Goal: Task Accomplishment & Management: Complete application form

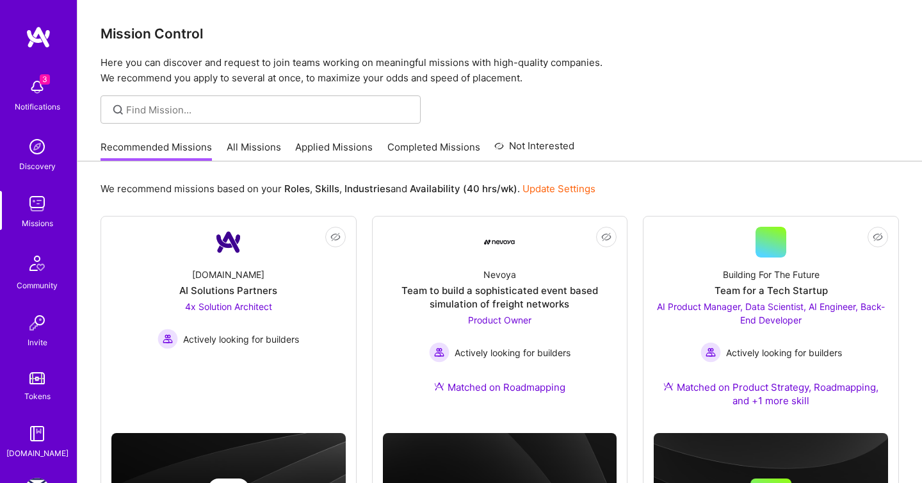
scroll to position [220, 0]
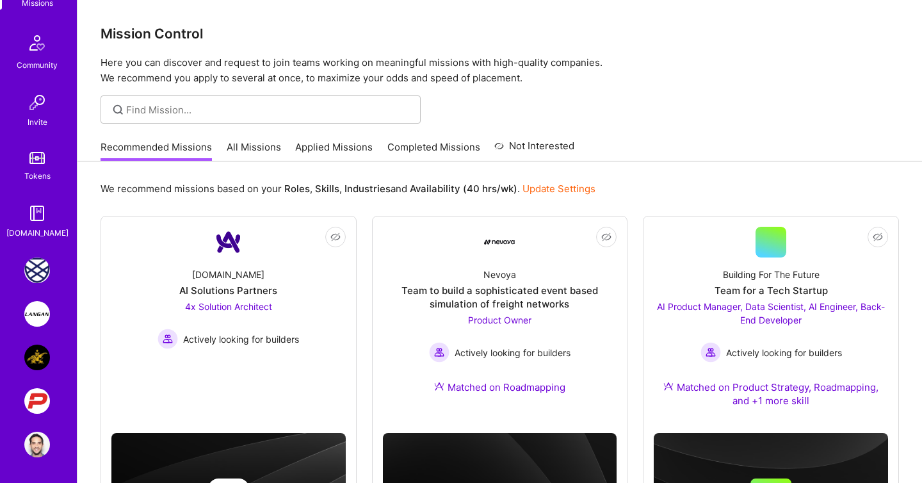
click at [33, 394] on img at bounding box center [37, 401] width 26 height 26
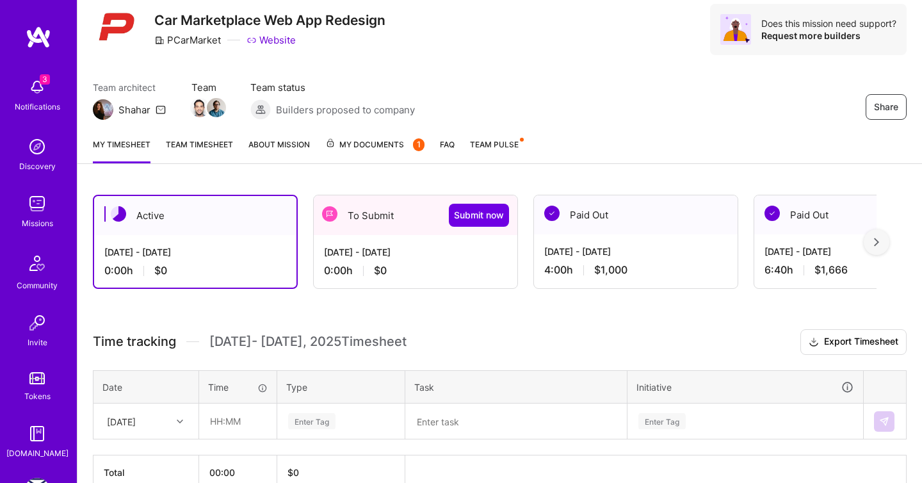
scroll to position [52, 0]
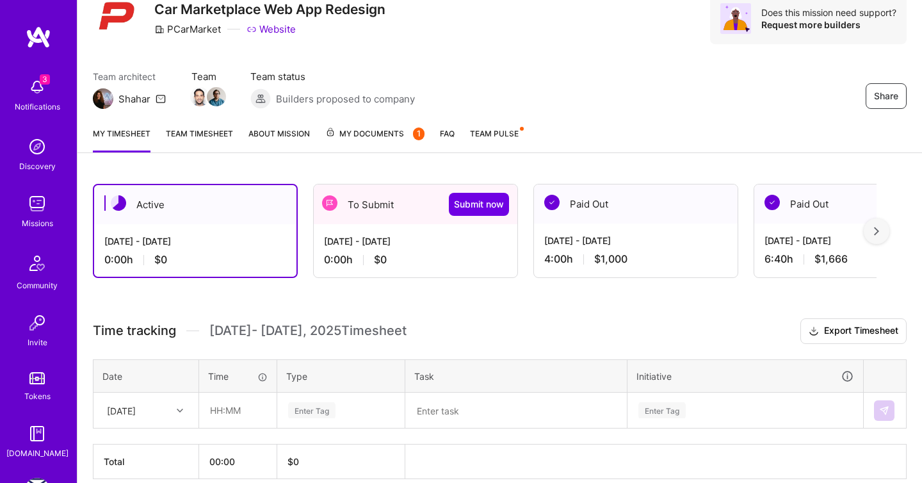
click at [368, 252] on div "[DATE] - [DATE] 0:00 h $0" at bounding box center [416, 250] width 204 height 53
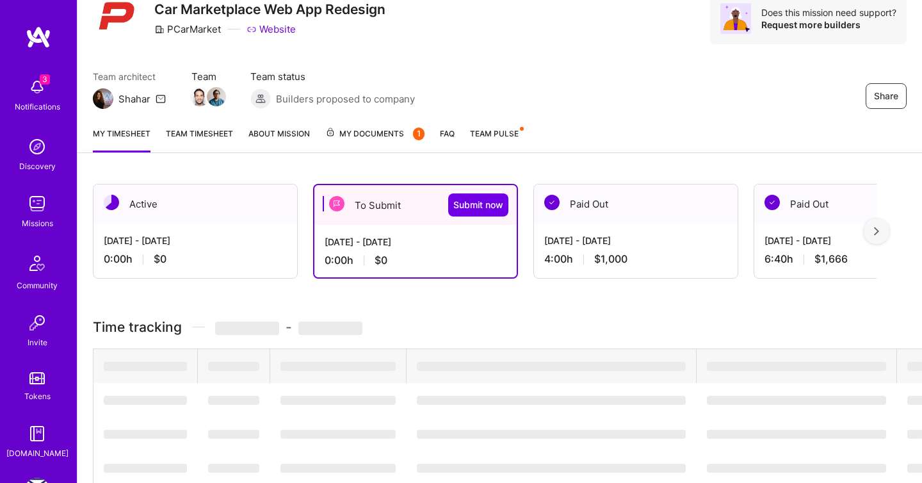
click at [371, 205] on div "To Submit Submit now" at bounding box center [415, 205] width 202 height 40
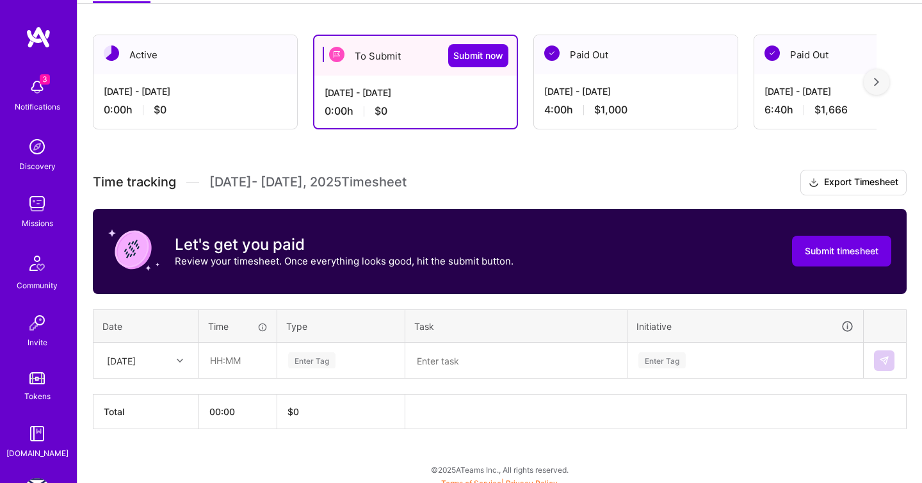
scroll to position [209, 0]
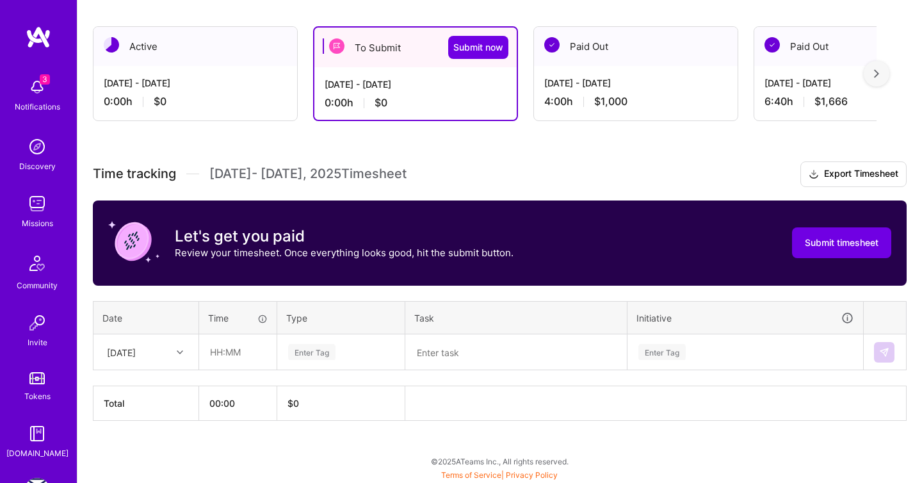
click at [166, 359] on div "[DATE]" at bounding box center [136, 351] width 71 height 21
click at [162, 407] on div "[DATE]" at bounding box center [146, 412] width 104 height 24
click at [220, 355] on input "text" at bounding box center [238, 352] width 76 height 34
type input "00:45"
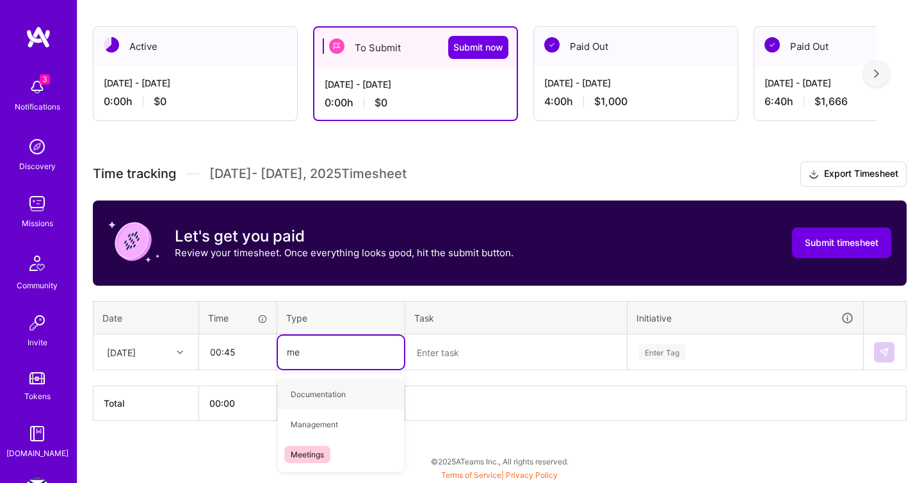
type input "mee"
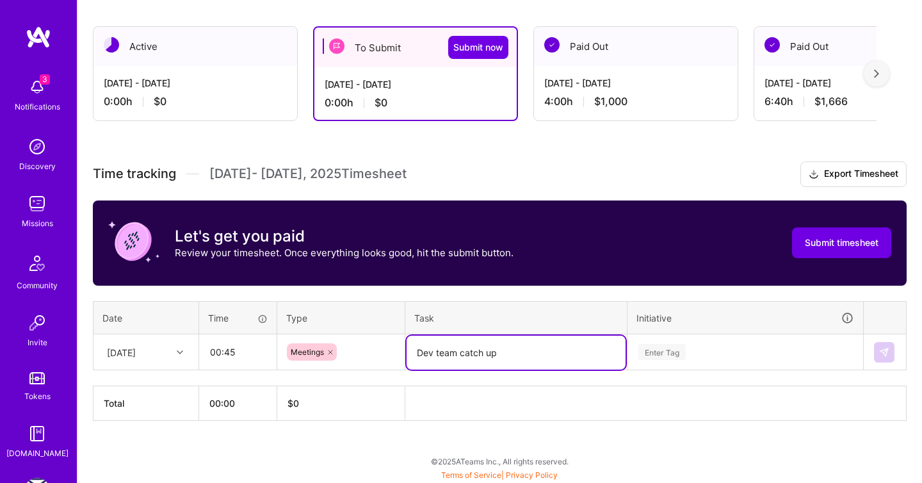
type textarea "Dev team catch up"
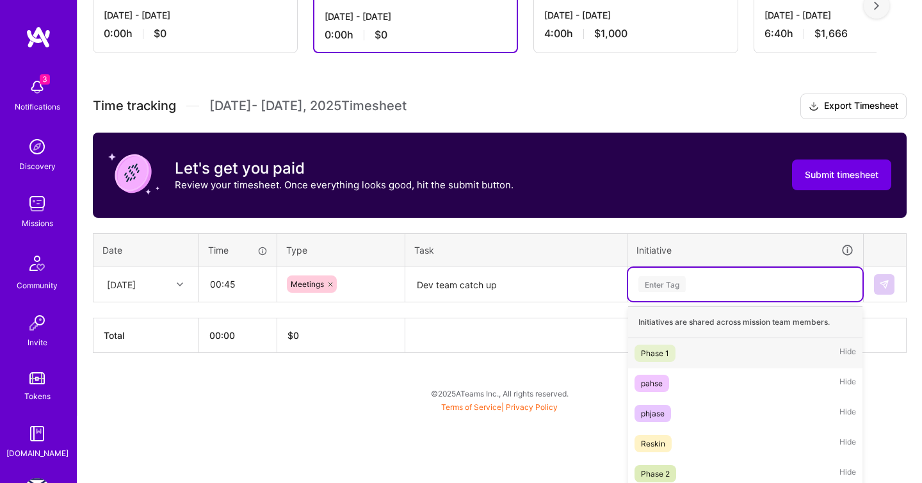
scroll to position [282, 0]
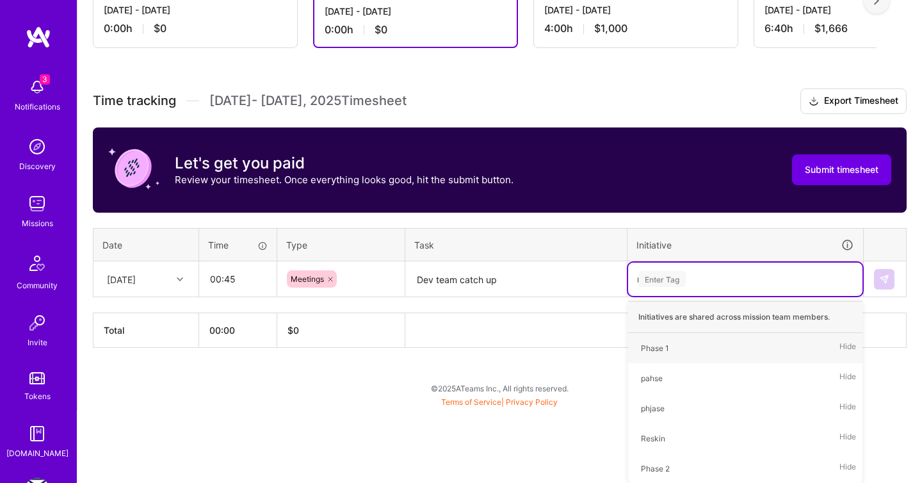
type input "res"
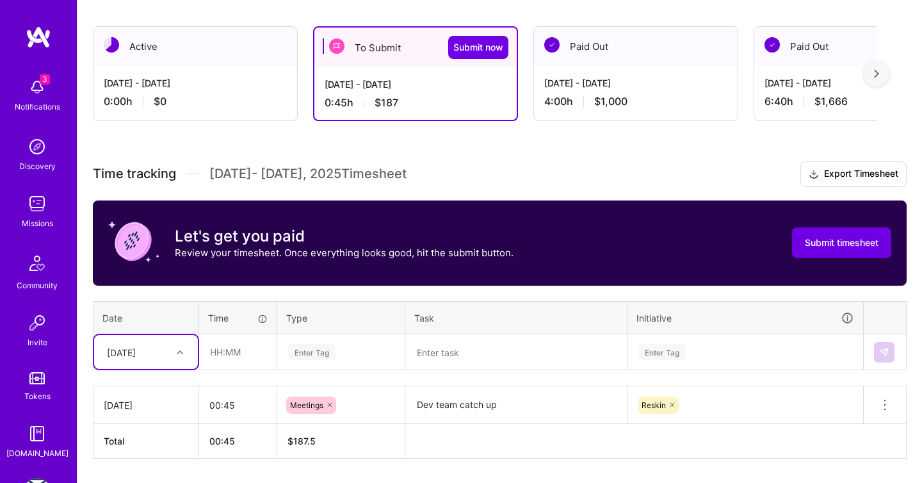
click at [163, 347] on div "option [DATE], selected. Select is focused ,type to refine list, press Down to …" at bounding box center [146, 352] width 104 height 34
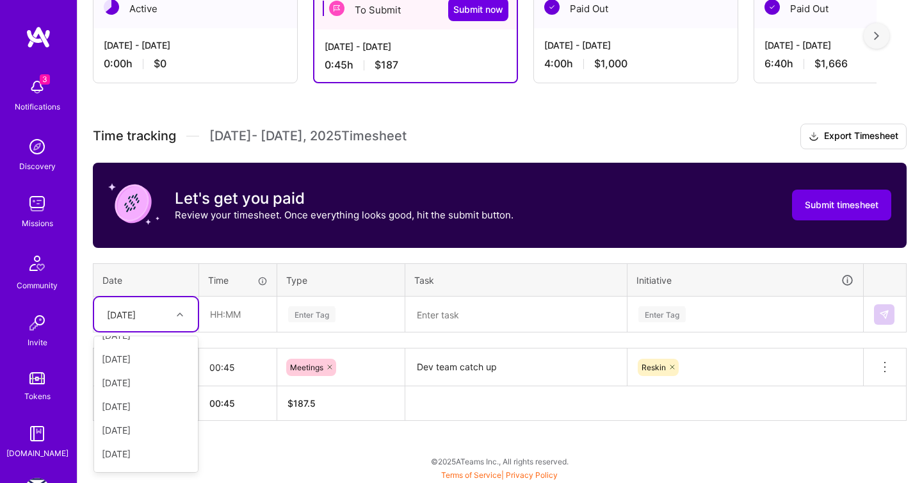
scroll to position [88, 0]
click at [152, 396] on div "[DATE]" at bounding box center [146, 405] width 104 height 24
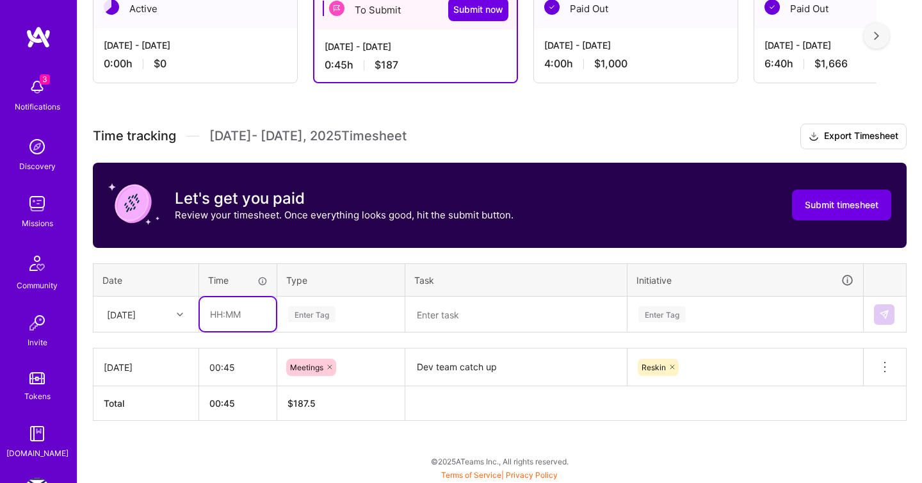
click at [227, 317] on input "text" at bounding box center [238, 314] width 76 height 34
type input "01:00"
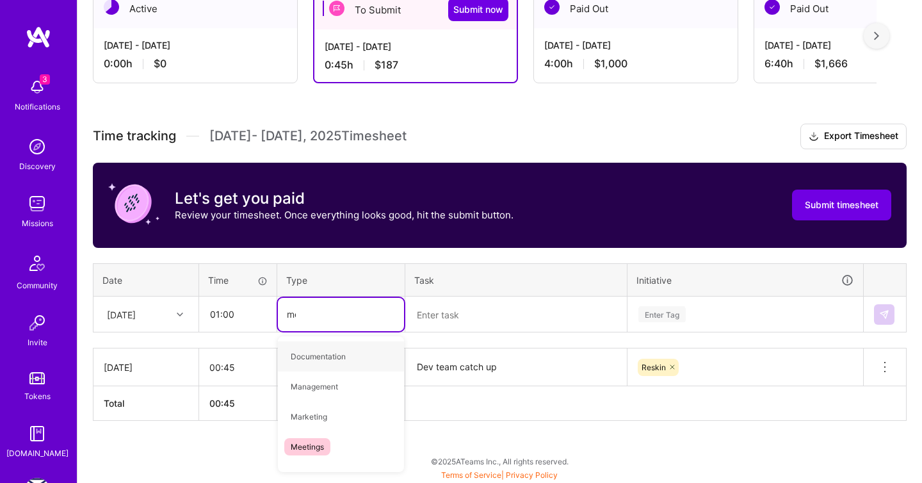
type input "mee"
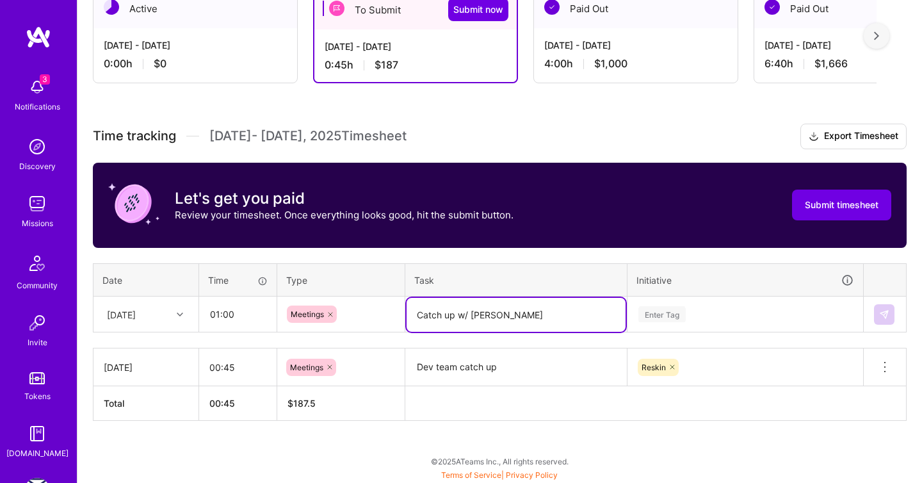
type textarea "Catch up w/ [PERSON_NAME]"
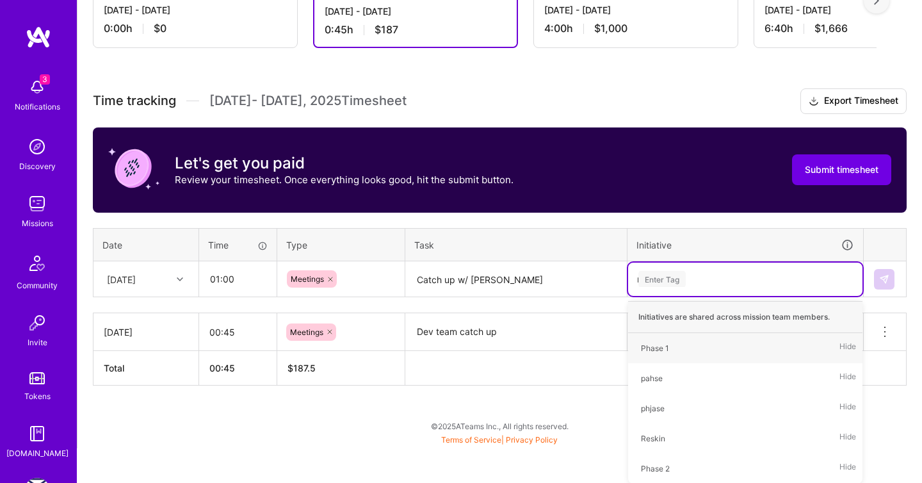
scroll to position [247, 0]
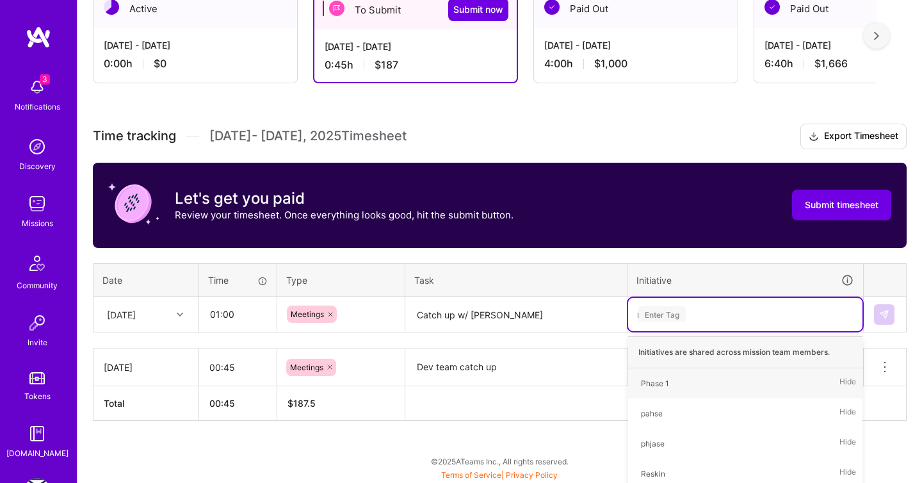
type input "res"
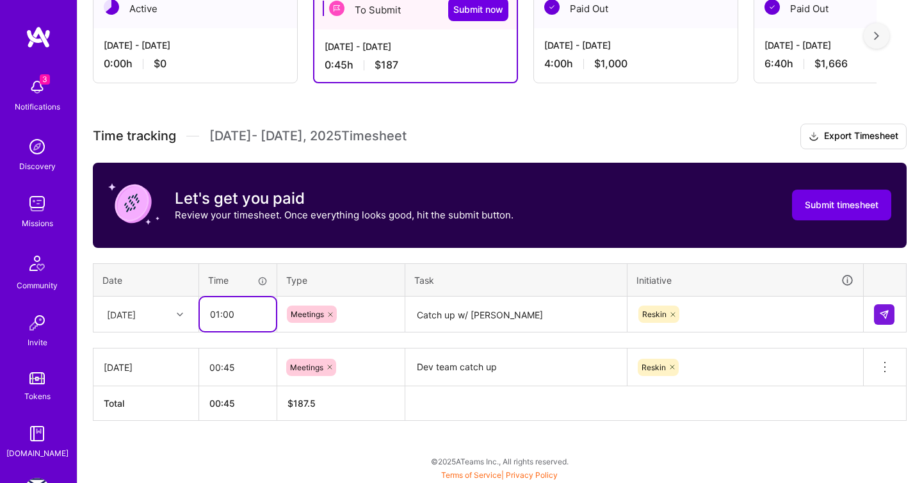
click at [241, 314] on input "01:00" at bounding box center [238, 314] width 76 height 34
type input "00:30"
click at [888, 313] on img at bounding box center [884, 314] width 10 height 10
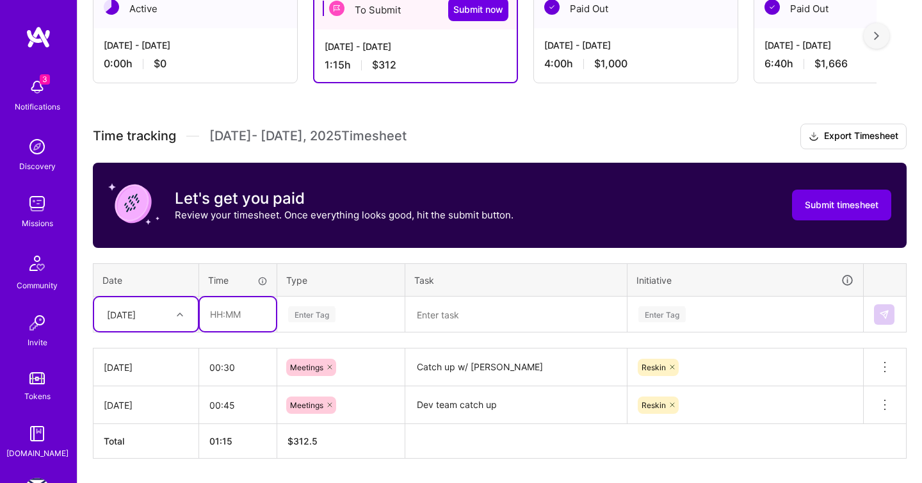
click at [249, 318] on input "text" at bounding box center [238, 314] width 76 height 34
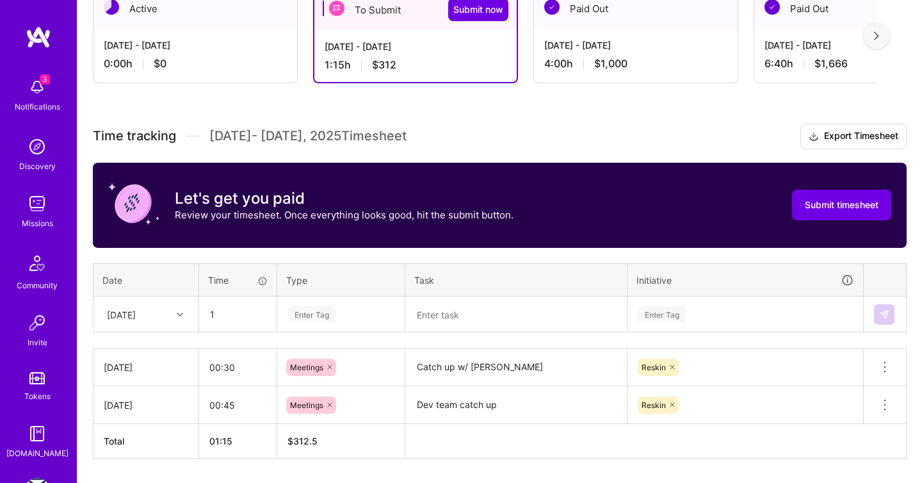
type input "01:00"
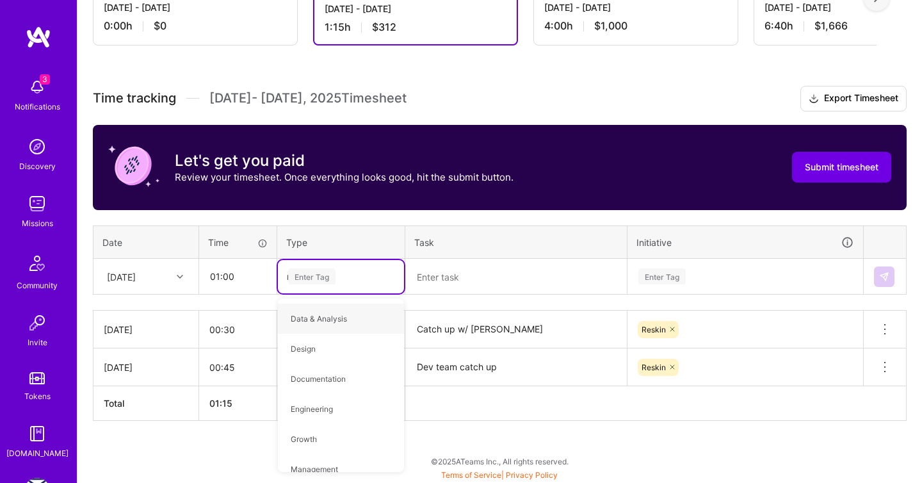
type input "mee"
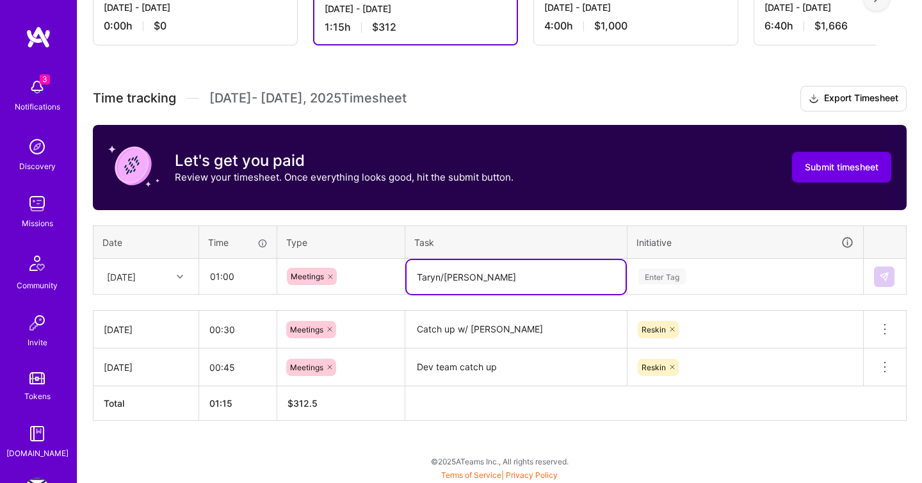
type textarea "Taryn/[PERSON_NAME]"
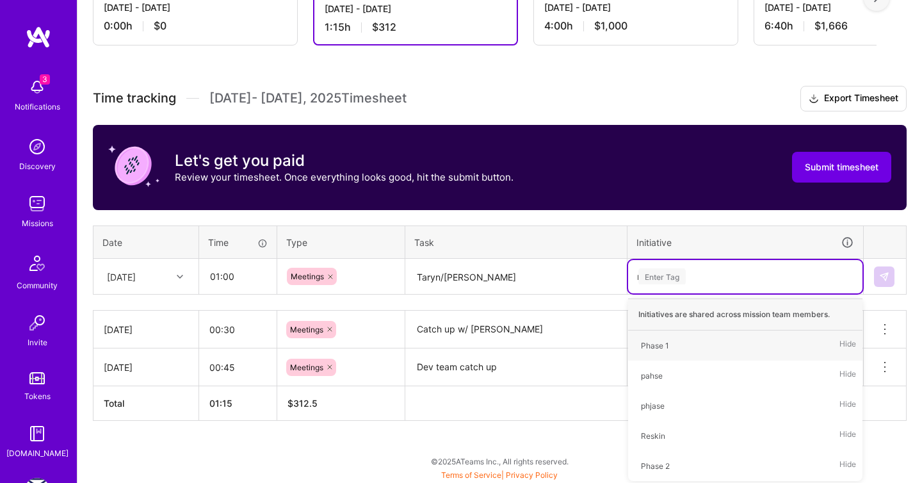
type input "res"
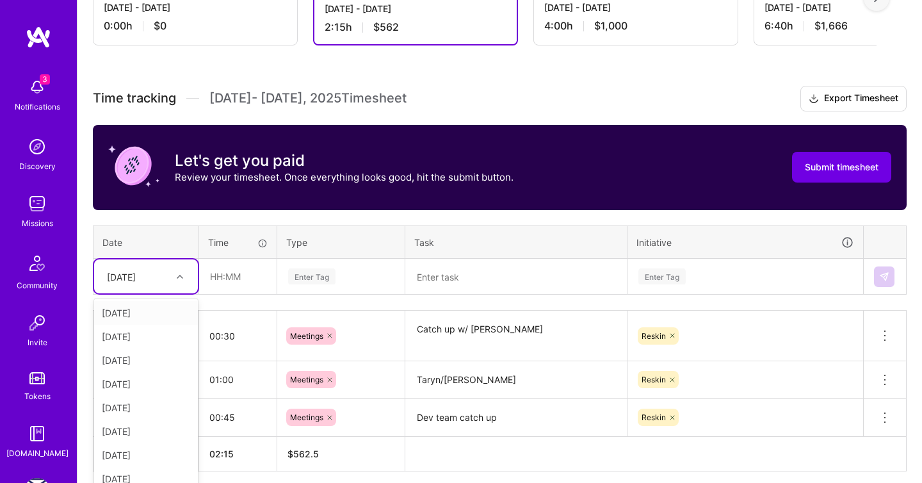
click at [167, 280] on div "[DATE]" at bounding box center [146, 276] width 104 height 34
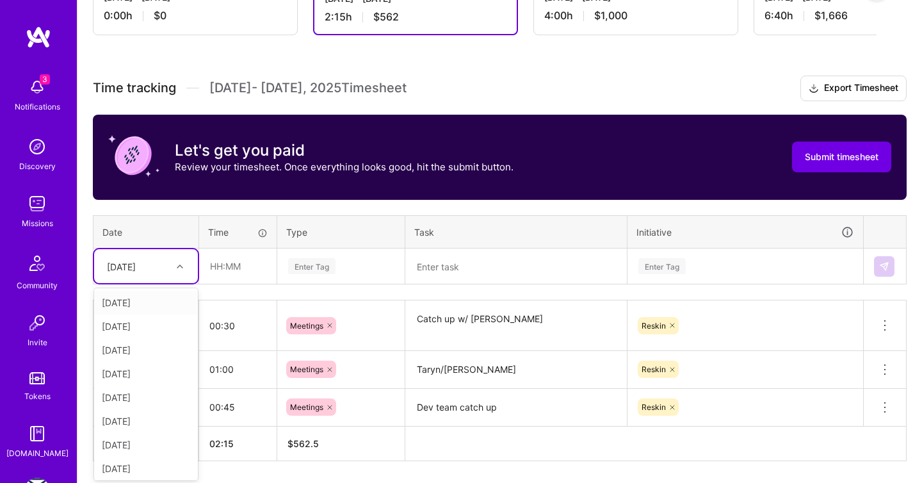
scroll to position [297, 0]
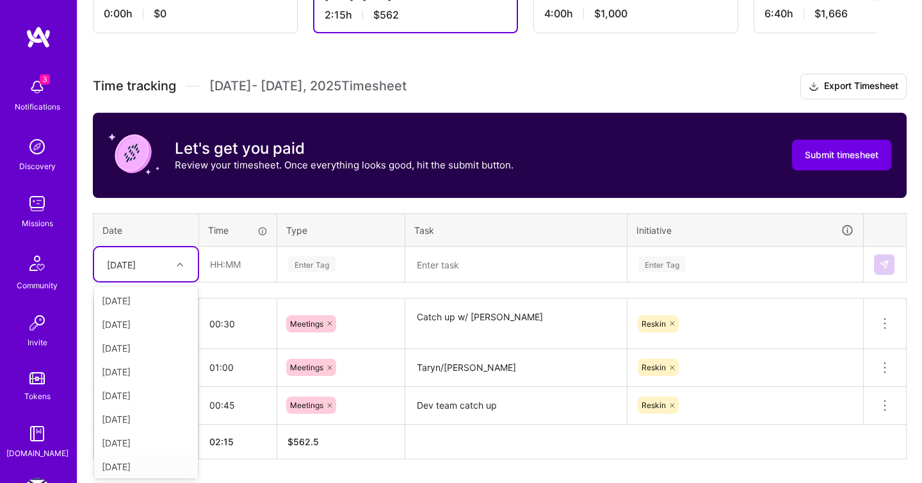
click at [156, 460] on div "[DATE]" at bounding box center [146, 467] width 104 height 24
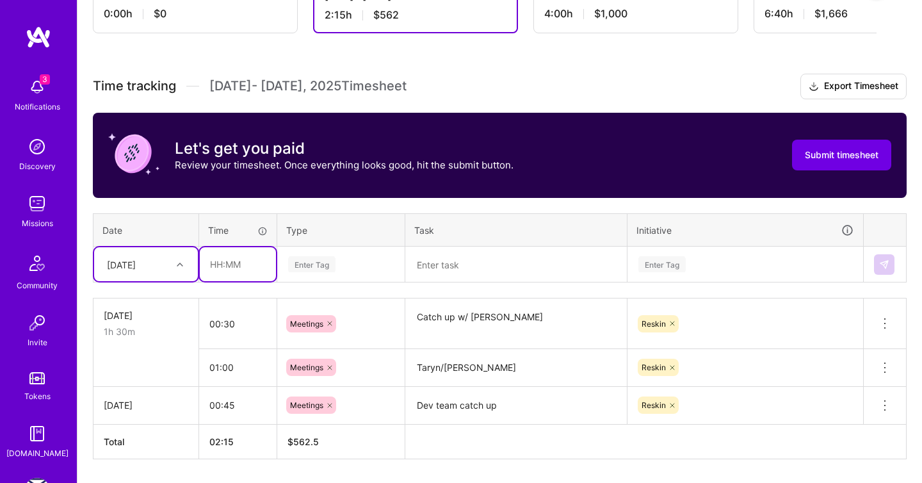
click at [245, 264] on input "text" at bounding box center [238, 264] width 76 height 34
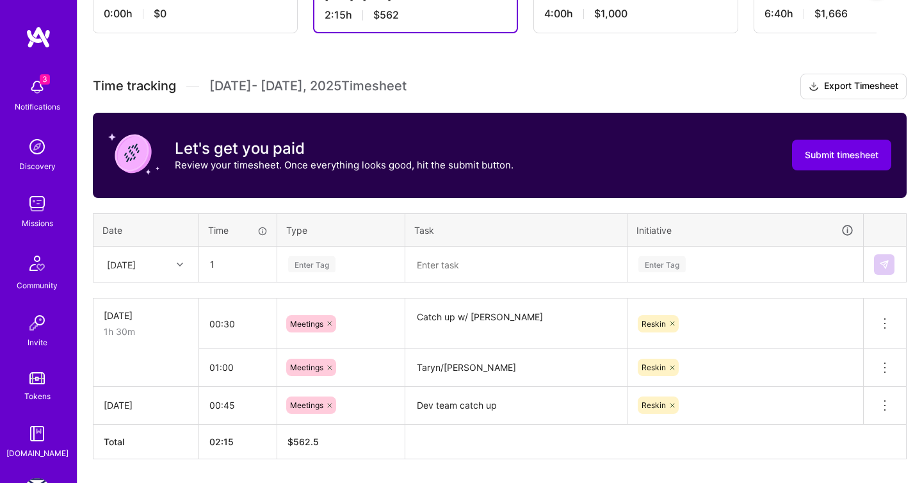
type input "01:00"
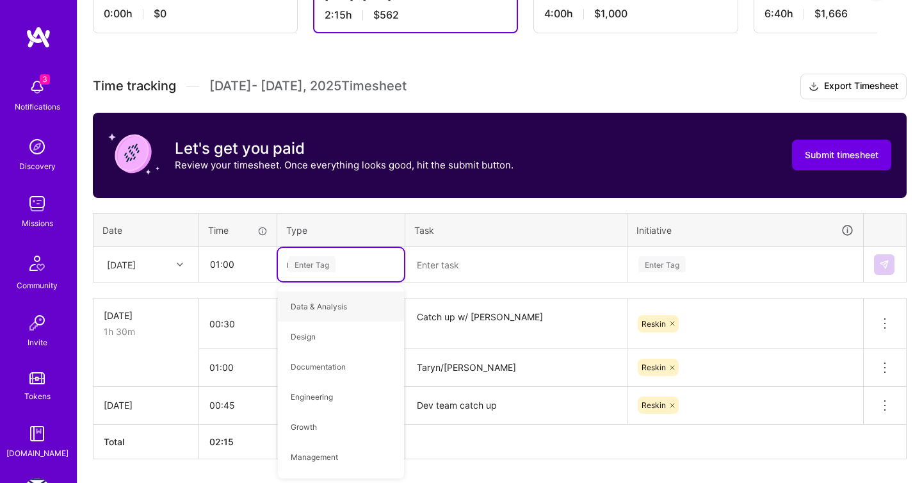
type input "mee"
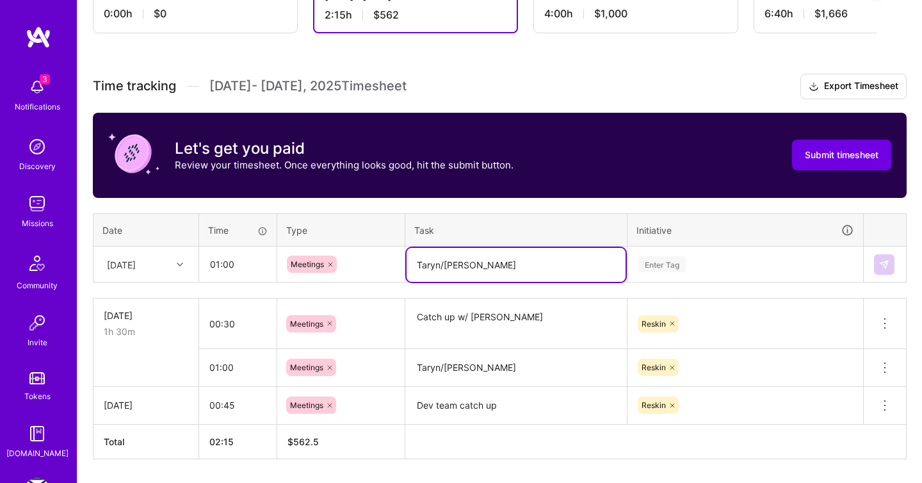
type textarea "Taryn/[PERSON_NAME]"
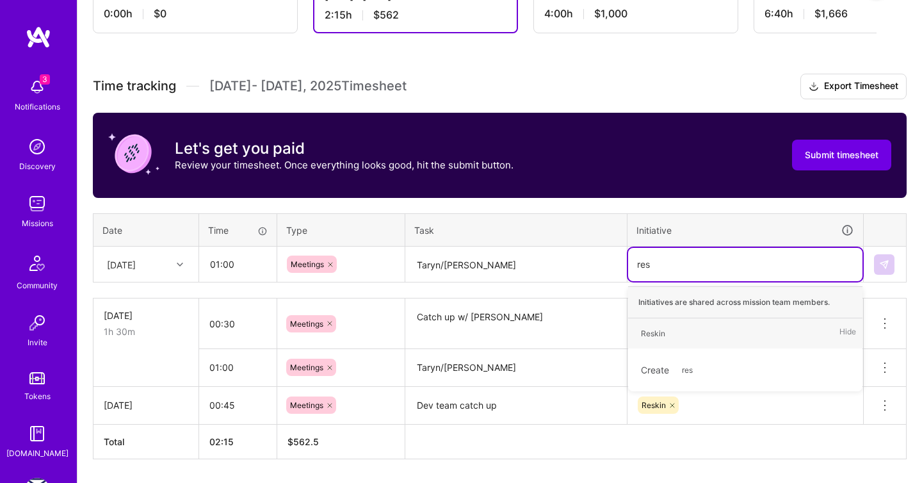
type input "resk"
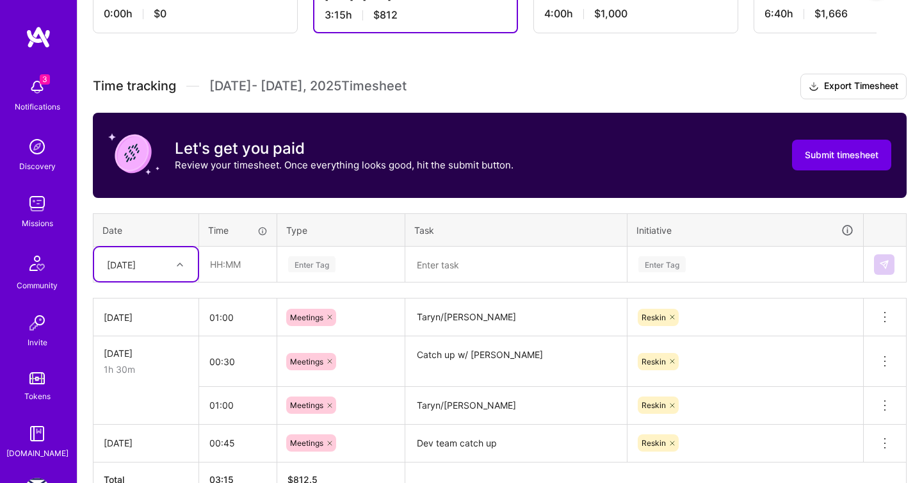
click at [182, 268] on div at bounding box center [182, 264] width 20 height 17
click at [156, 394] on div "[DATE]" at bounding box center [146, 396] width 104 height 24
type input "01:00"
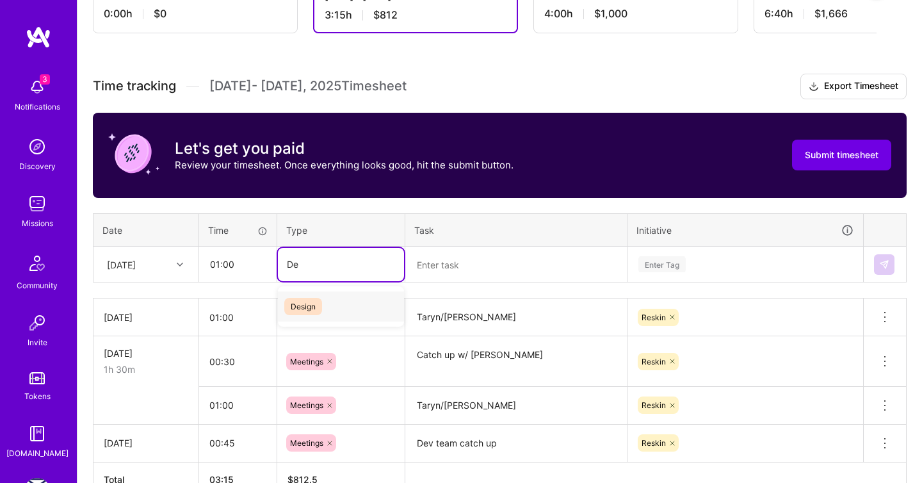
type input "Des"
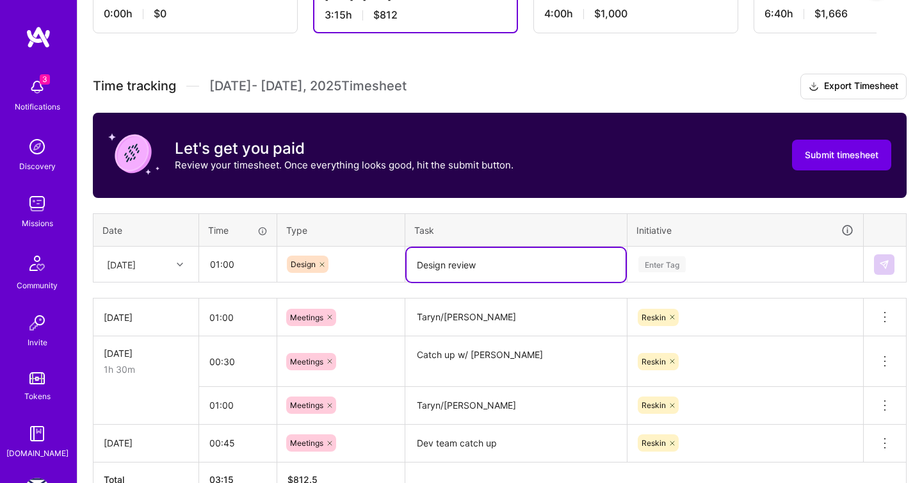
type textarea "Design review"
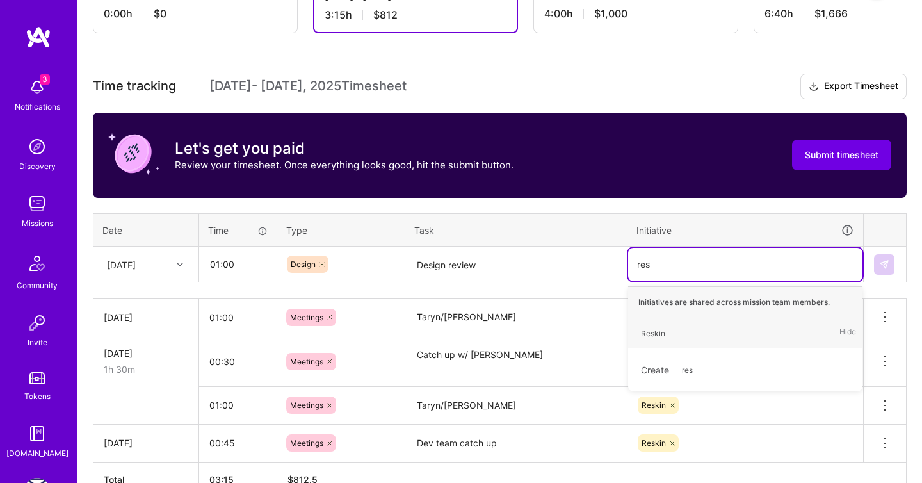
type input "resk"
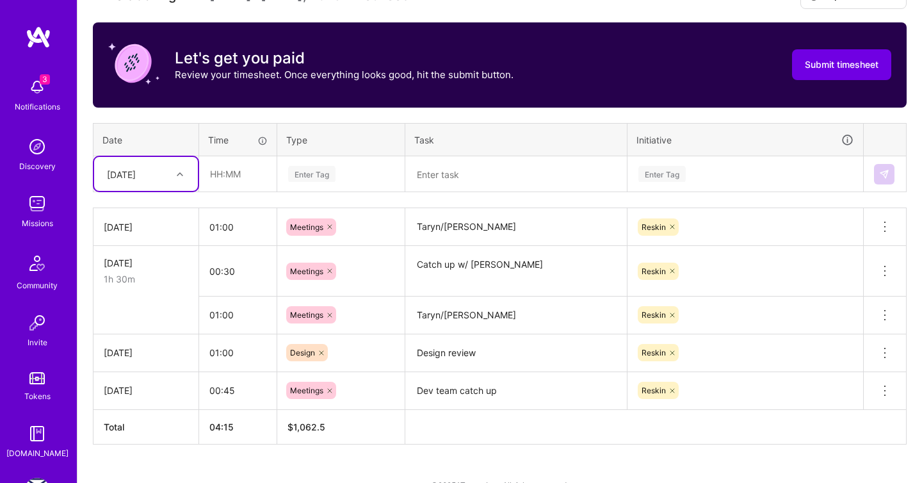
scroll to position [389, 0]
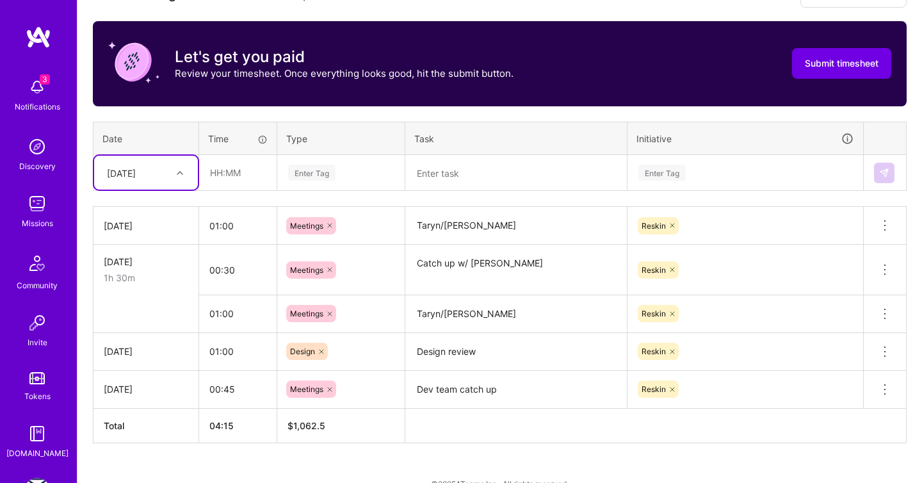
click at [170, 167] on div "[DATE]" at bounding box center [136, 172] width 71 height 21
click at [124, 338] on div "[DATE]" at bounding box center [146, 339] width 104 height 24
click at [250, 172] on input "text" at bounding box center [238, 173] width 76 height 34
type input "00:30"
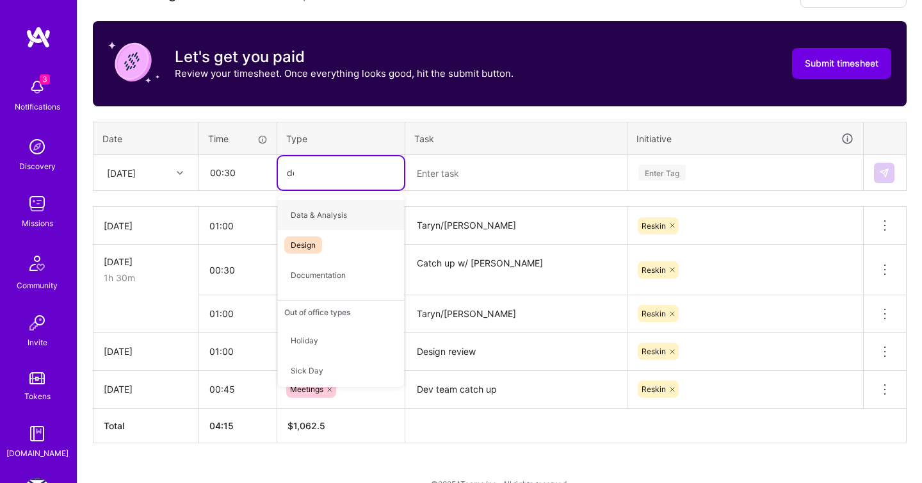
type input "des"
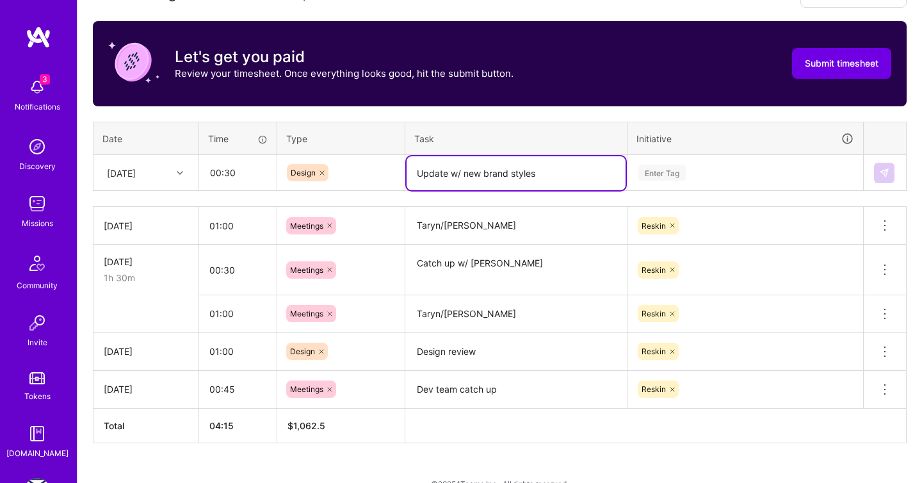
type textarea "Update w/ new brand styles"
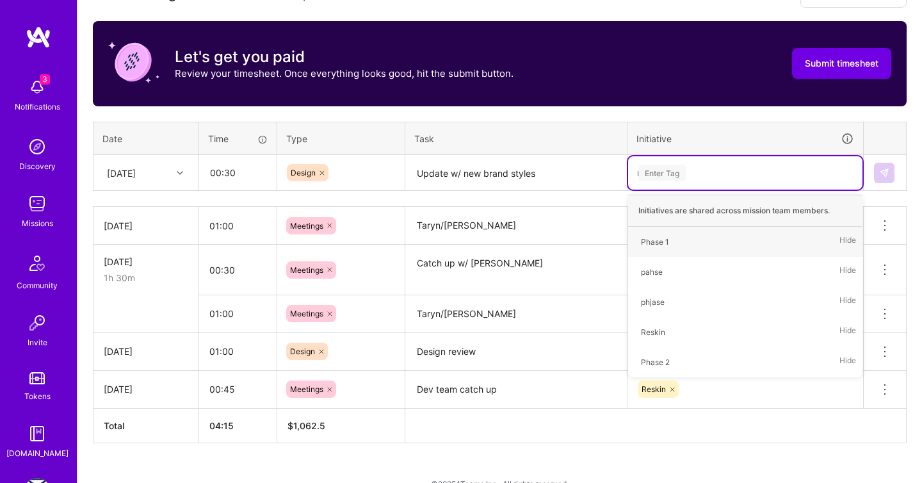
type input "res"
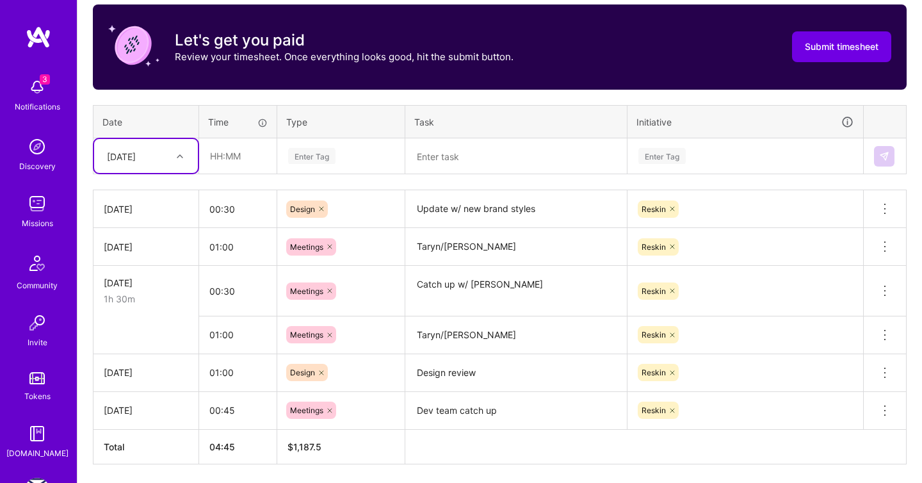
scroll to position [408, 0]
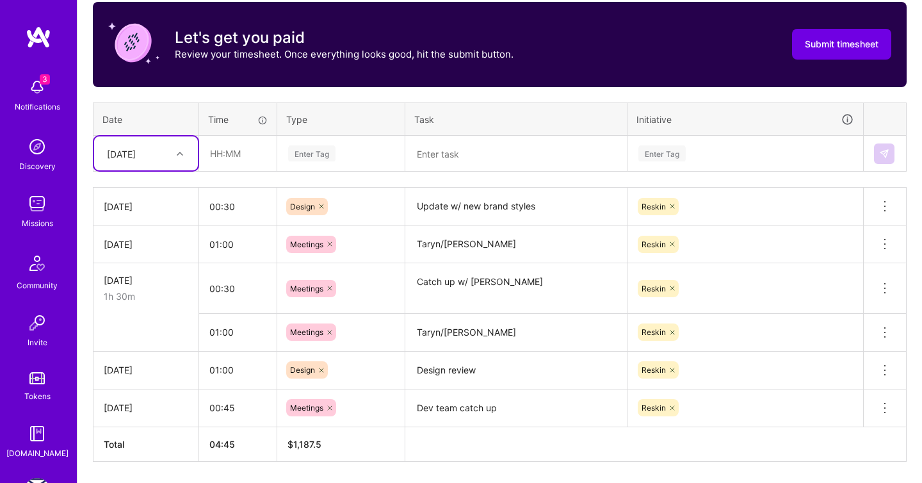
click at [168, 133] on th "Date" at bounding box center [147, 118] width 106 height 33
click at [168, 144] on div "[DATE]" at bounding box center [136, 153] width 71 height 21
click at [136, 318] on div "[DATE]" at bounding box center [146, 323] width 104 height 24
click at [245, 141] on input "text" at bounding box center [238, 153] width 76 height 34
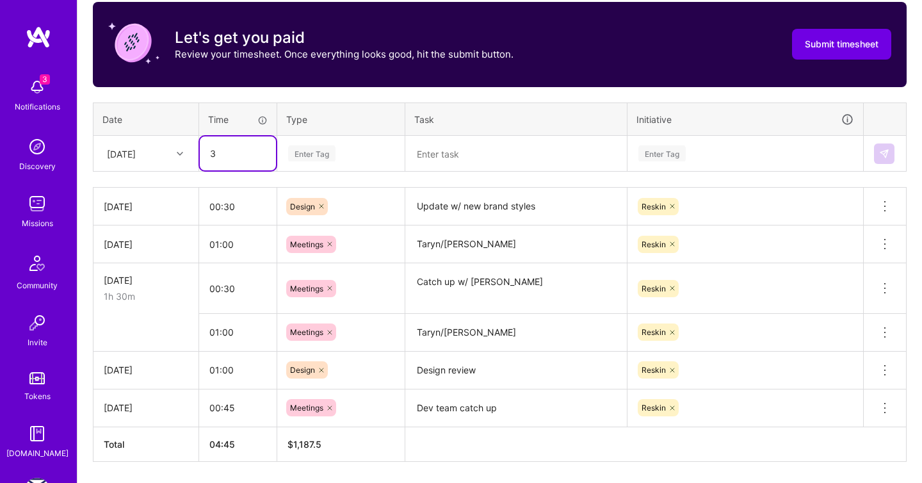
type input "3"
type input "00:30"
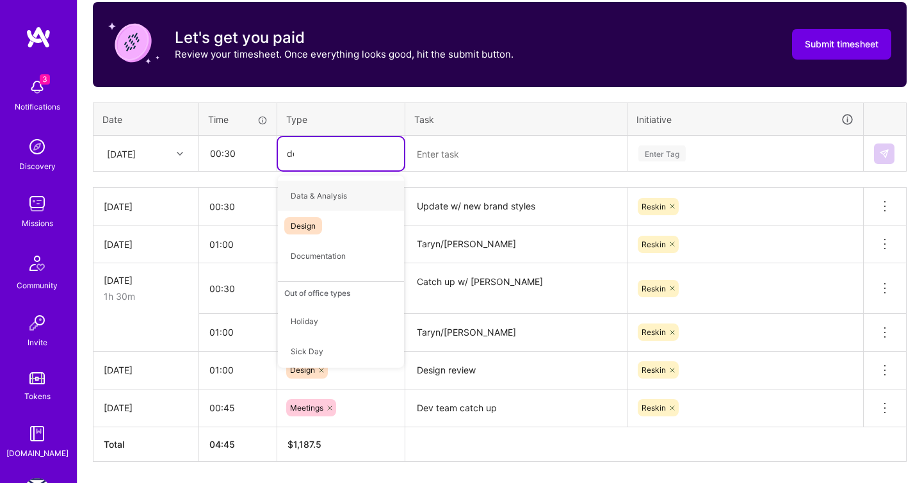
type input "des"
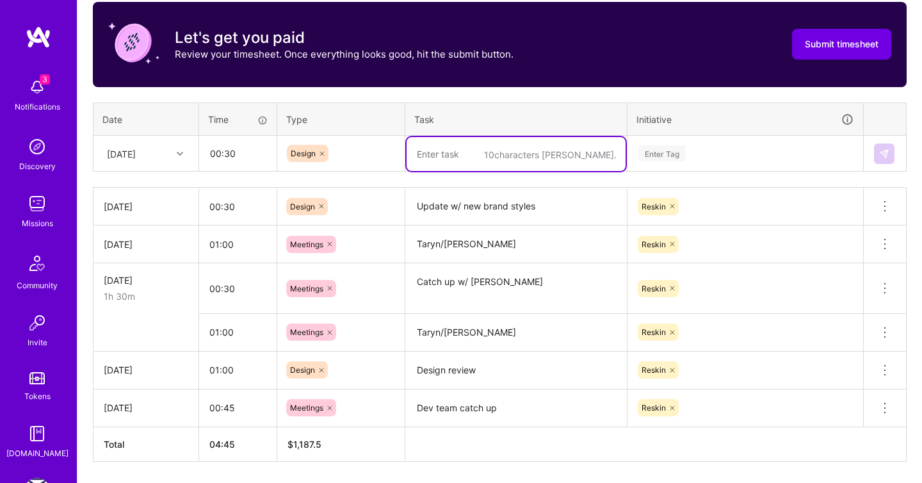
type textarea "D"
type textarea "Taryn / [PERSON_NAME] design"
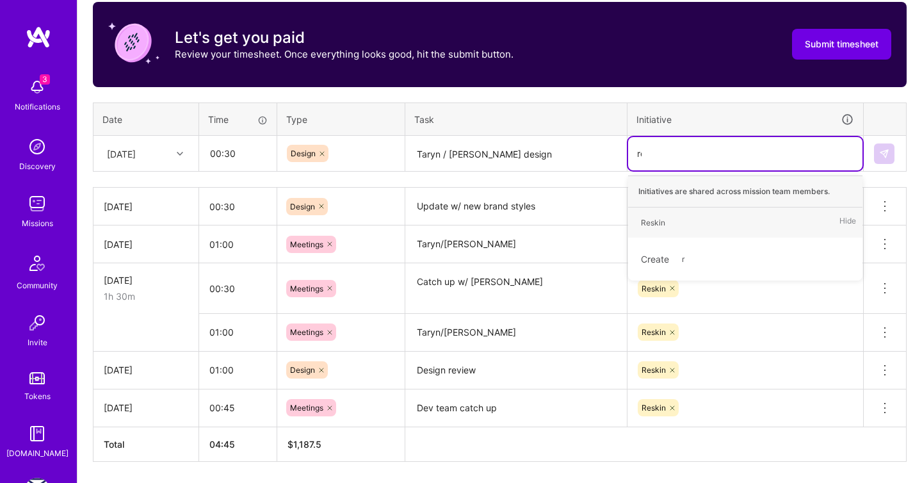
type input "res"
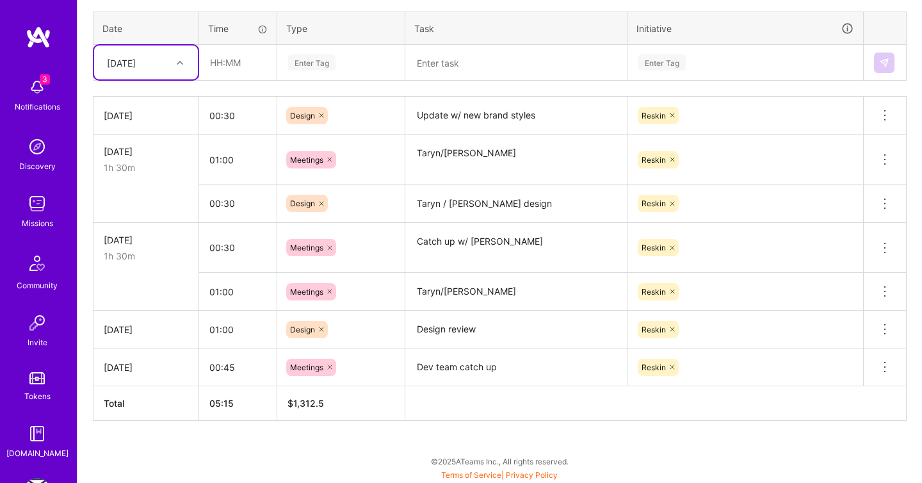
scroll to position [273, 0]
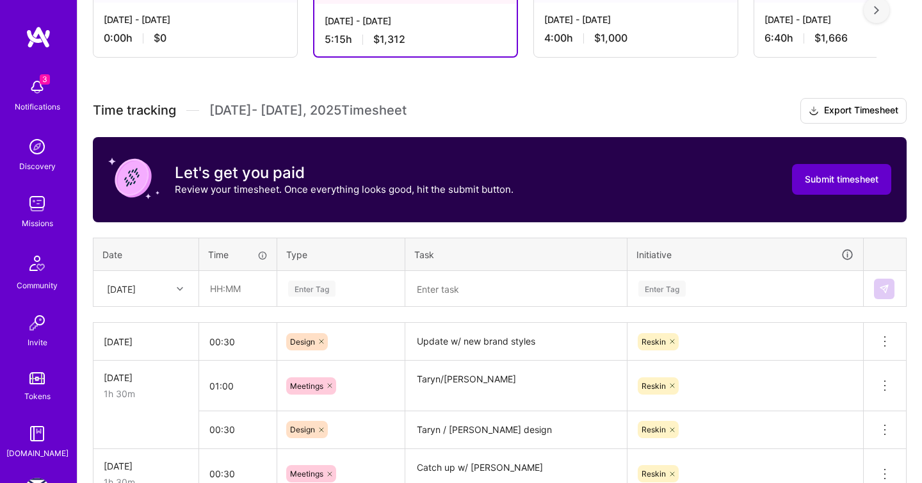
click at [854, 178] on span "Submit timesheet" at bounding box center [842, 179] width 74 height 13
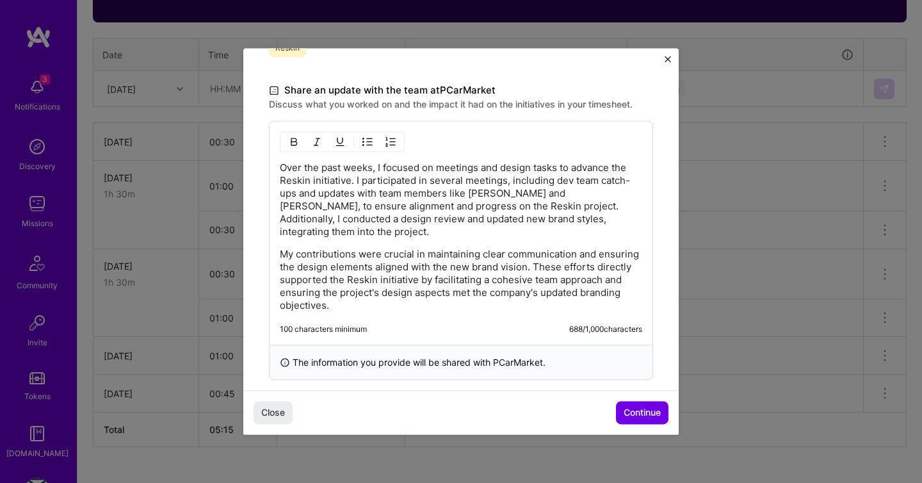
scroll to position [366, 0]
click at [458, 297] on p "My contributions were crucial in maintaining clear communication and ensuring t…" at bounding box center [461, 278] width 363 height 64
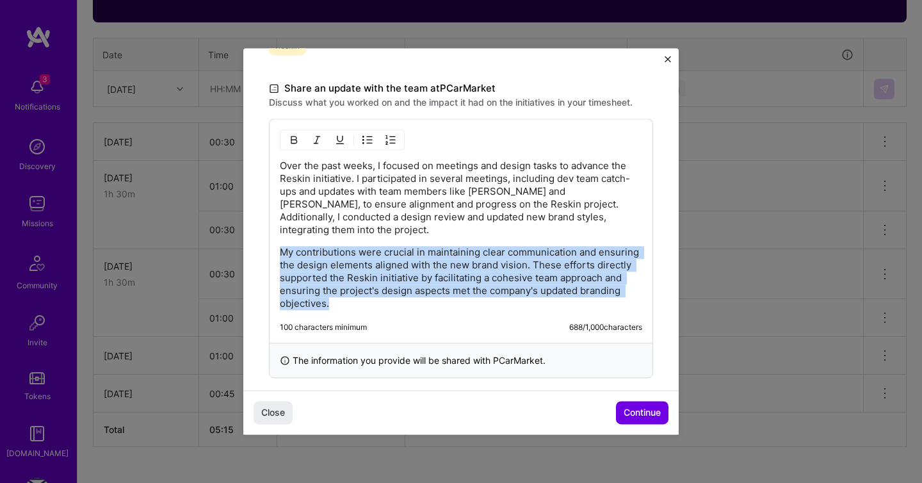
click at [458, 297] on p "My contributions were crucial in maintaining clear communication and ensuring t…" at bounding box center [461, 278] width 363 height 64
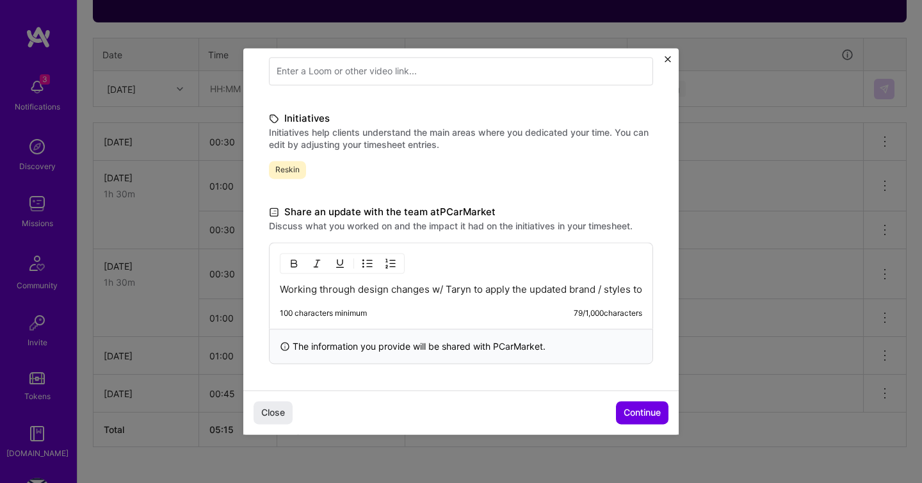
scroll to position [256, 0]
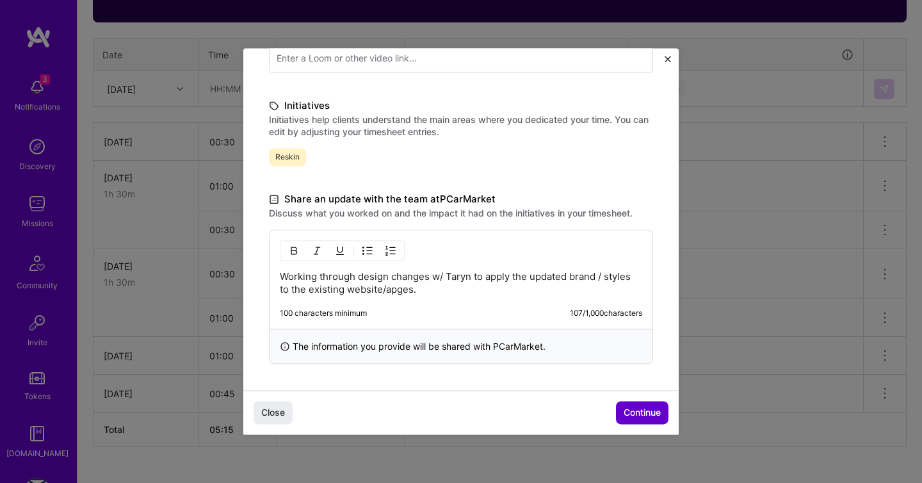
click at [645, 410] on span "Continue" at bounding box center [642, 413] width 37 height 13
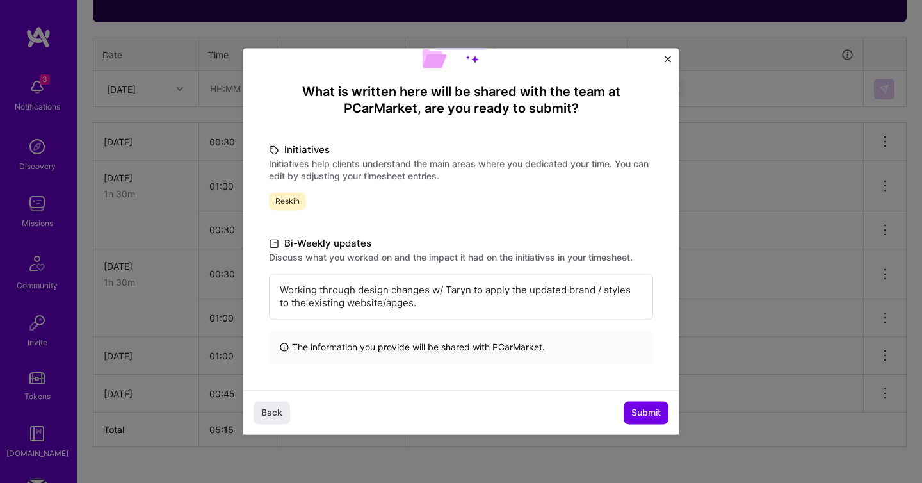
scroll to position [499, 0]
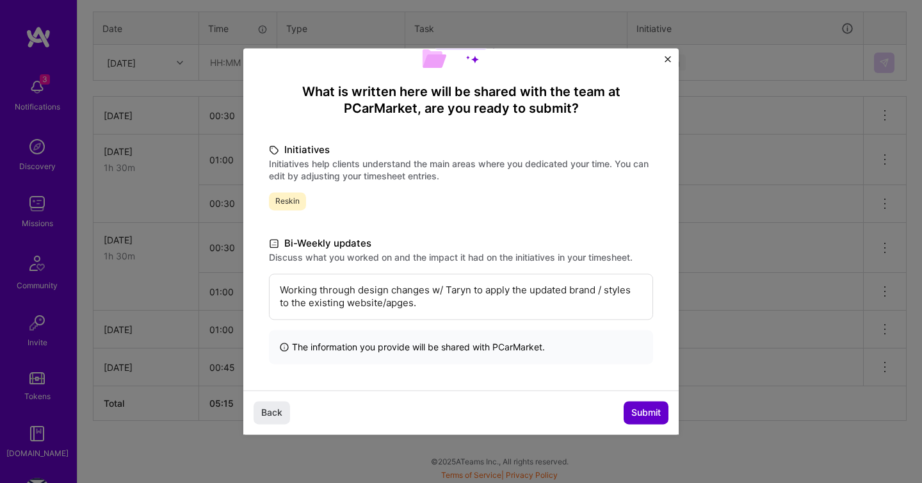
click at [626, 413] on button "Submit" at bounding box center [646, 413] width 45 height 23
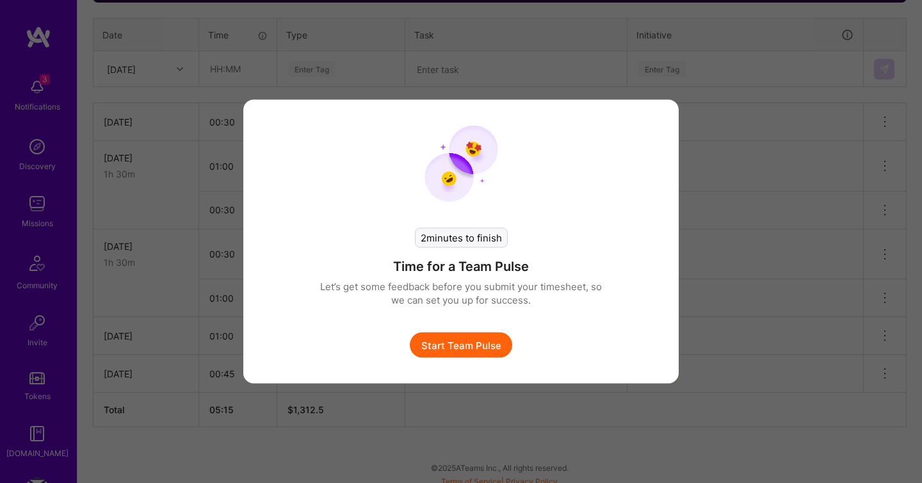
click at [484, 348] on button "Start Team Pulse" at bounding box center [461, 345] width 102 height 26
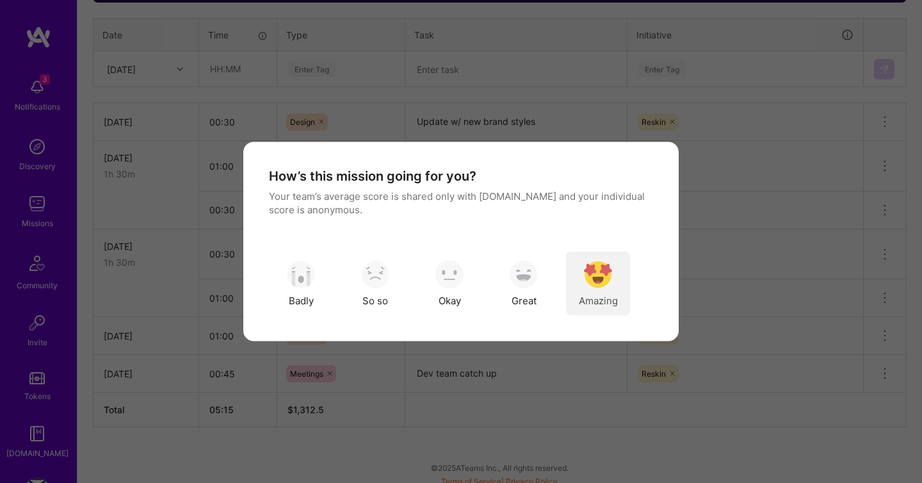
click at [591, 282] on img "modal" at bounding box center [598, 274] width 28 height 28
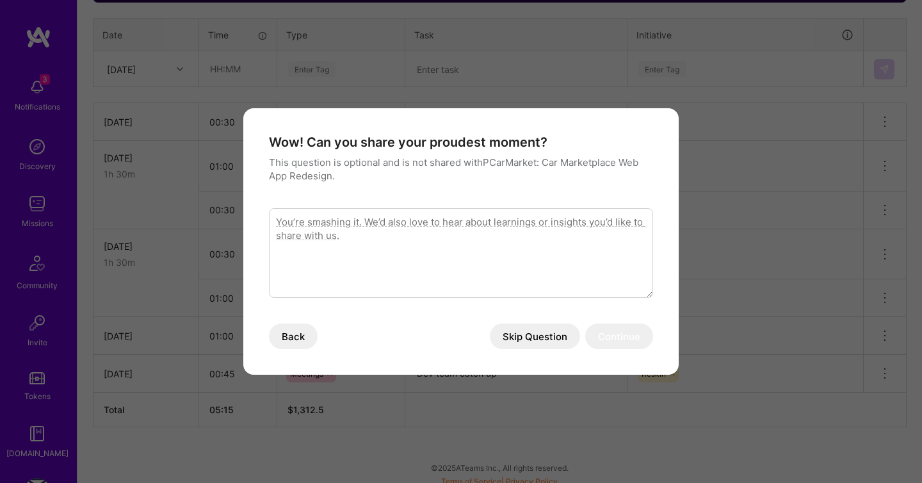
click at [541, 338] on button "Skip Question" at bounding box center [535, 336] width 90 height 26
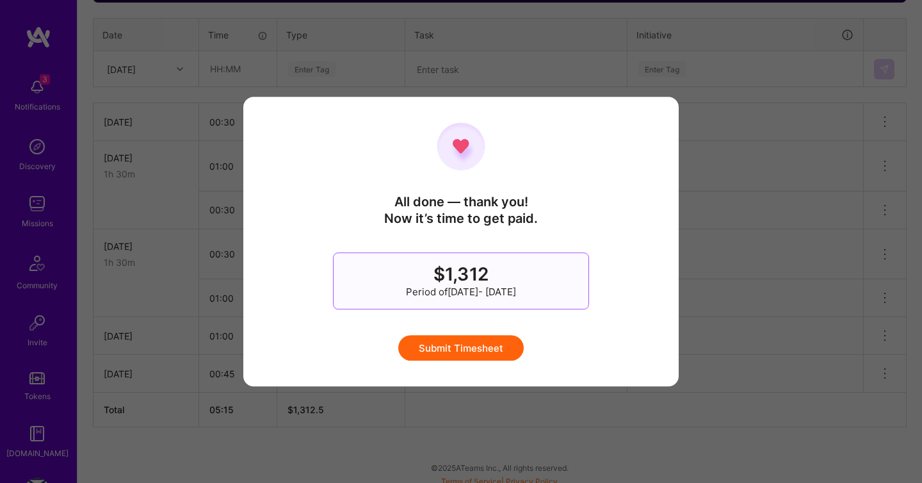
click at [468, 352] on button "Submit Timesheet" at bounding box center [461, 348] width 126 height 26
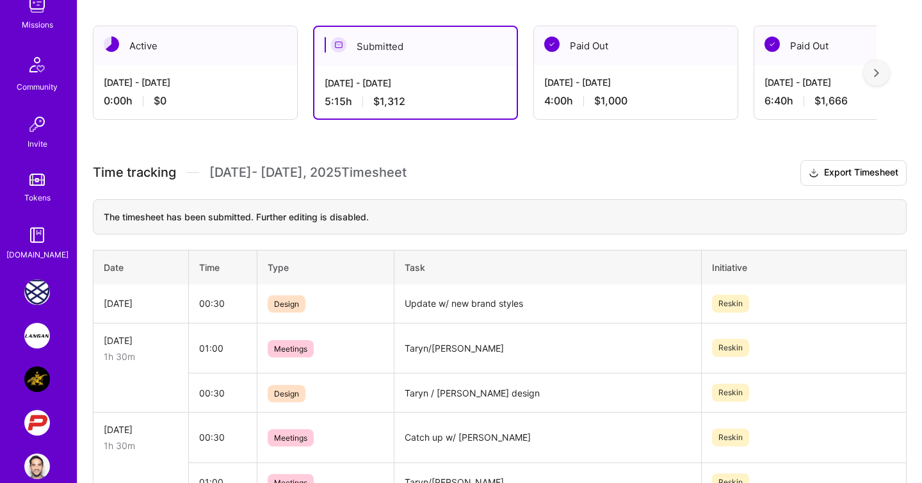
scroll to position [220, 0]
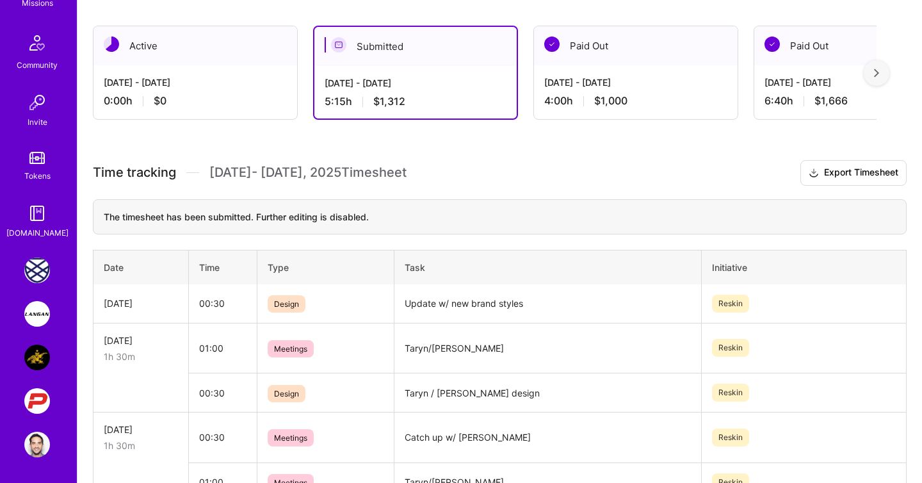
click at [37, 349] on img at bounding box center [37, 358] width 26 height 26
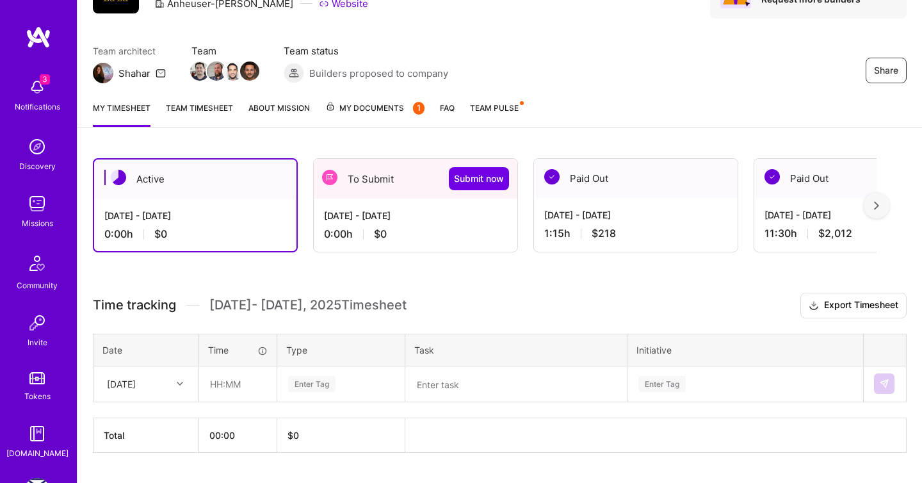
scroll to position [102, 0]
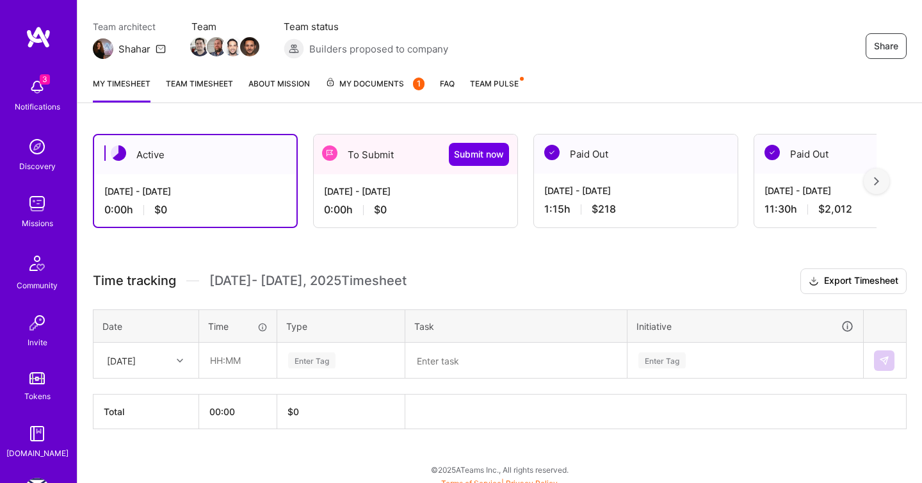
click at [184, 362] on div at bounding box center [182, 360] width 20 height 17
click at [391, 193] on div "[DATE] - [DATE]" at bounding box center [415, 190] width 183 height 13
click at [389, 193] on div "[DATE] - [DATE]" at bounding box center [415, 190] width 183 height 13
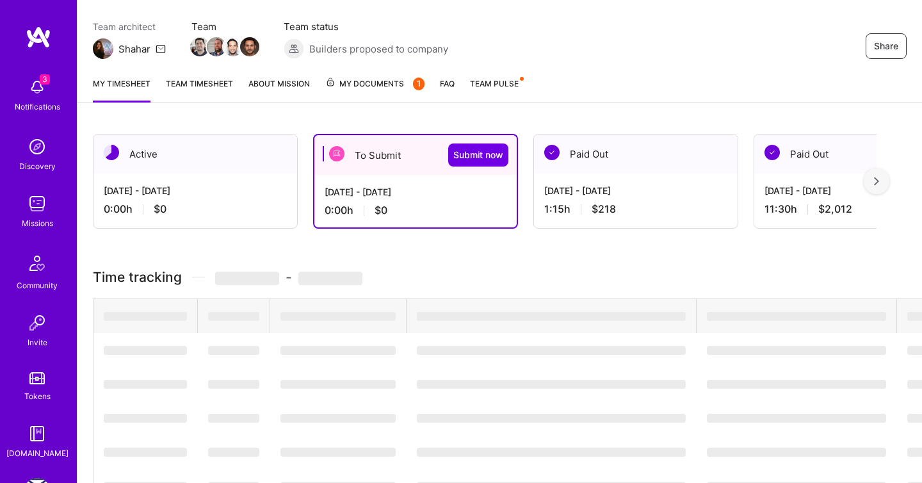
click at [141, 358] on td "‌" at bounding box center [146, 350] width 104 height 34
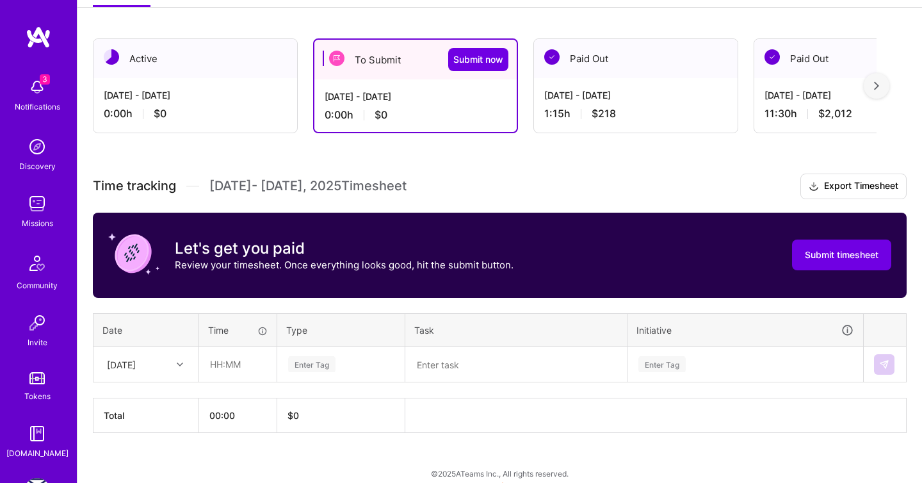
scroll to position [209, 0]
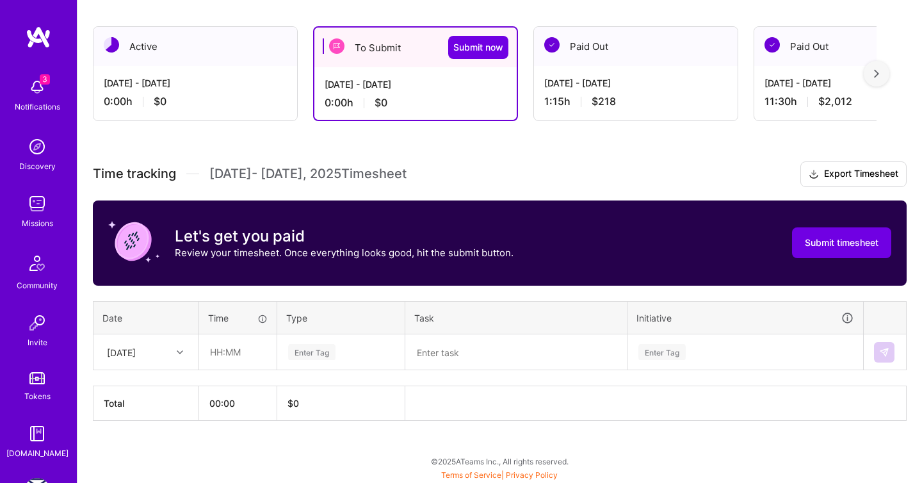
click at [151, 370] on div "Time tracking [DATE] - [DATE] Timesheet Export Timesheet Let's get you paid Rev…" at bounding box center [500, 290] width 814 height 259
click at [145, 432] on div "[DATE]" at bounding box center [146, 431] width 104 height 24
click at [183, 350] on div at bounding box center [182, 352] width 20 height 17
click at [142, 411] on div "[DATE]" at bounding box center [146, 412] width 104 height 24
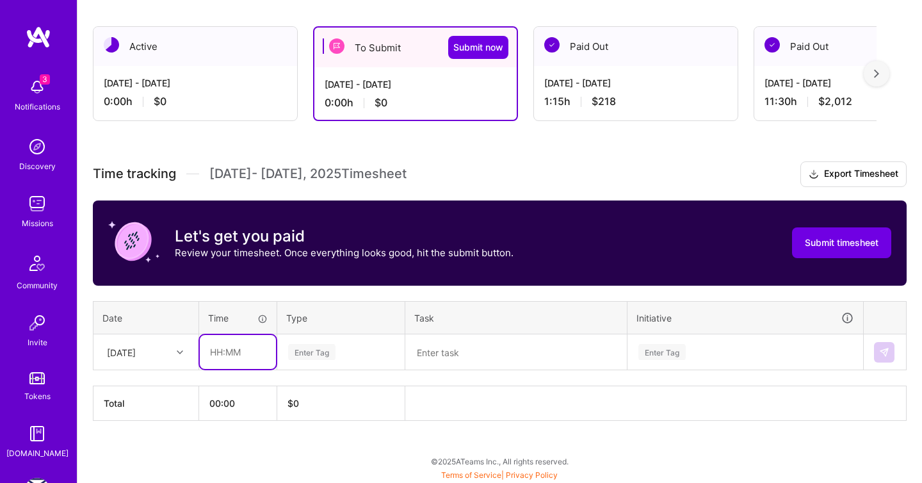
click at [243, 352] on input "text" at bounding box center [238, 352] width 76 height 34
type input "00:30"
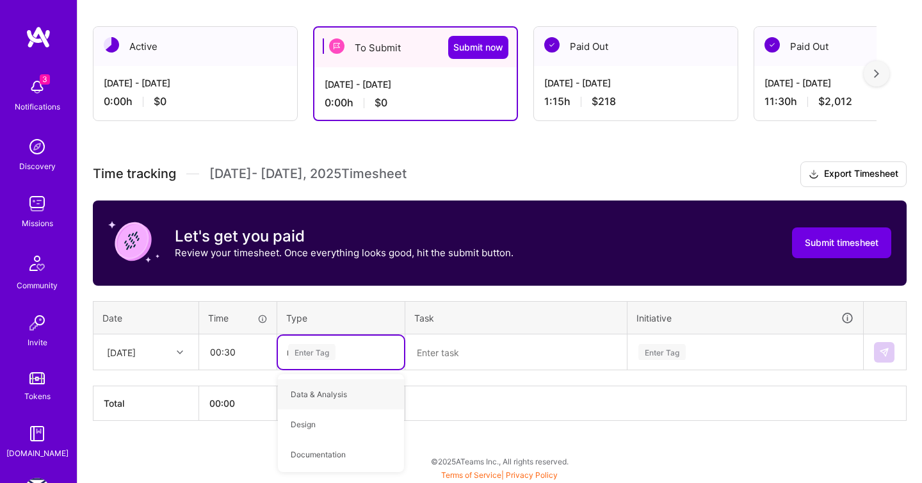
type input "mee"
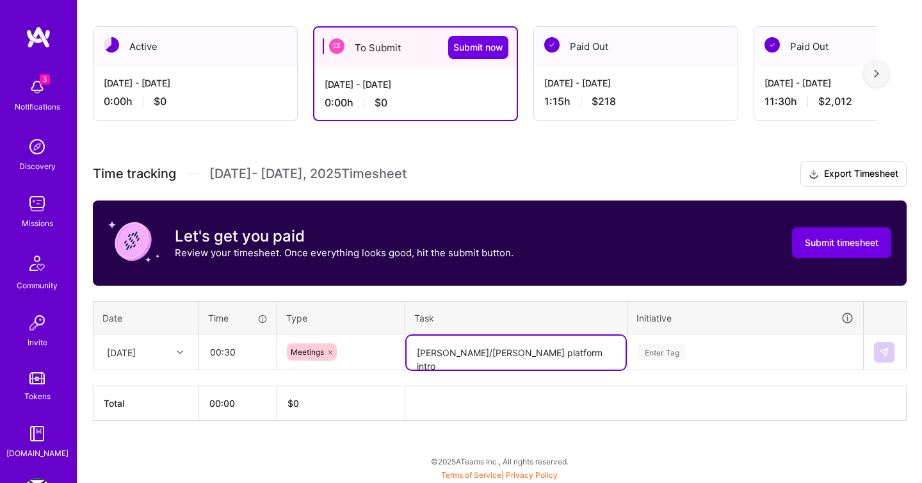
type textarea "[PERSON_NAME]/[PERSON_NAME] platform intro"
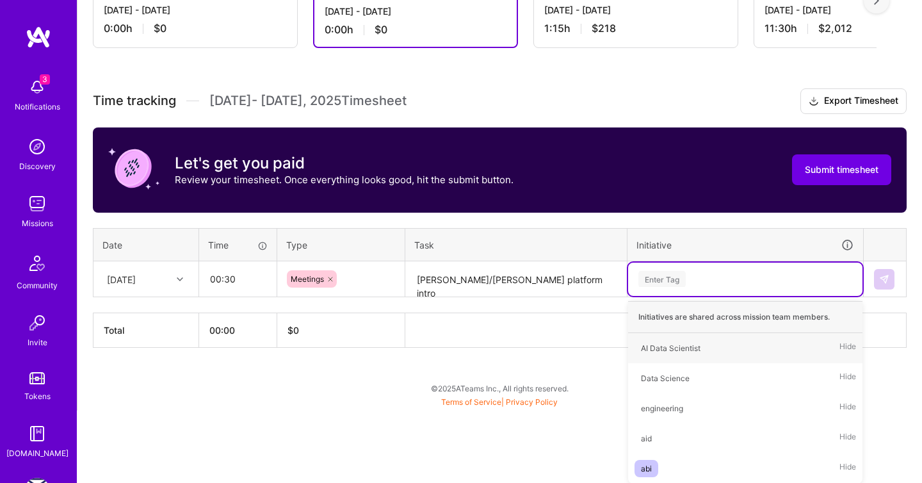
scroll to position [209, 0]
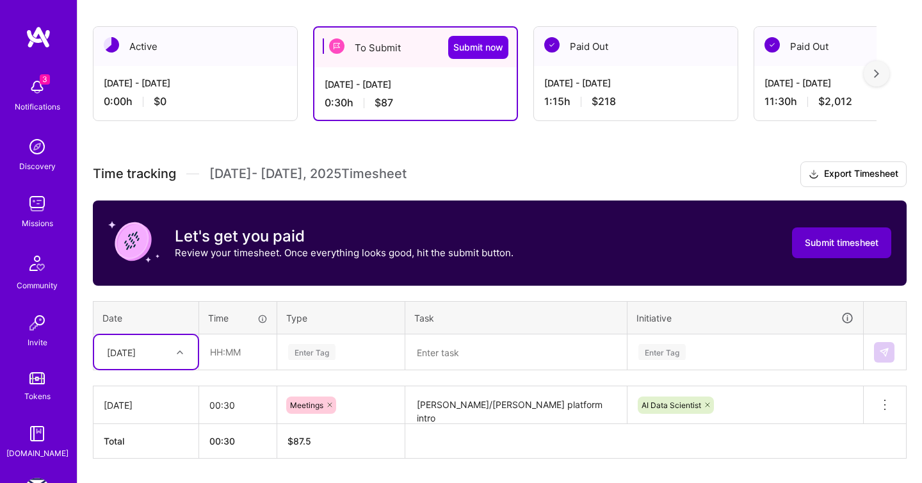
click at [832, 250] on button "Submit timesheet" at bounding box center [841, 242] width 99 height 31
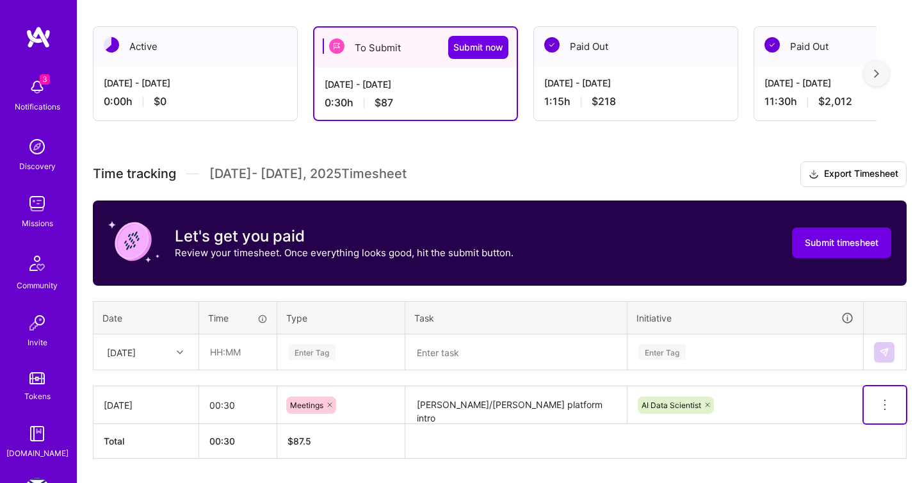
click at [884, 407] on icon at bounding box center [884, 404] width 15 height 15
click at [863, 435] on button "Delete row" at bounding box center [853, 426] width 67 height 31
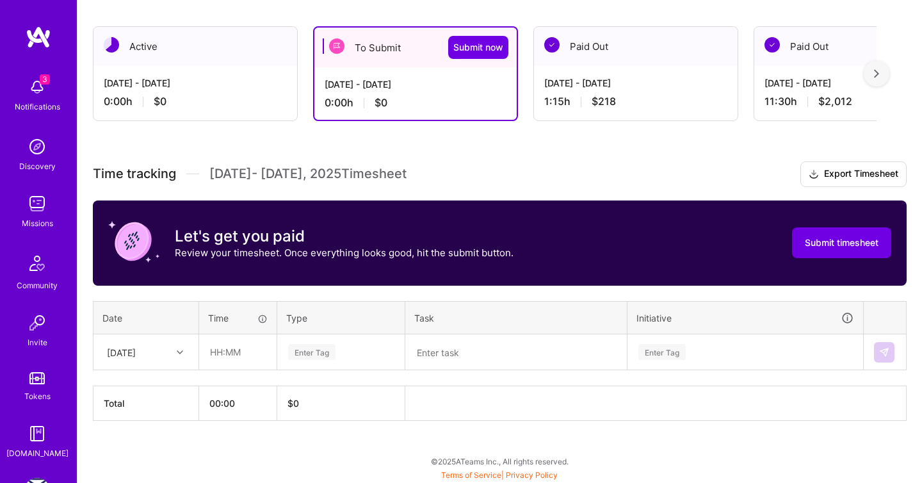
drag, startPoint x: 481, startPoint y: 47, endPoint x: 461, endPoint y: 169, distance: 123.9
click at [460, 168] on div "Active [DATE] - [DATE] 0:00 h $0 To Submit Submit now [DATE] - [DATE] 0:00 h $0…" at bounding box center [499, 247] width 845 height 473
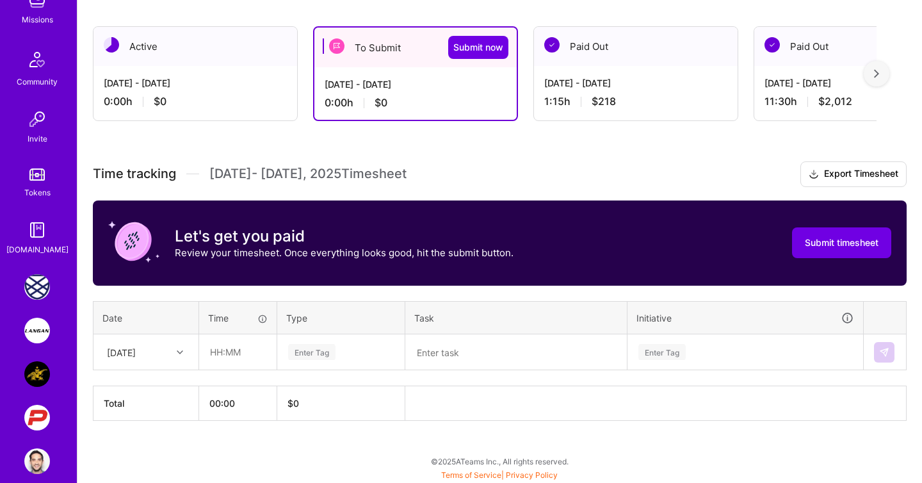
scroll to position [220, 0]
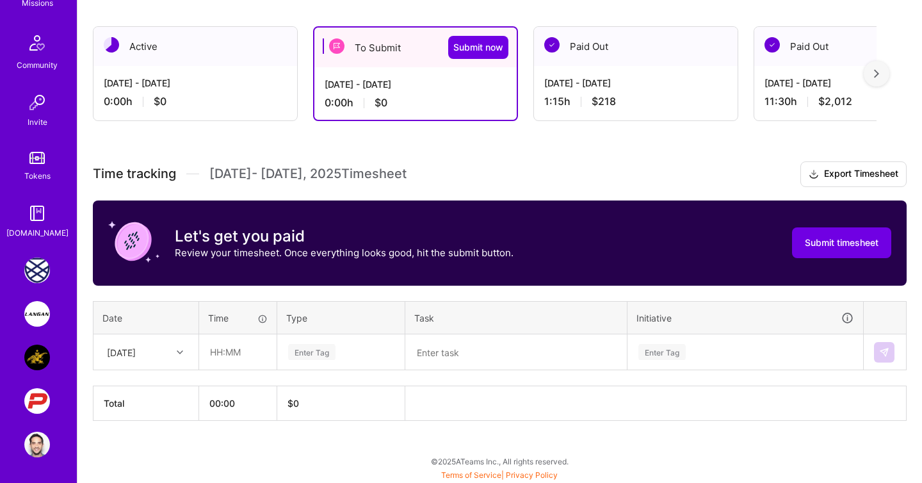
click at [40, 309] on img at bounding box center [37, 314] width 26 height 26
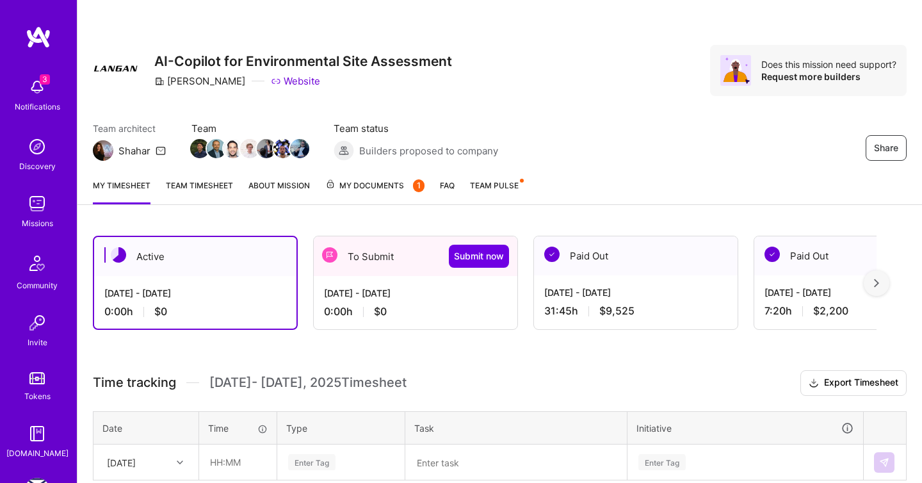
click at [460, 300] on div "[DATE] - [DATE] 0:00 h $0" at bounding box center [416, 302] width 204 height 53
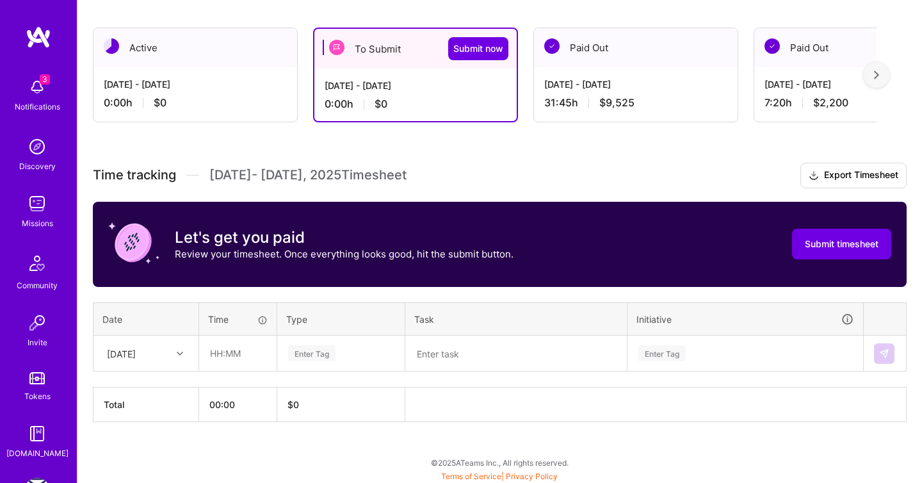
scroll to position [208, 0]
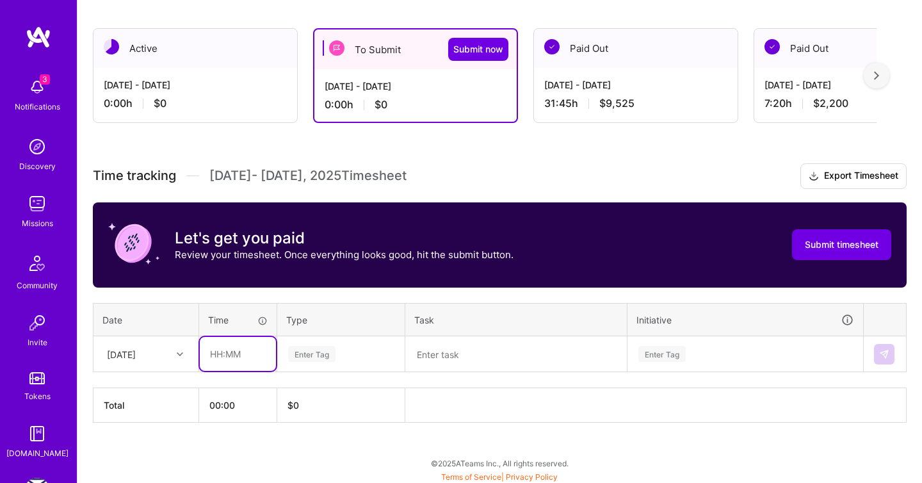
click at [240, 358] on input "text" at bounding box center [238, 354] width 76 height 34
type input "01:45"
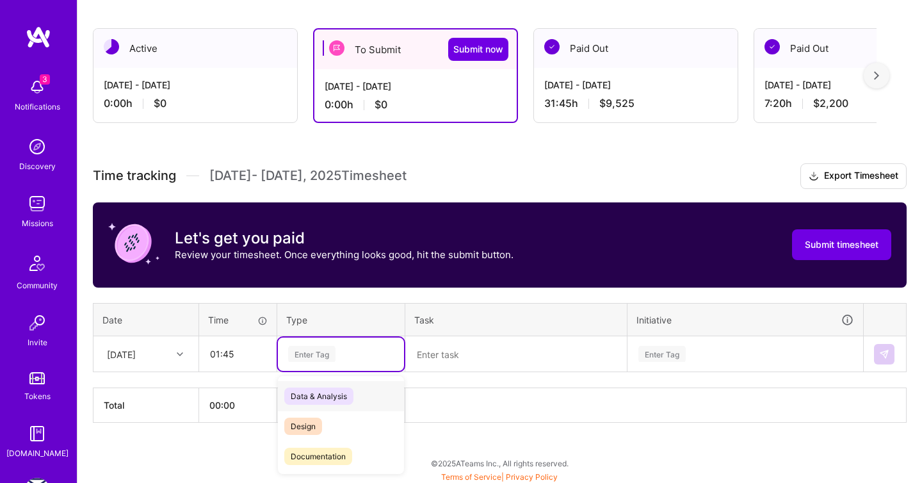
scroll to position [209, 0]
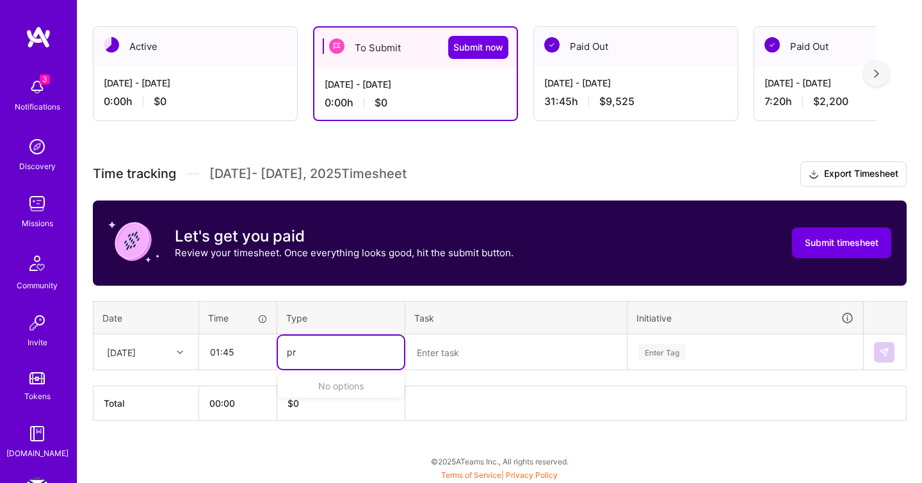
type input "p"
type input "op"
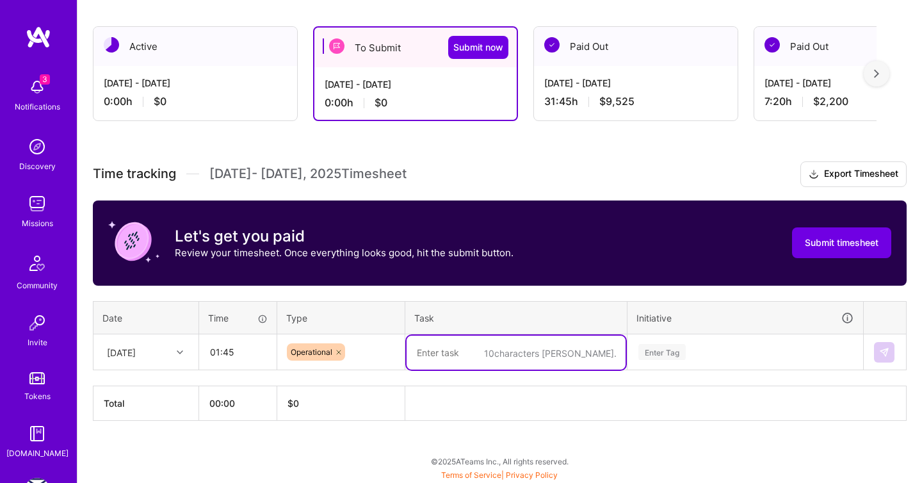
type textarea "P"
type textarea "Project organization"
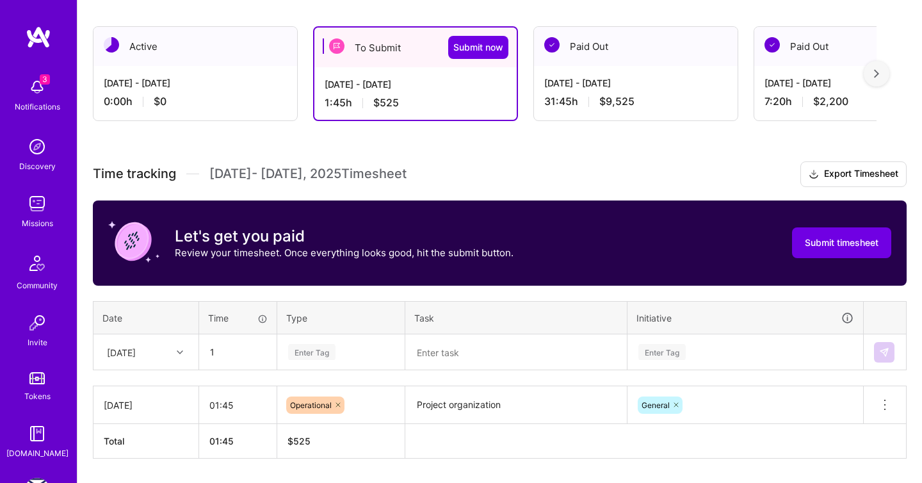
scroll to position [247, 0]
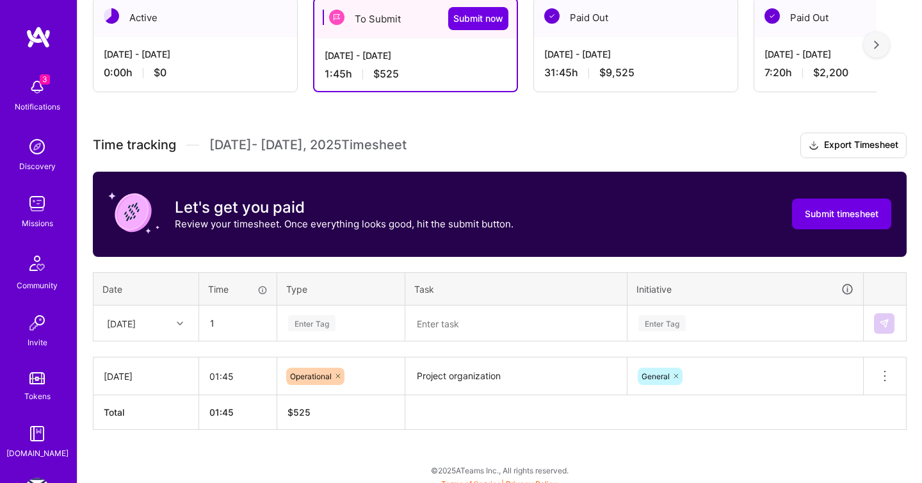
type input "01:00"
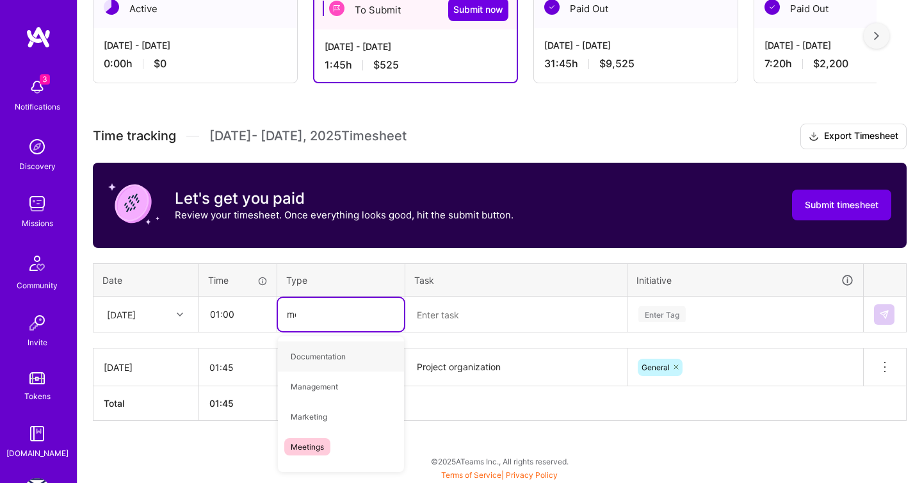
type input "mee"
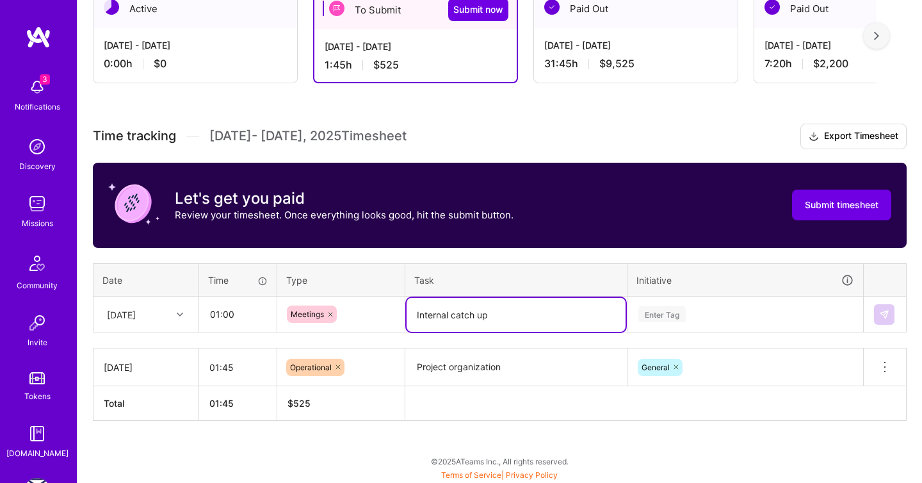
type textarea "Internal catch up"
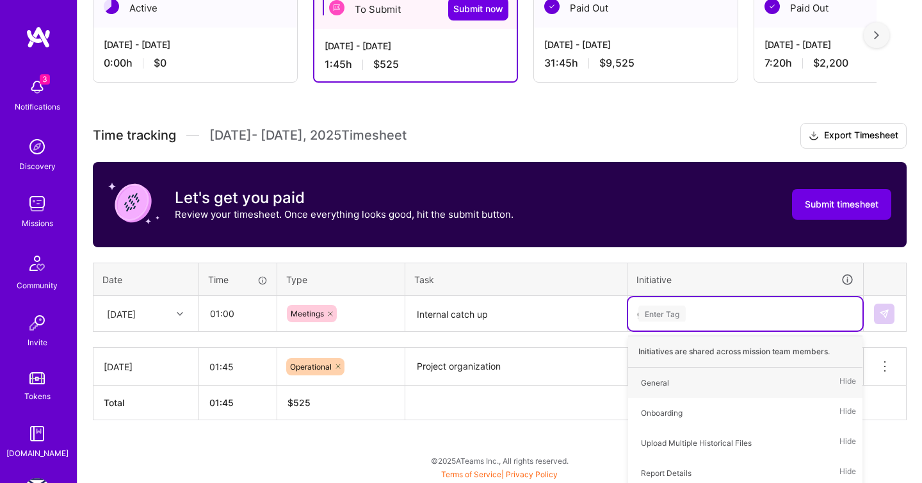
type input "gen"
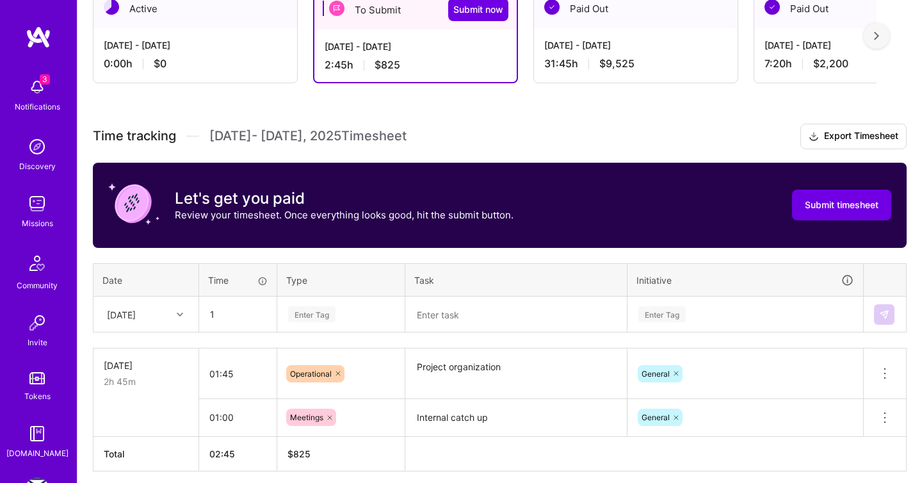
type input "01:00"
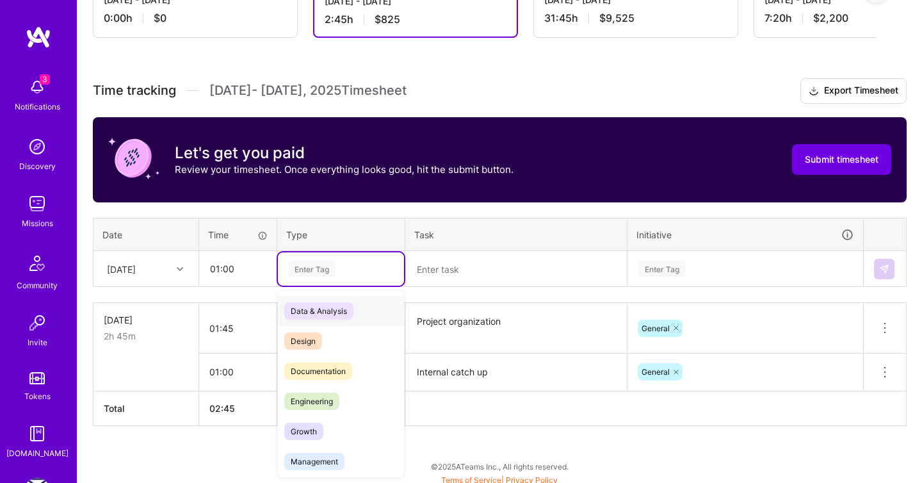
scroll to position [297, 0]
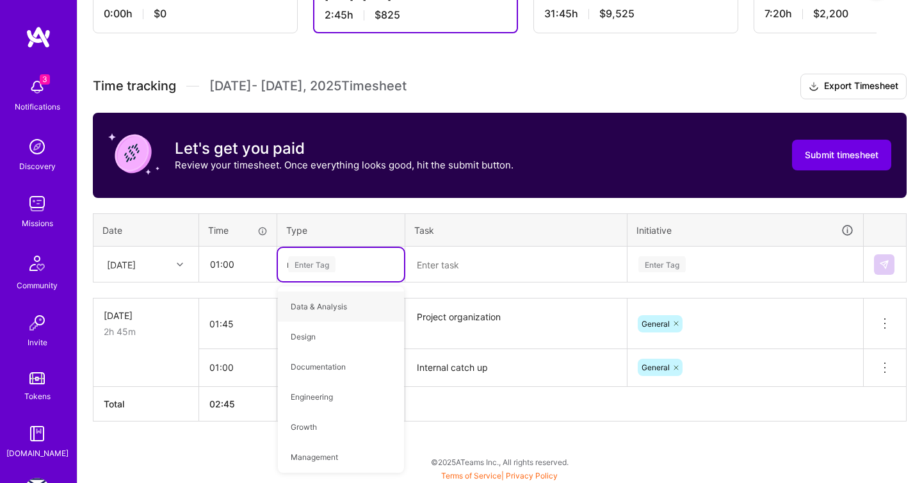
type input "mee"
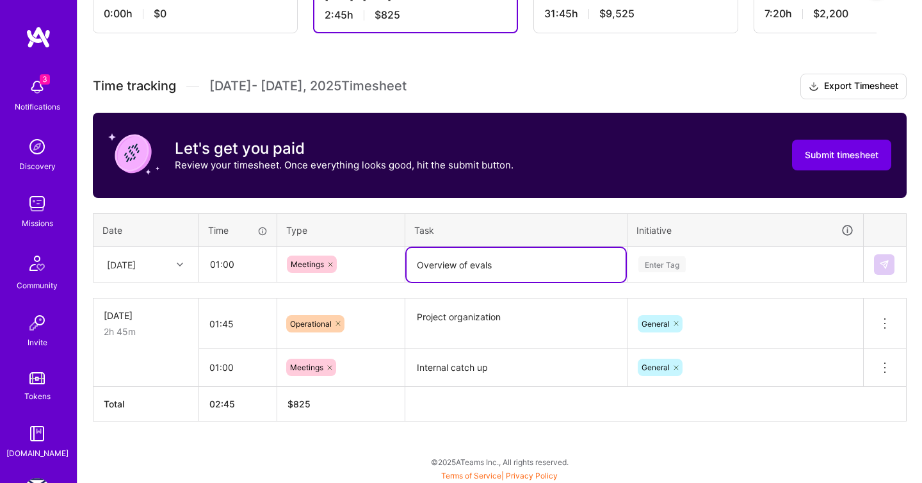
type textarea "Overview of evals"
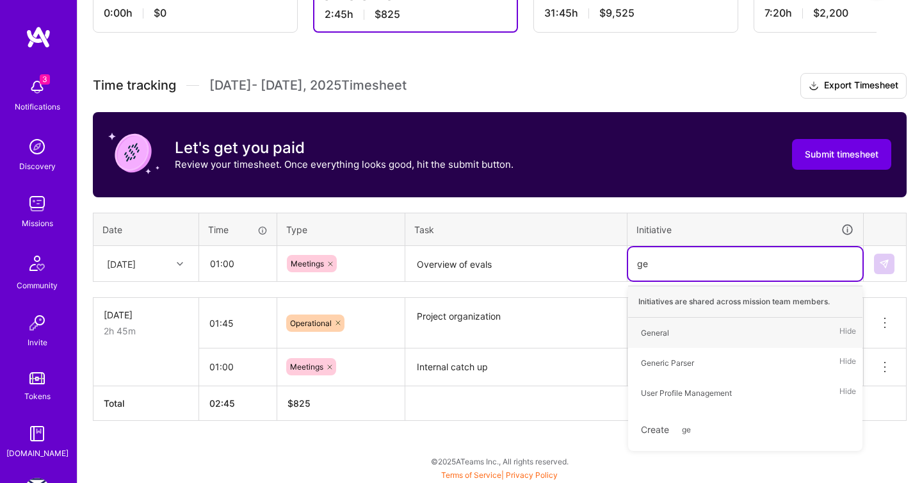
type input "g"
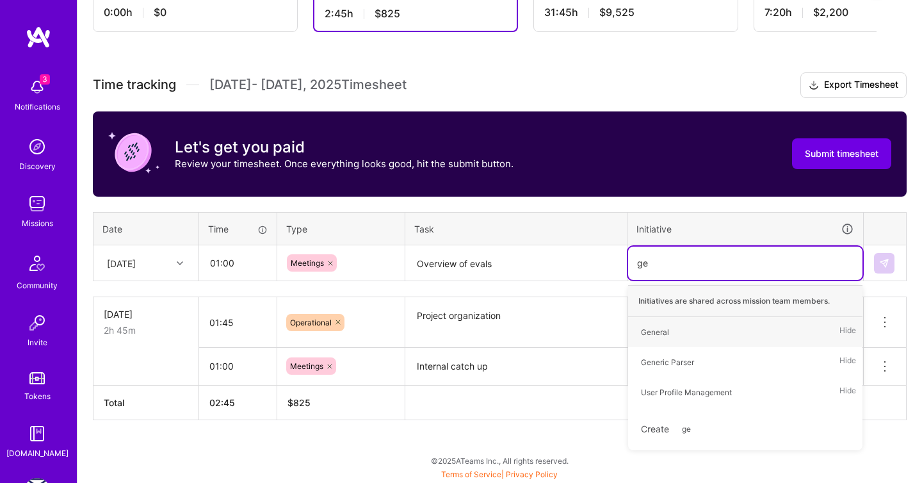
scroll to position [298, 0]
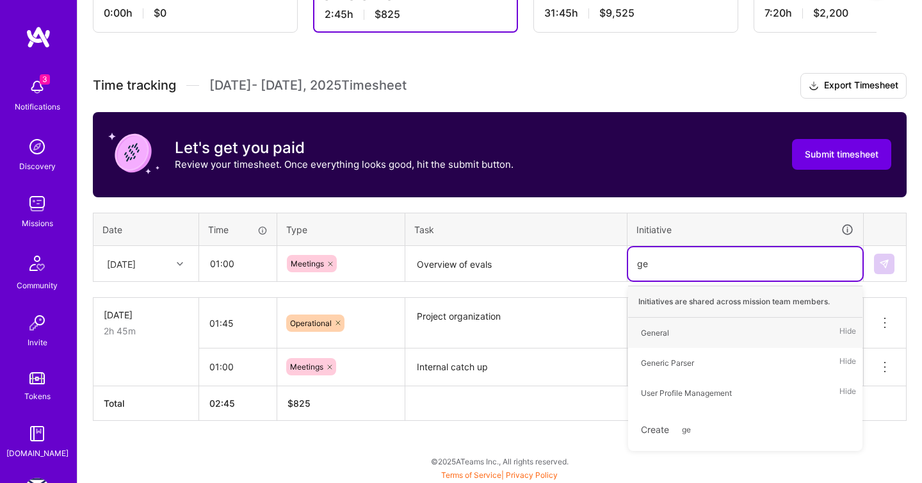
type input "gen"
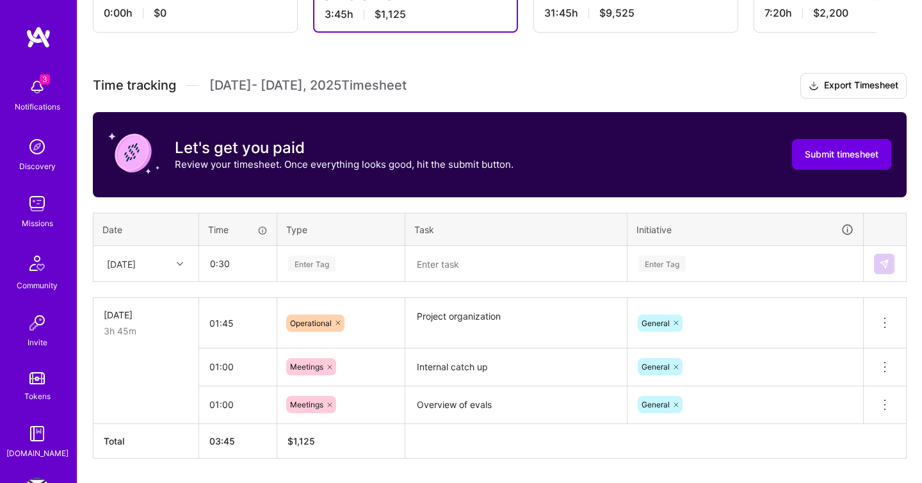
type input "00:30"
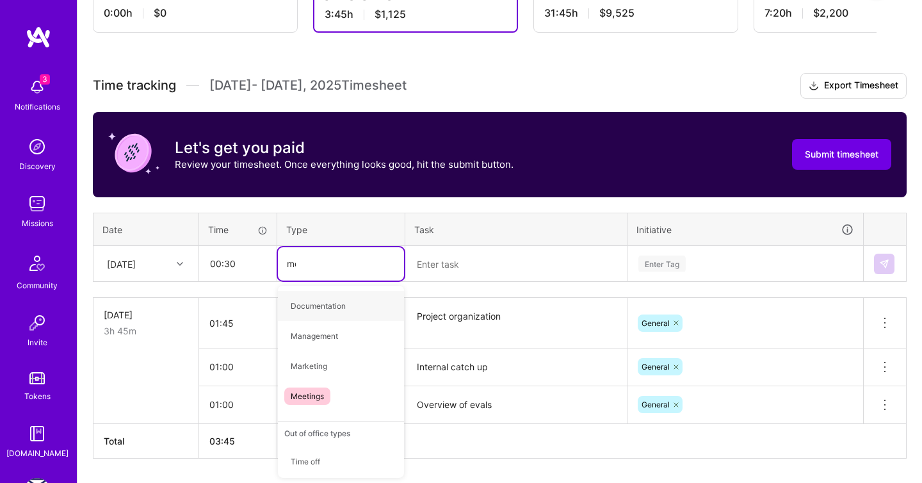
type input "mee"
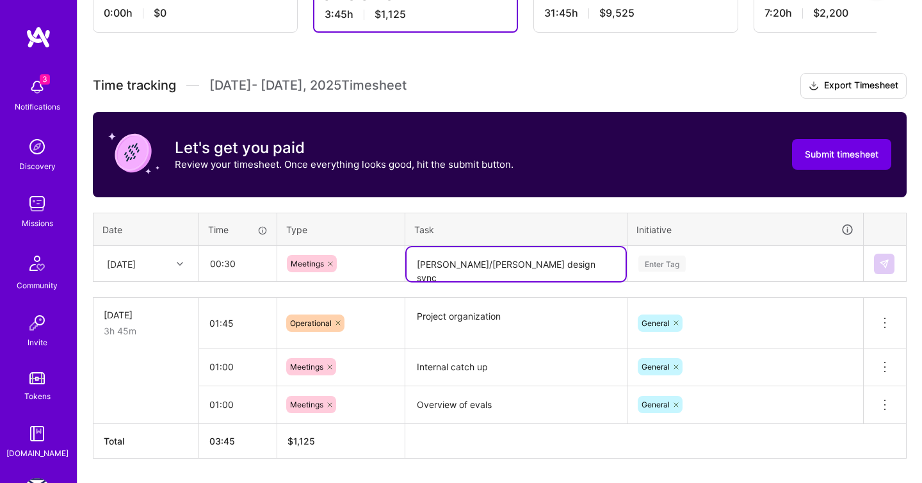
type textarea "[PERSON_NAME]/[PERSON_NAME] design sync"
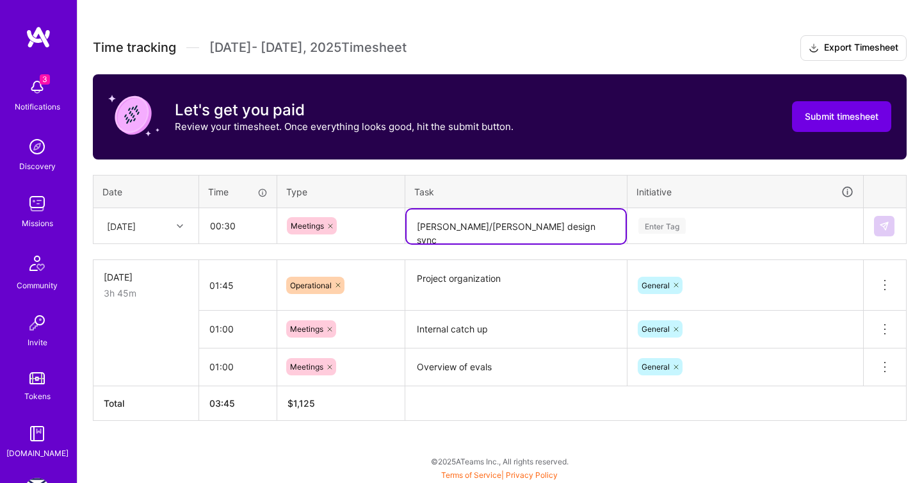
type input "m"
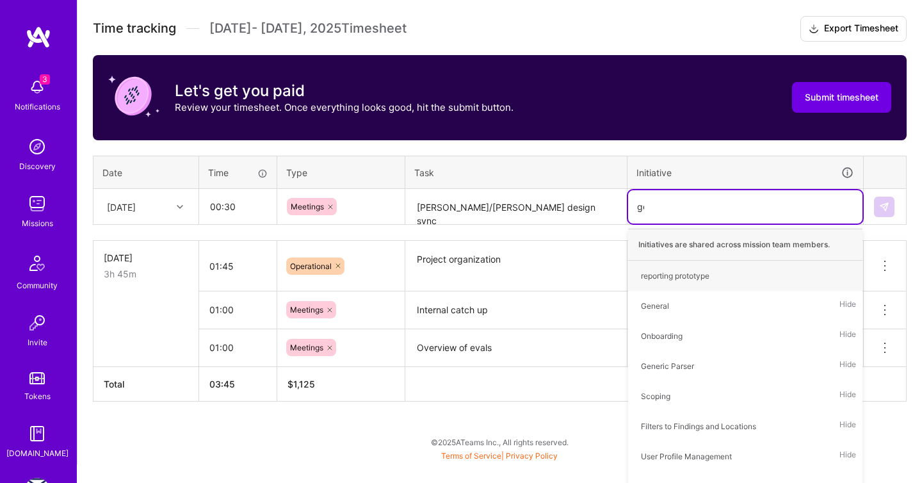
scroll to position [336, 0]
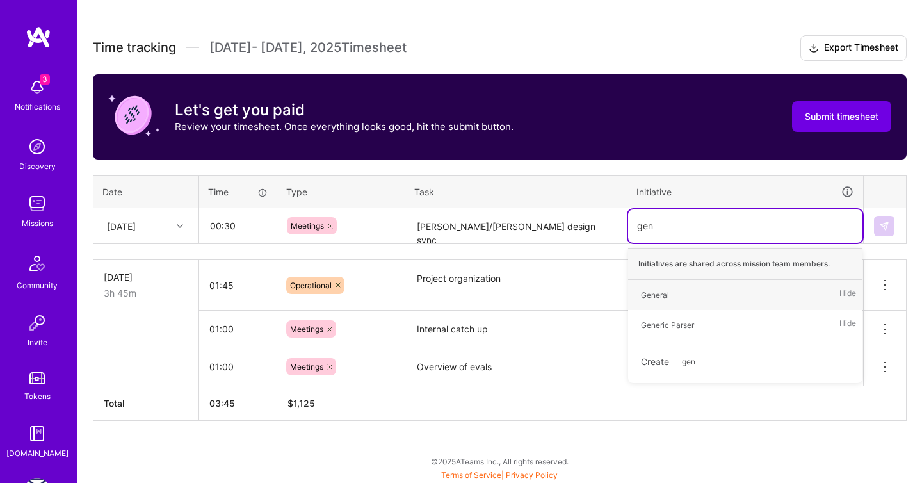
type input "gene"
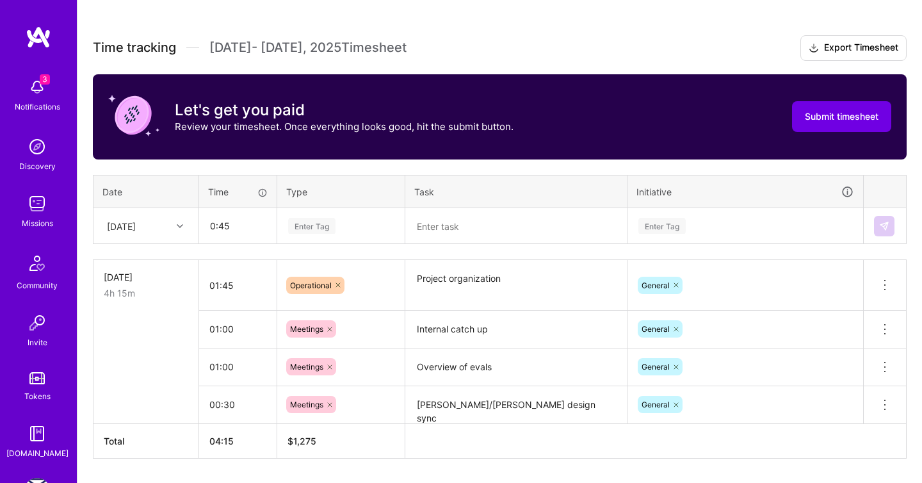
type input "00:45"
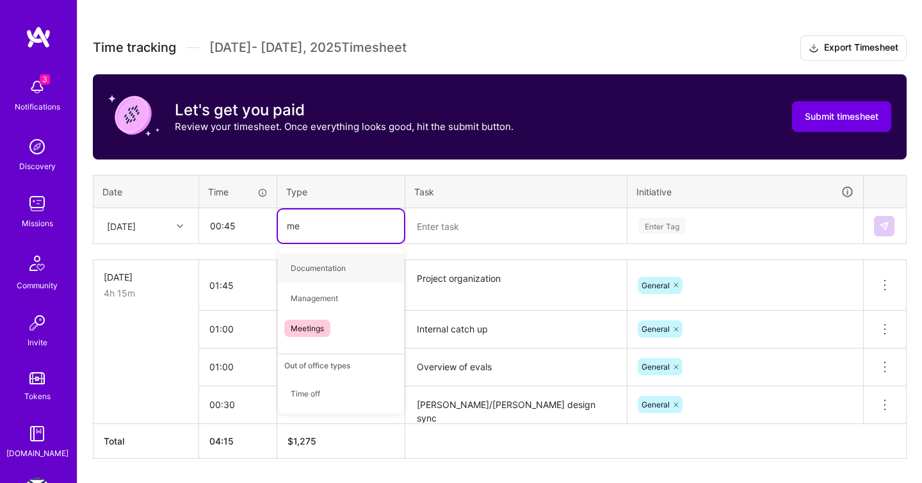
type input "mee"
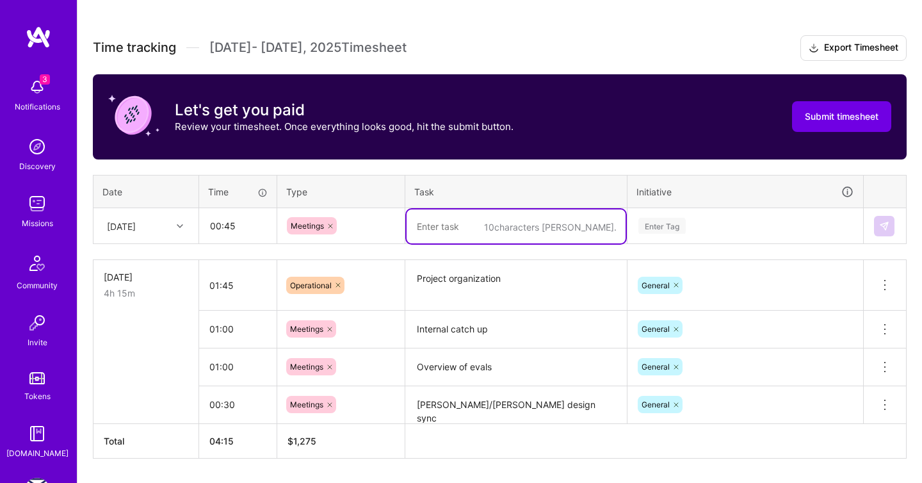
type textarea "R"
type textarea "[PERSON_NAME]/[PERSON_NAME] sync"
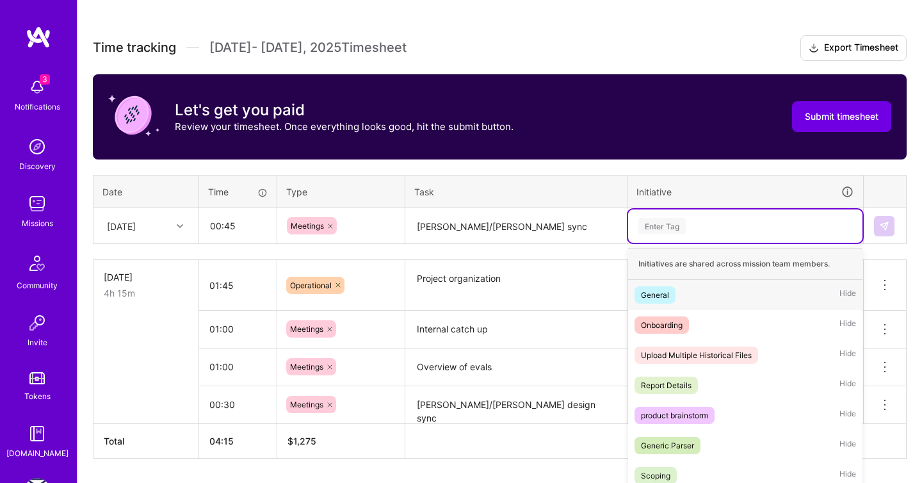
scroll to position [368, 0]
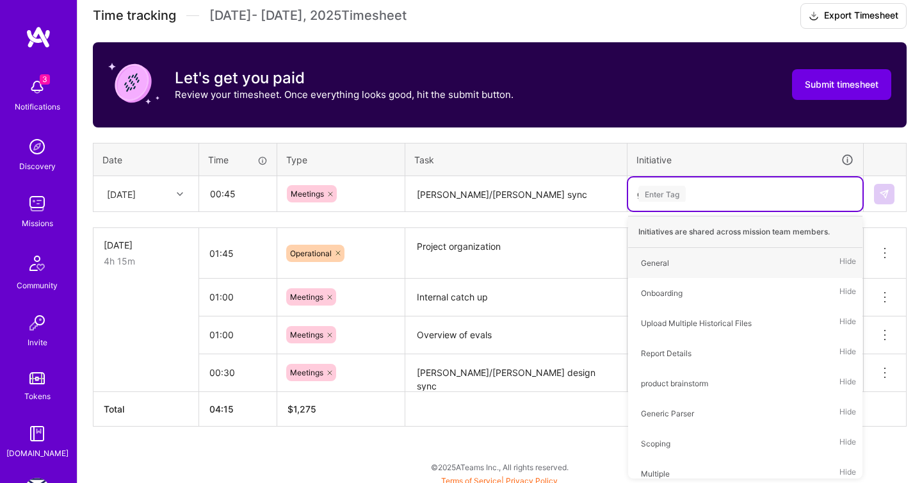
type input "gen"
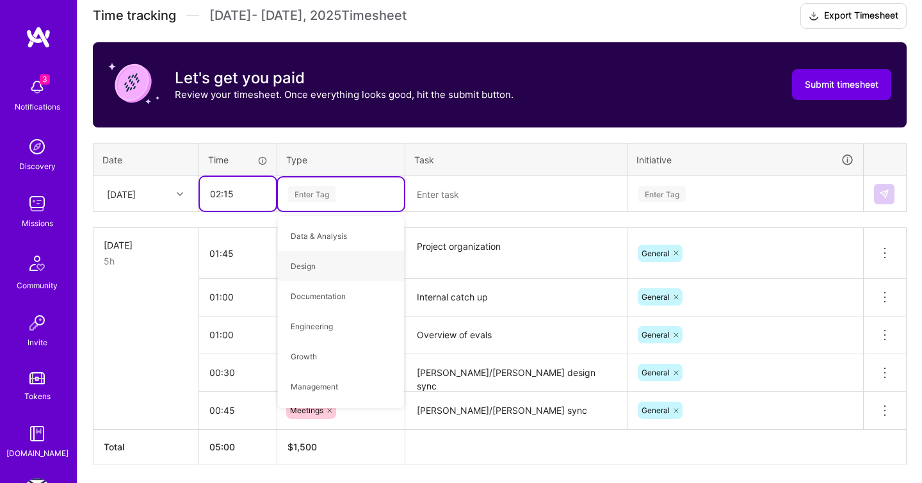
click at [233, 199] on input "02:15" at bounding box center [238, 194] width 76 height 34
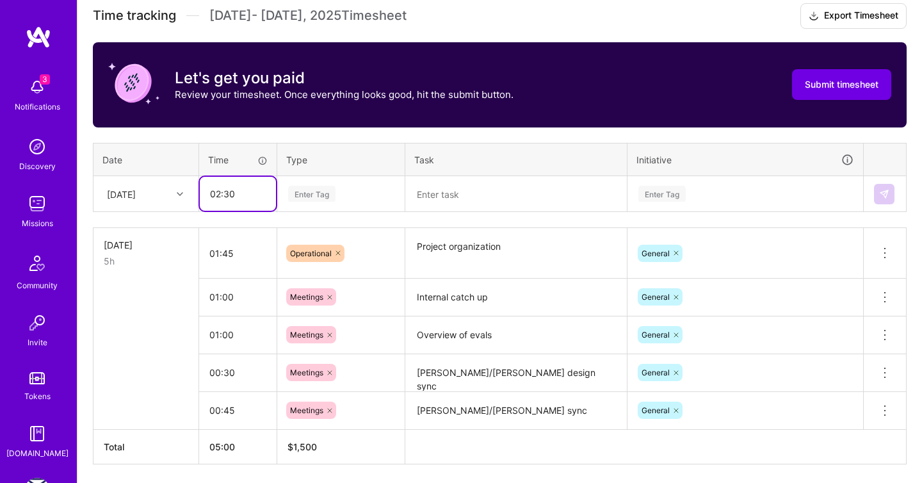
type input "02:30"
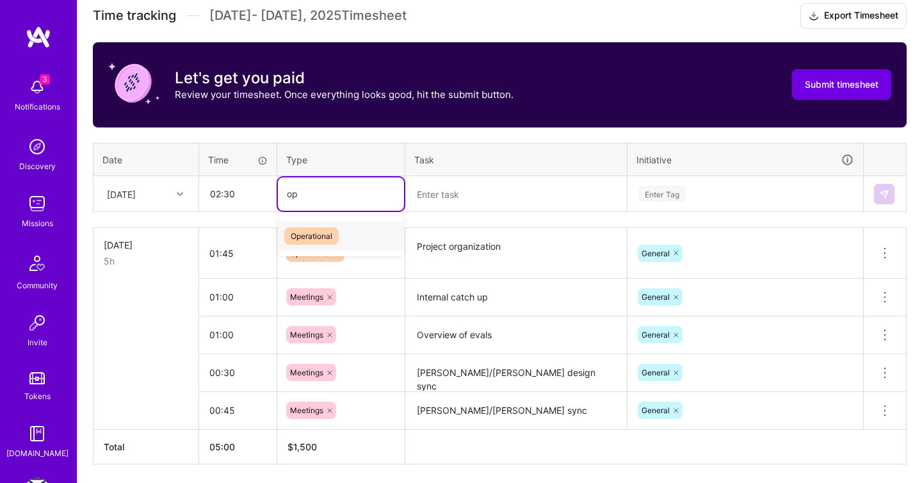
type input "o"
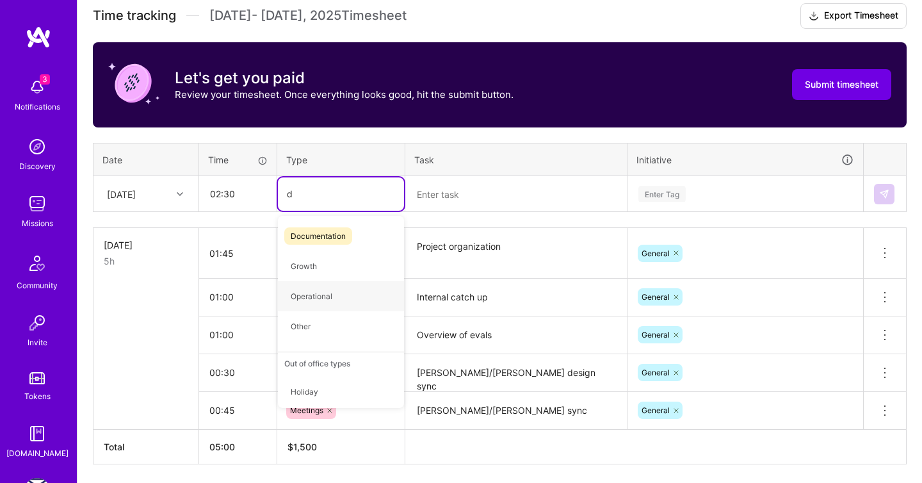
type input "do"
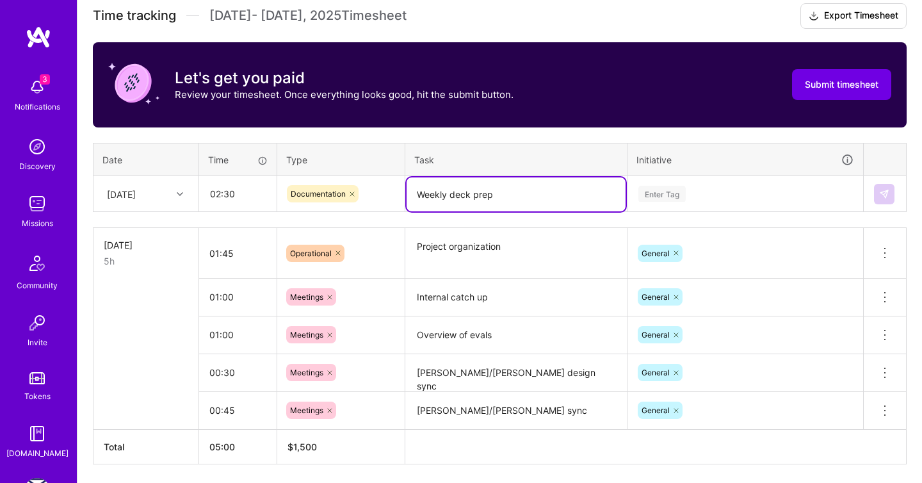
type textarea "Weekly deck prep"
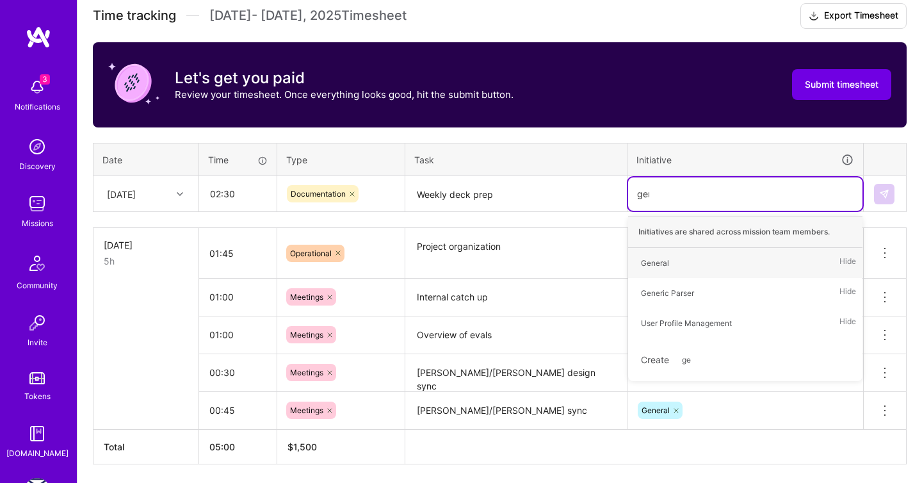
type input "gene"
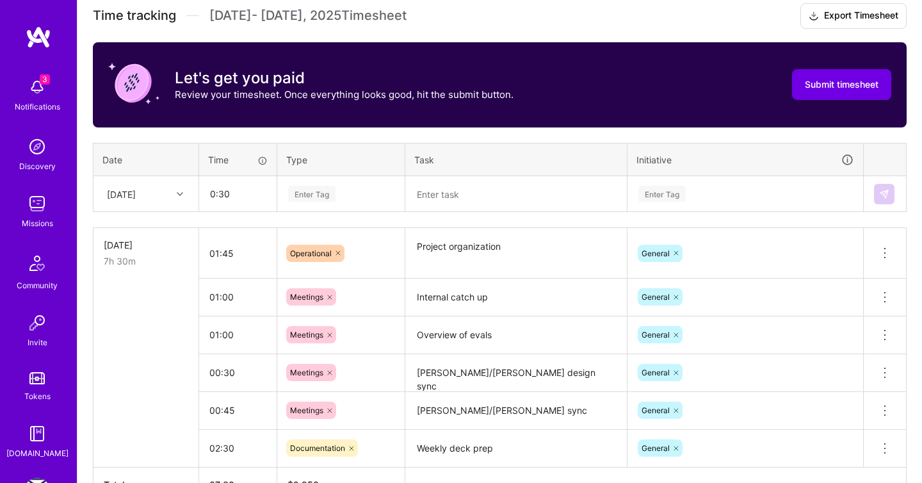
type input "00:30"
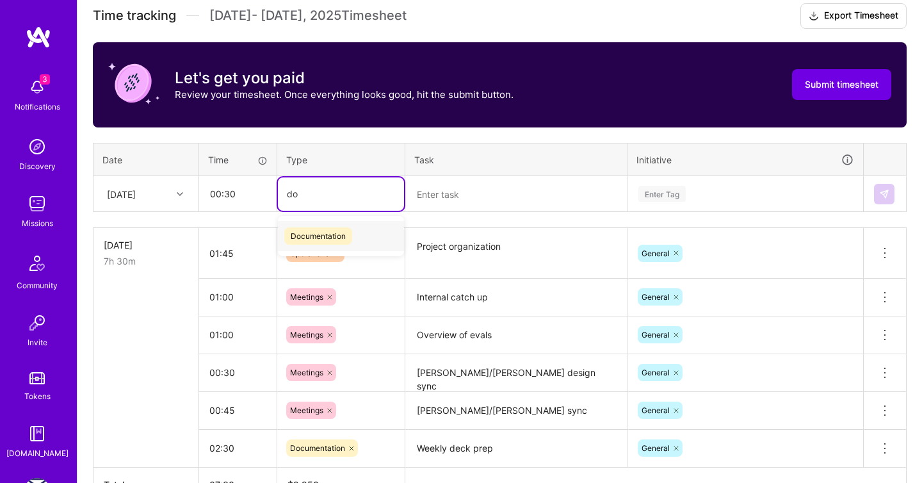
type input "doc"
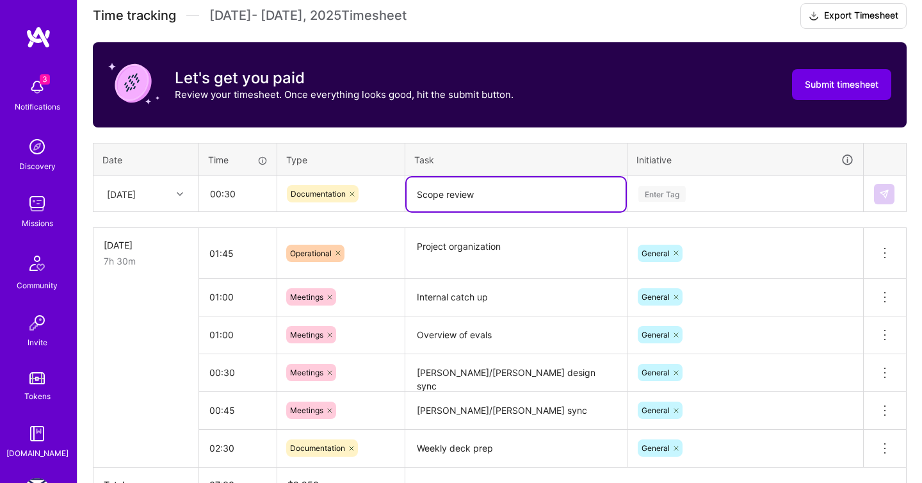
type textarea "Scope review"
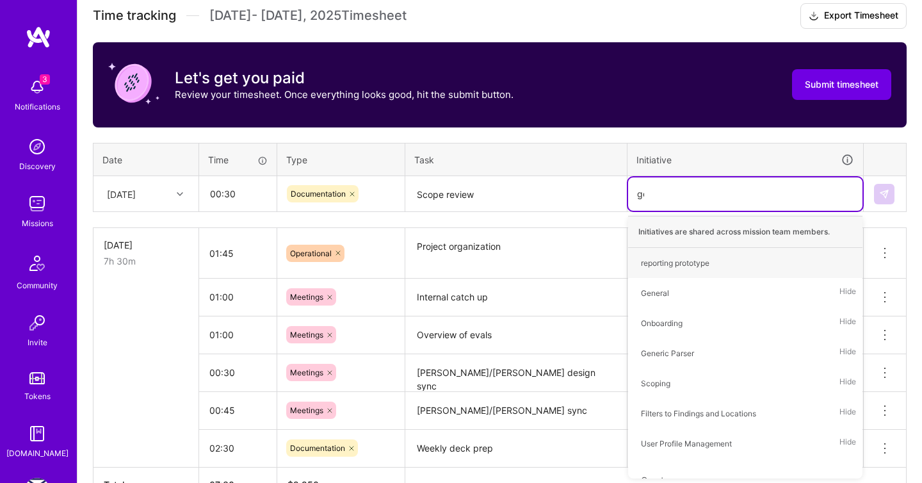
type input "gene"
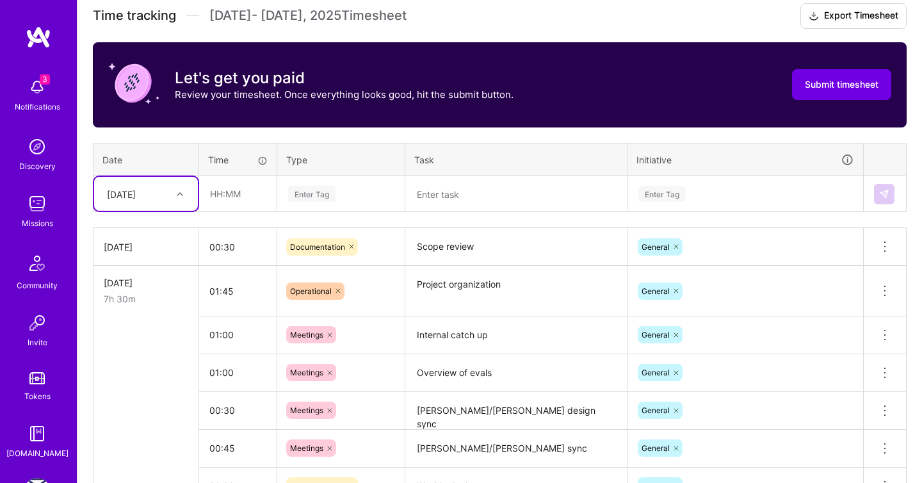
click at [514, 257] on textarea "Scope review" at bounding box center [516, 246] width 219 height 35
click at [222, 241] on input "00:30" at bounding box center [237, 247] width 77 height 34
type input "01:30"
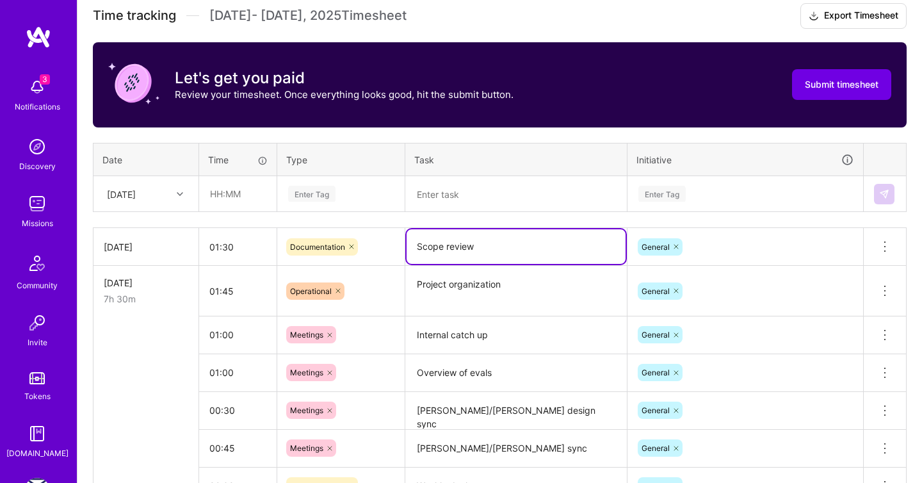
click at [439, 249] on textarea "Scope review" at bounding box center [516, 246] width 219 height 35
type textarea "Project organization"
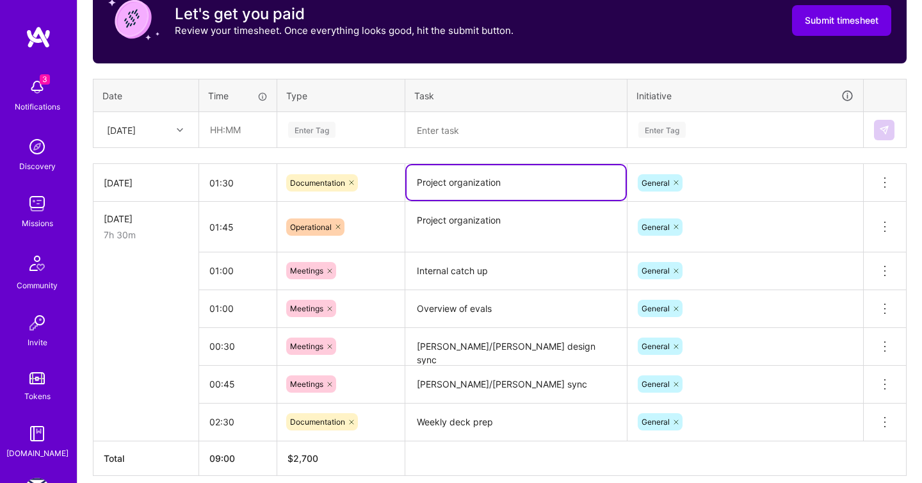
scroll to position [444, 0]
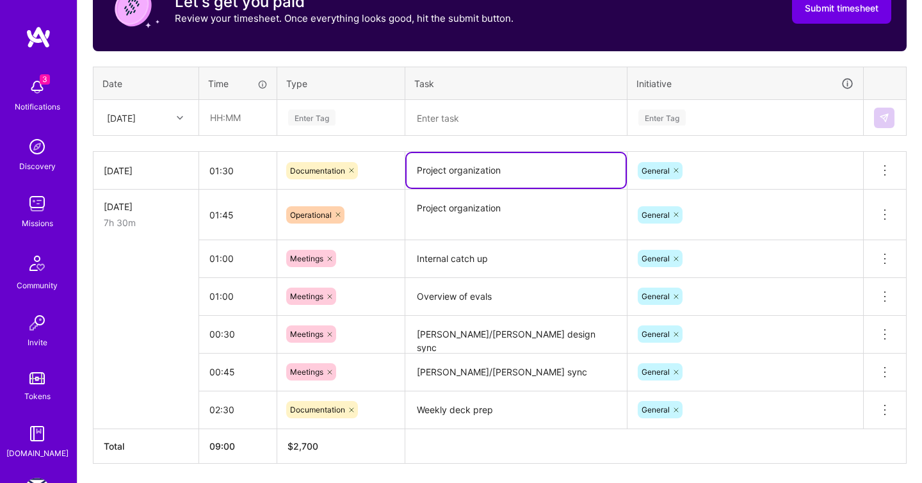
click at [108, 194] on td "[DATE] 7h 30m" at bounding box center [147, 215] width 106 height 51
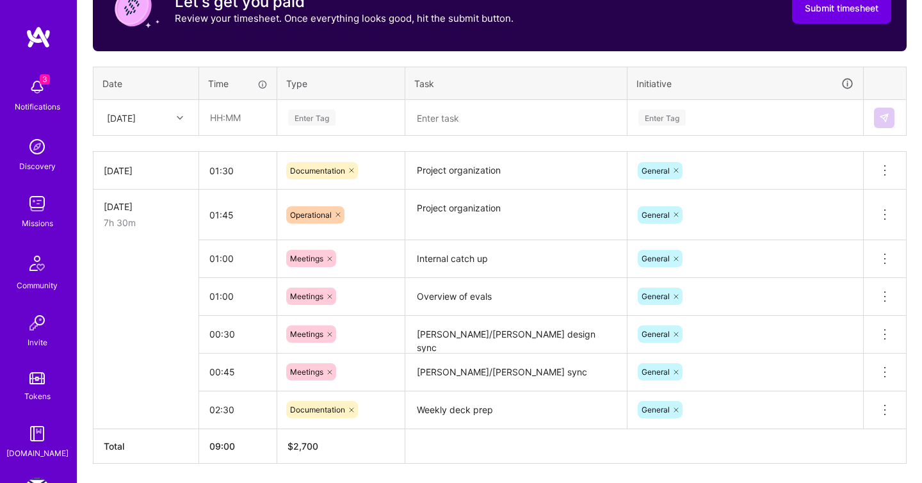
click at [110, 200] on div "[DATE]" at bounding box center [146, 206] width 85 height 13
click at [165, 165] on div "[DATE]" at bounding box center [146, 170] width 85 height 13
click at [137, 167] on div "[DATE]" at bounding box center [146, 170] width 85 height 13
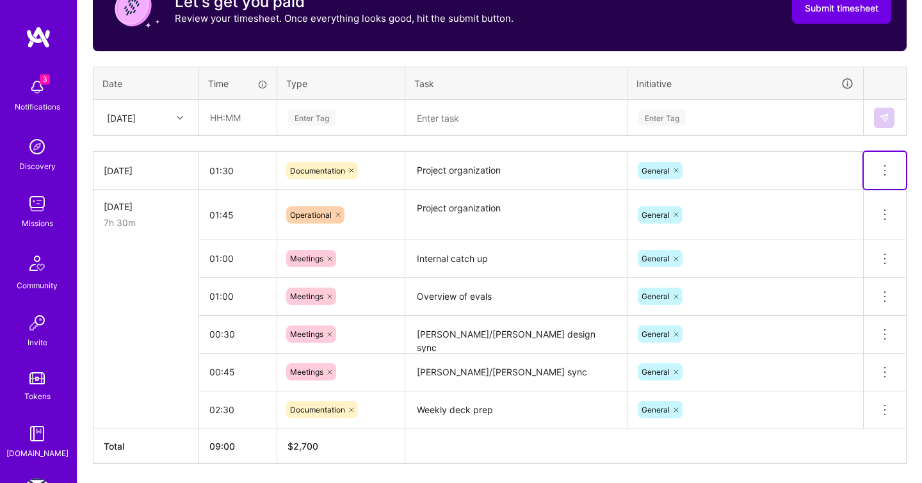
click at [888, 168] on icon at bounding box center [884, 170] width 15 height 15
click at [861, 184] on button "Delete row" at bounding box center [853, 192] width 67 height 31
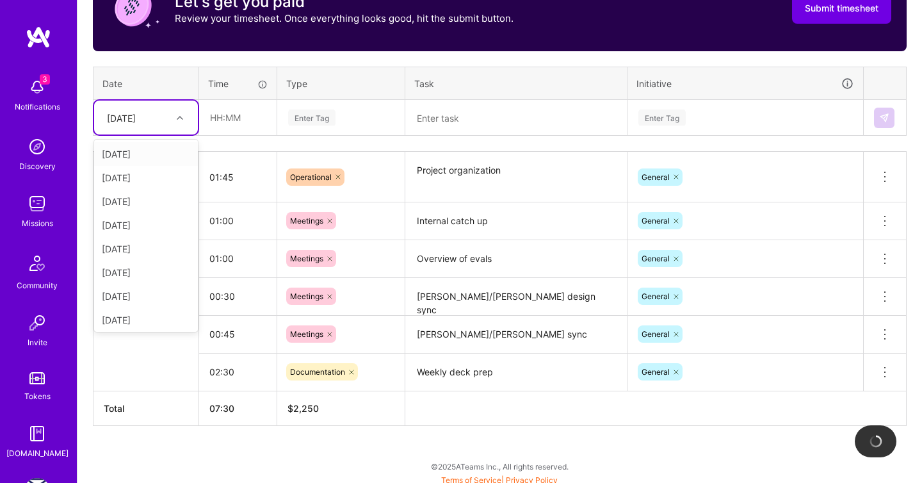
click at [174, 121] on div at bounding box center [182, 118] width 20 height 17
click at [160, 115] on div "[DATE]" at bounding box center [136, 117] width 71 height 21
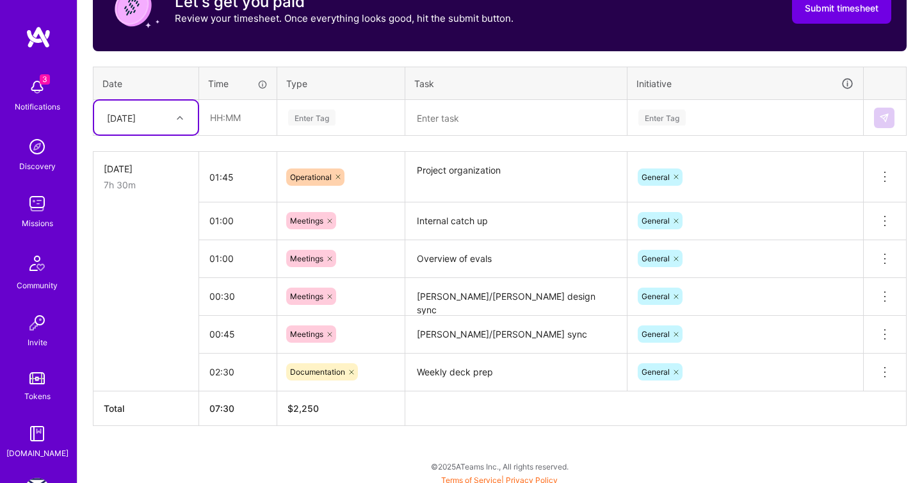
click at [160, 115] on div "[DATE]" at bounding box center [136, 117] width 71 height 21
click at [154, 145] on div "[DATE]" at bounding box center [146, 154] width 104 height 24
click at [227, 120] on input "text" at bounding box center [238, 118] width 76 height 34
type input "01:30"
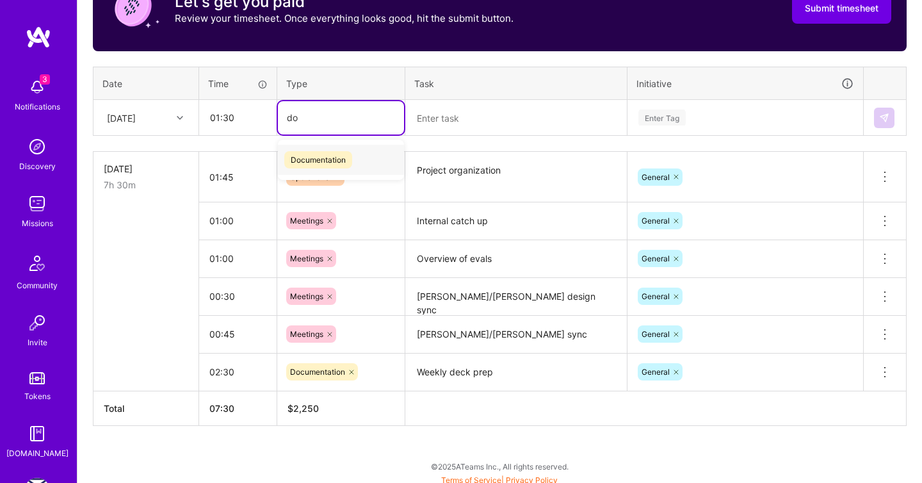
type input "d"
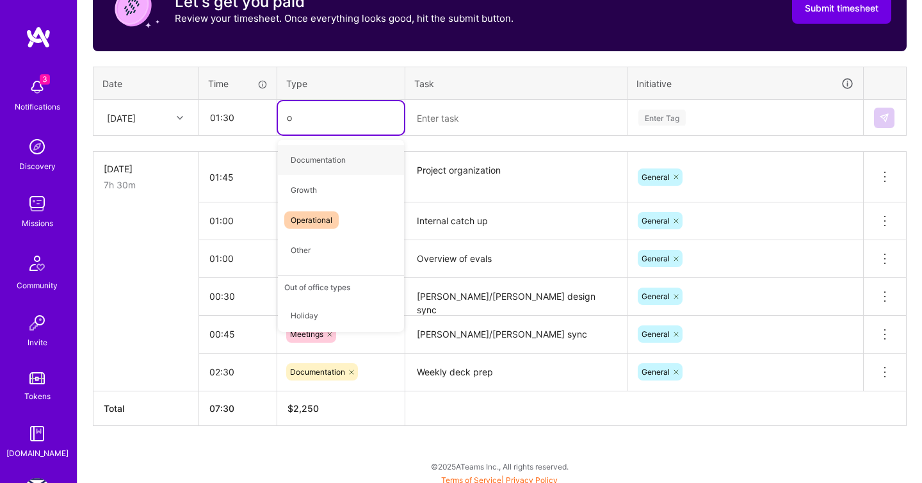
type input "op"
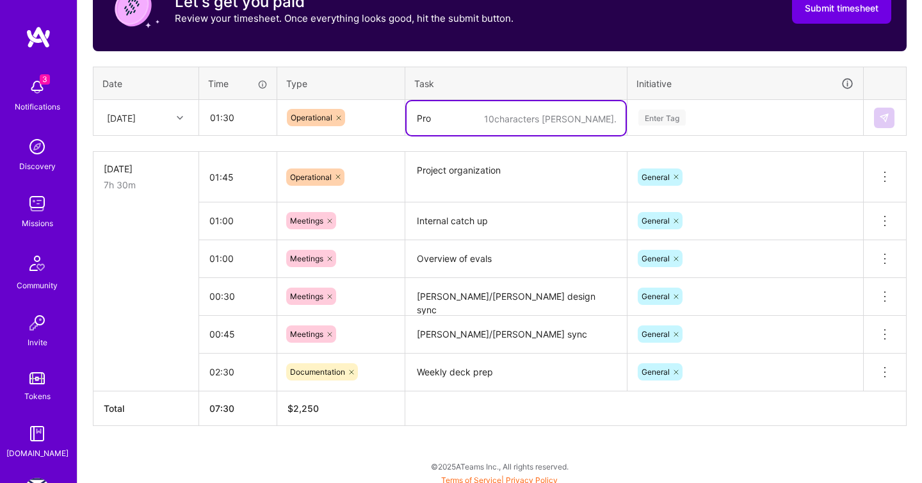
type textarea "Pro"
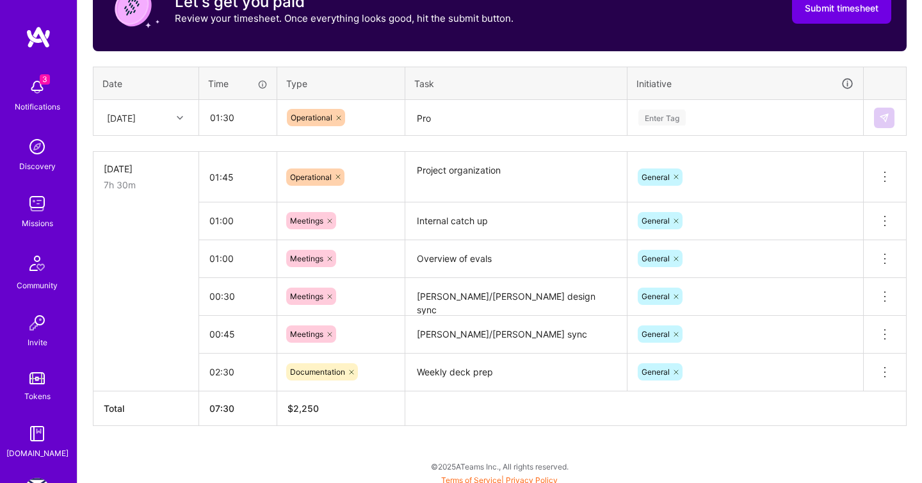
click at [503, 129] on textarea "Pro" at bounding box center [516, 118] width 219 height 34
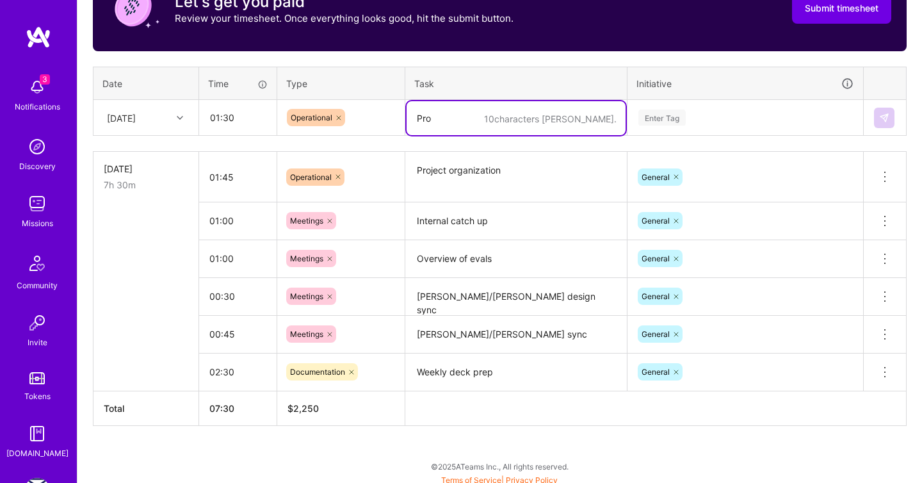
click at [503, 129] on textarea "Pro" at bounding box center [516, 118] width 219 height 34
click at [251, 119] on input "01:30" at bounding box center [238, 118] width 76 height 34
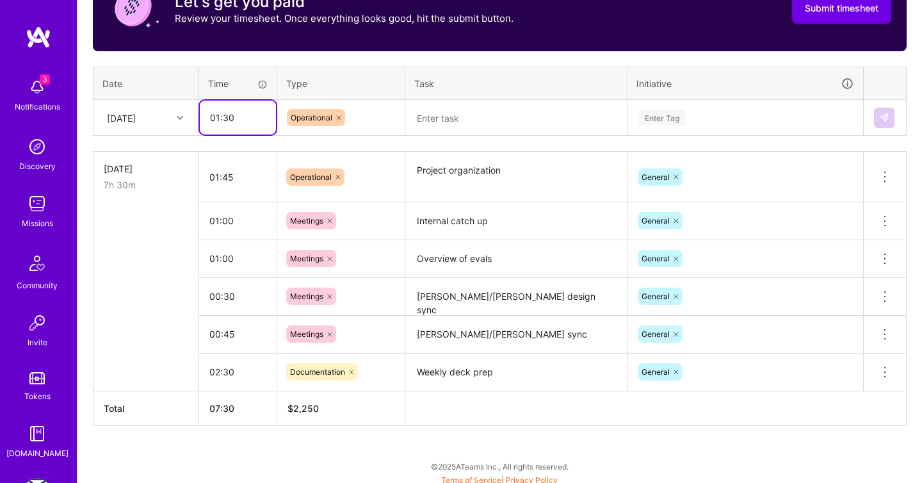
click at [251, 119] on input "01:30" at bounding box center [238, 118] width 76 height 34
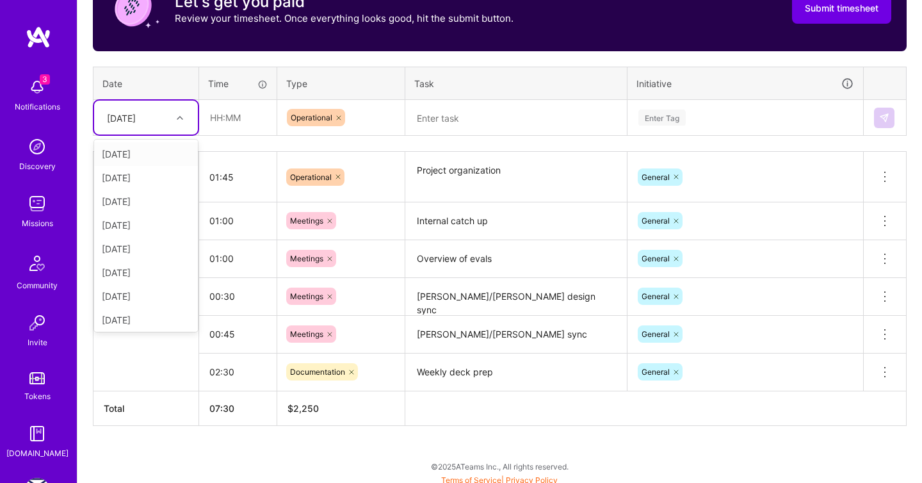
click at [143, 133] on div "[DATE]" at bounding box center [146, 118] width 104 height 34
click at [143, 166] on div "[DATE]" at bounding box center [146, 178] width 104 height 24
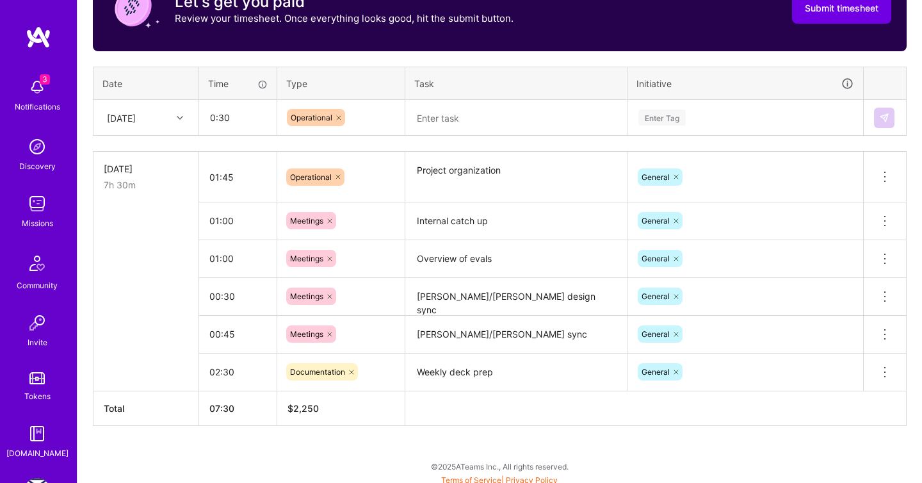
type input "00:30"
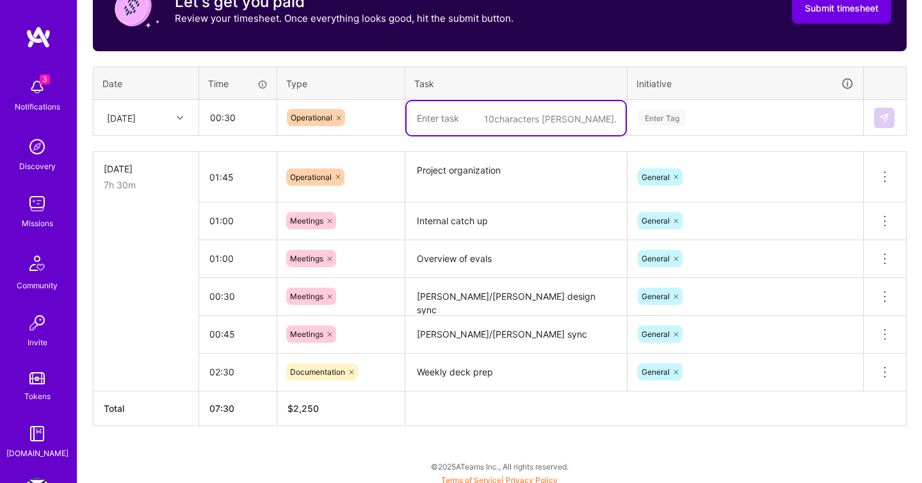
click at [427, 118] on textarea at bounding box center [516, 118] width 219 height 34
type textarea "Scope reviews"
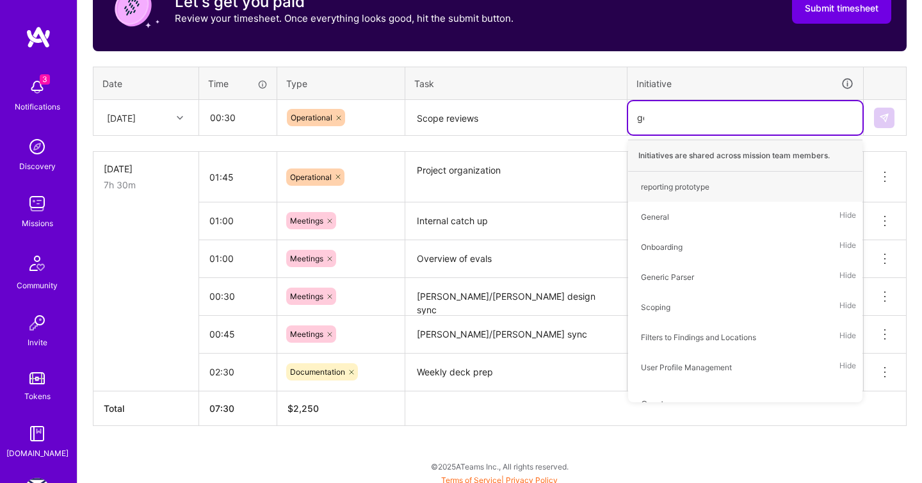
type input "gen"
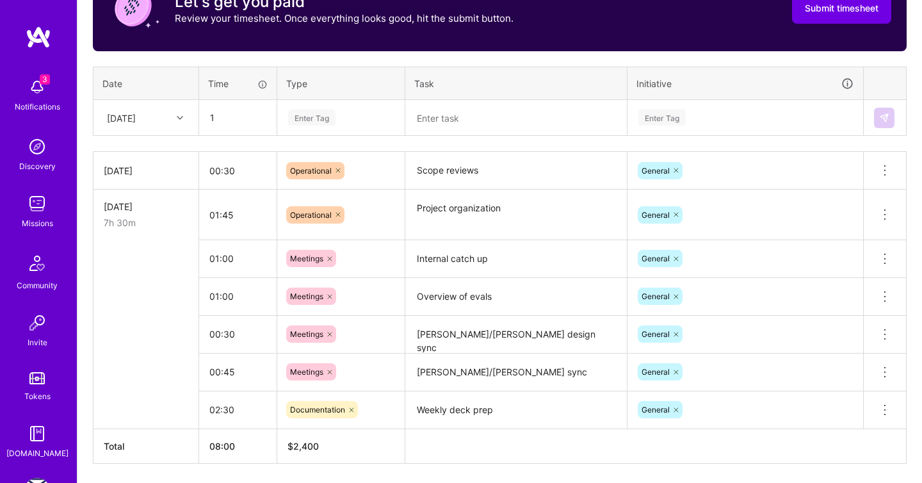
type input "01:00"
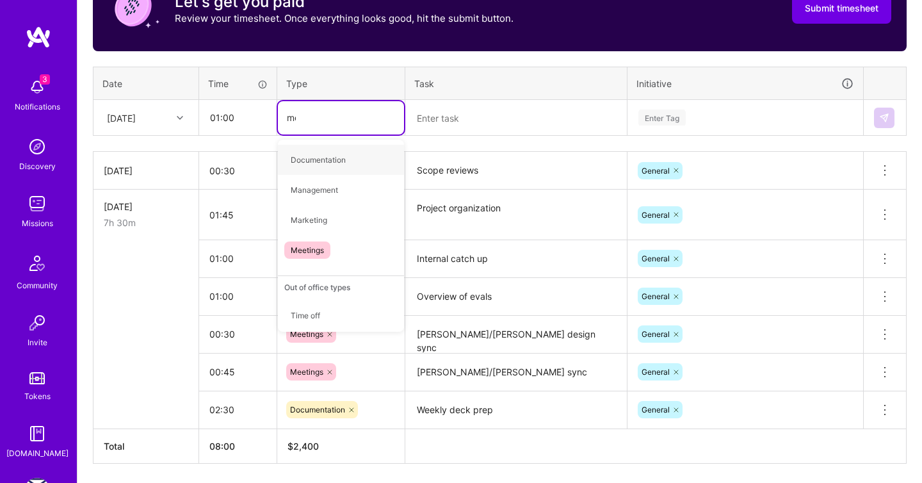
type input "mee"
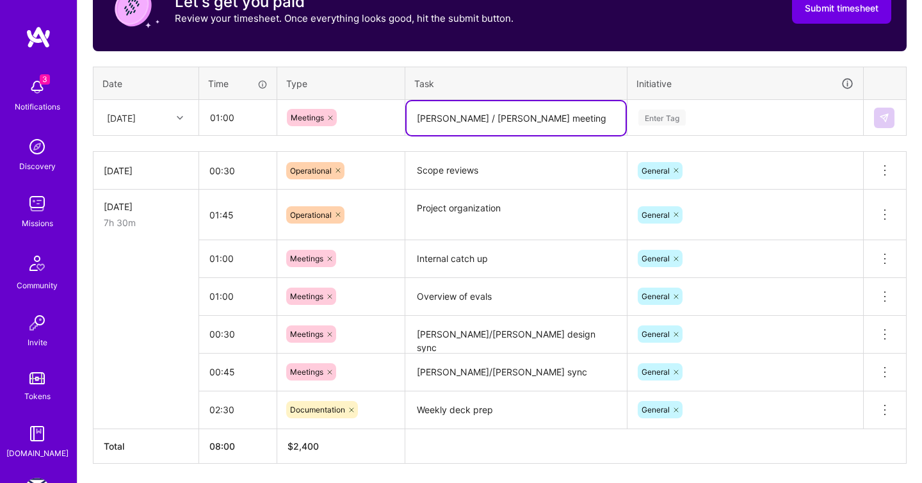
type textarea "[PERSON_NAME] / [PERSON_NAME] meeting"
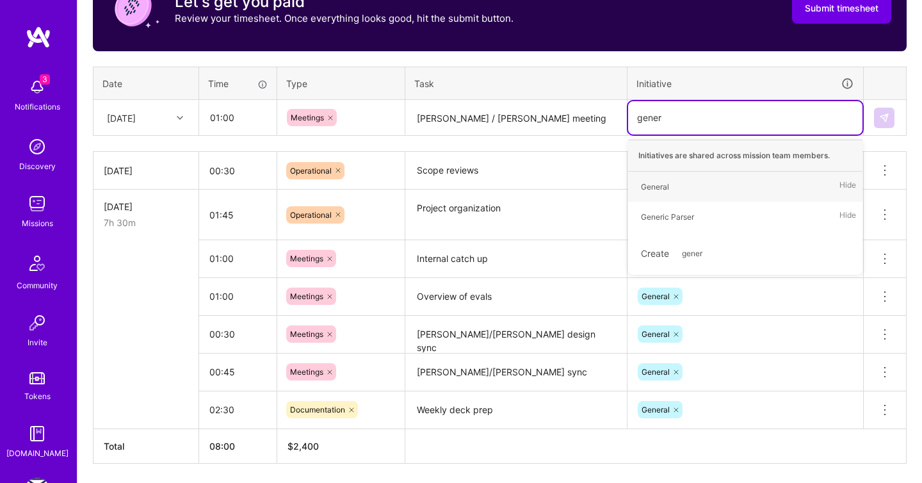
type input "genera"
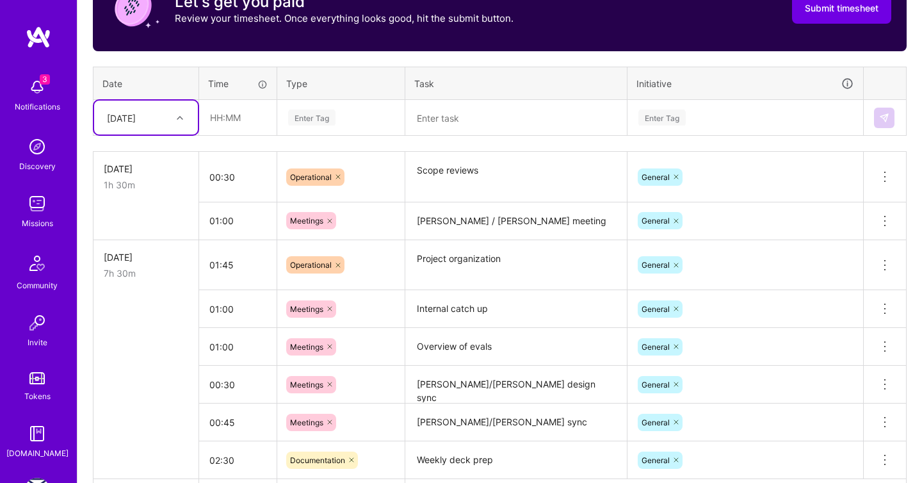
click at [169, 116] on div "[DATE]" at bounding box center [136, 117] width 71 height 21
click at [157, 198] on div "[DATE]" at bounding box center [146, 202] width 104 height 24
click at [232, 115] on input "text" at bounding box center [238, 118] width 76 height 34
type input "00:30"
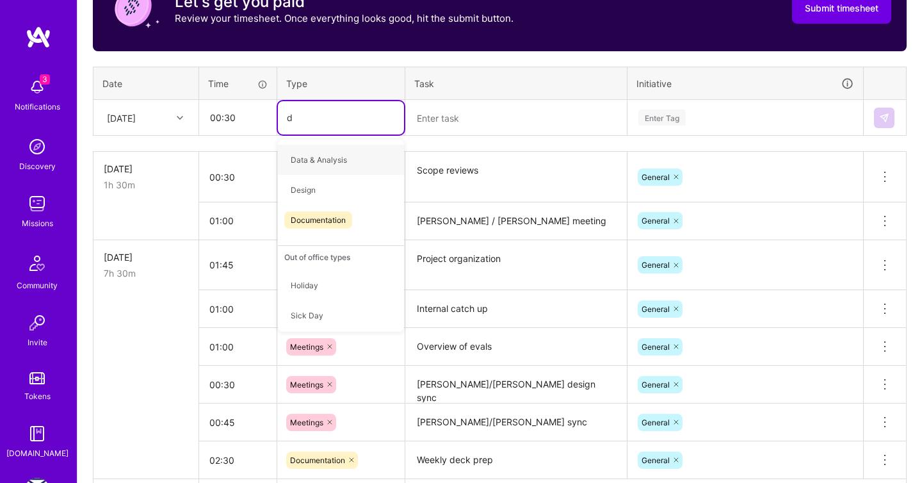
type input "do"
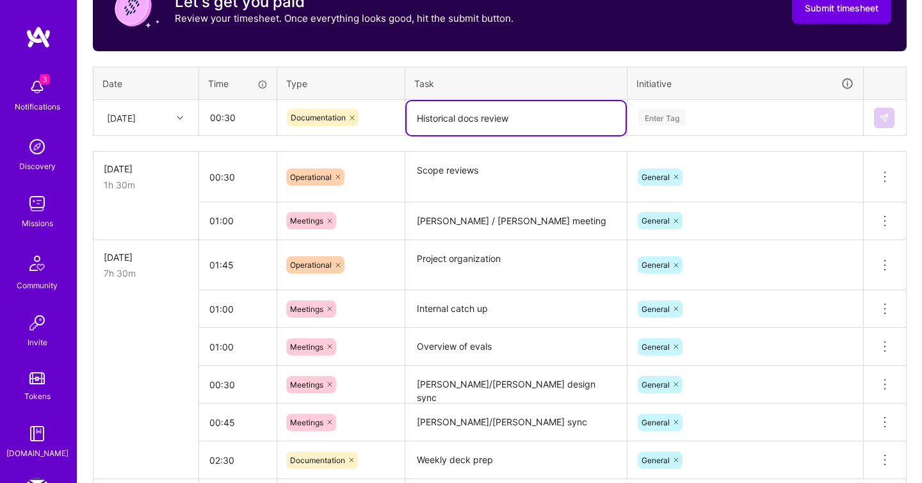
type textarea "Historical docs review"
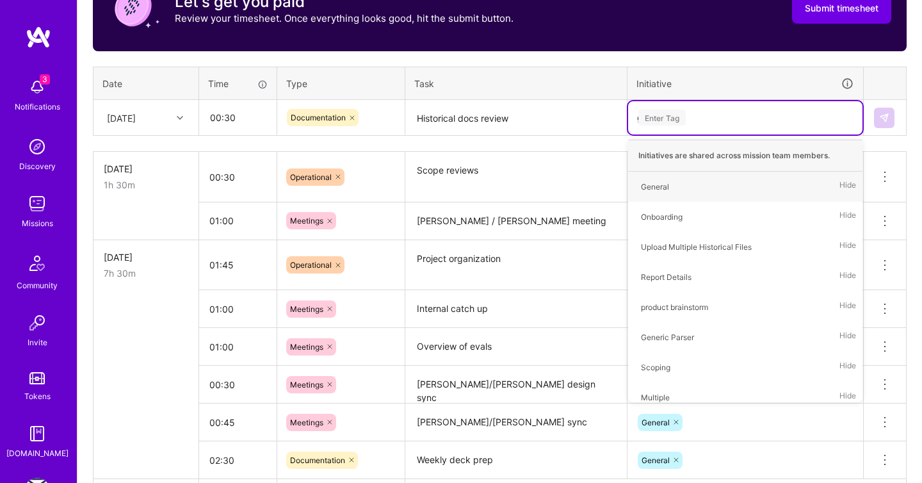
type input "gen"
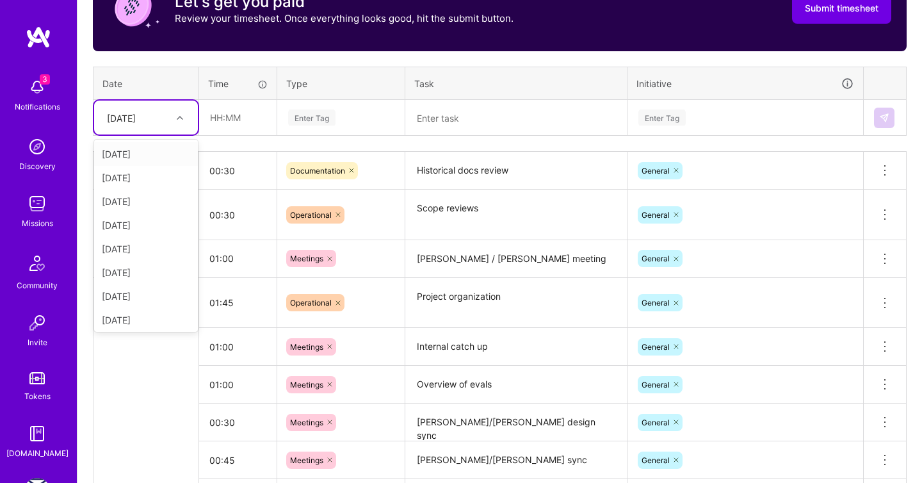
click at [179, 110] on div at bounding box center [182, 118] width 20 height 17
click at [289, 67] on th "Type" at bounding box center [341, 83] width 128 height 33
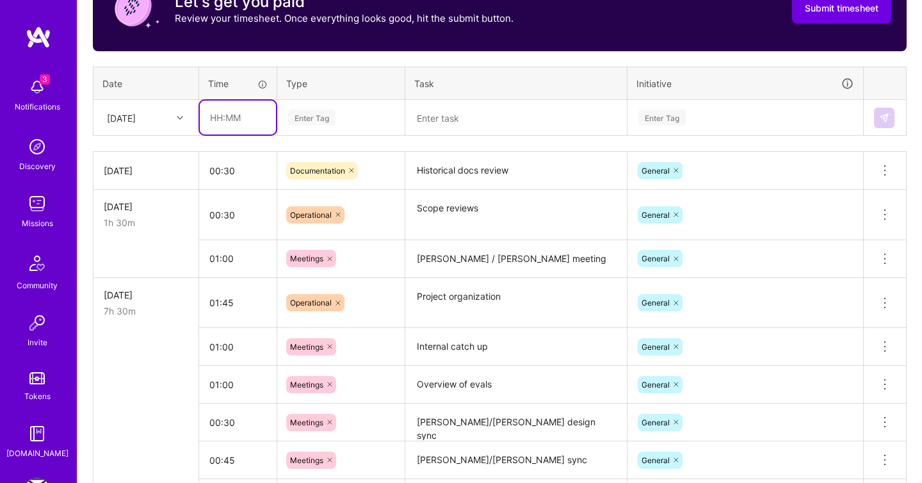
click at [266, 118] on input "text" at bounding box center [238, 118] width 76 height 34
type input "3"
type input ":"
type input "00:30"
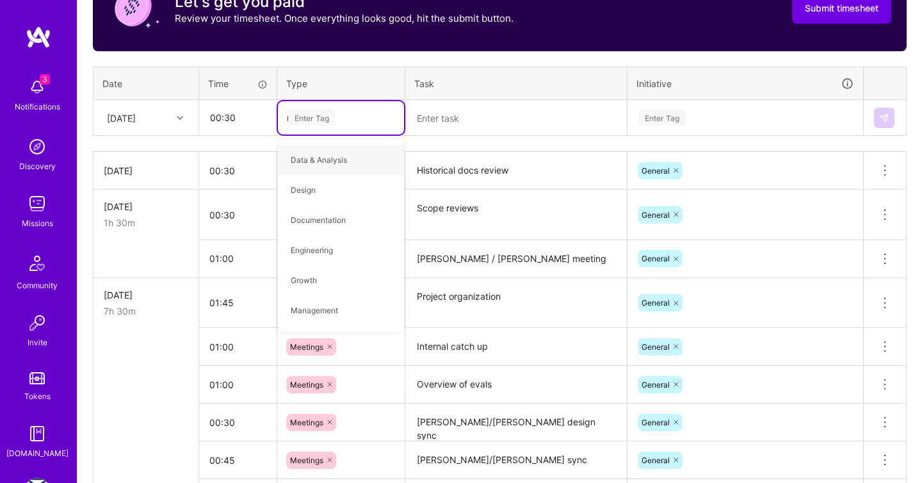
type input "mee"
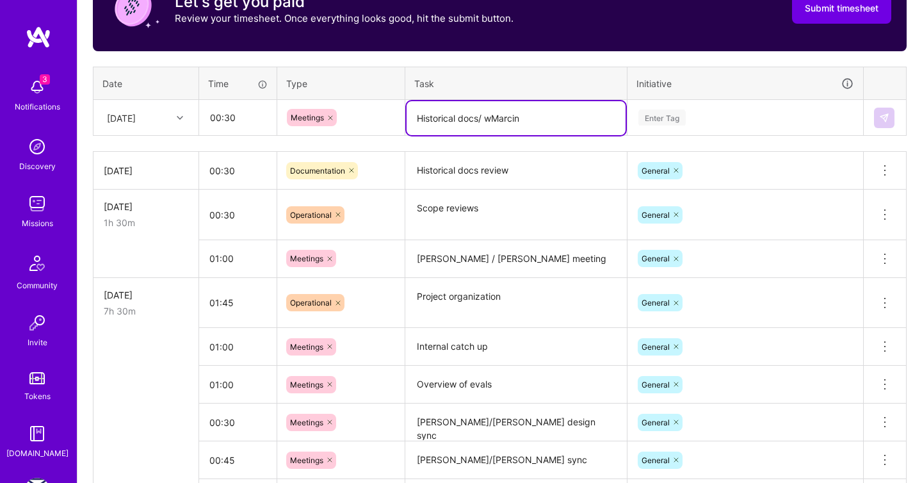
type textarea "Historical docs/ wMarcin"
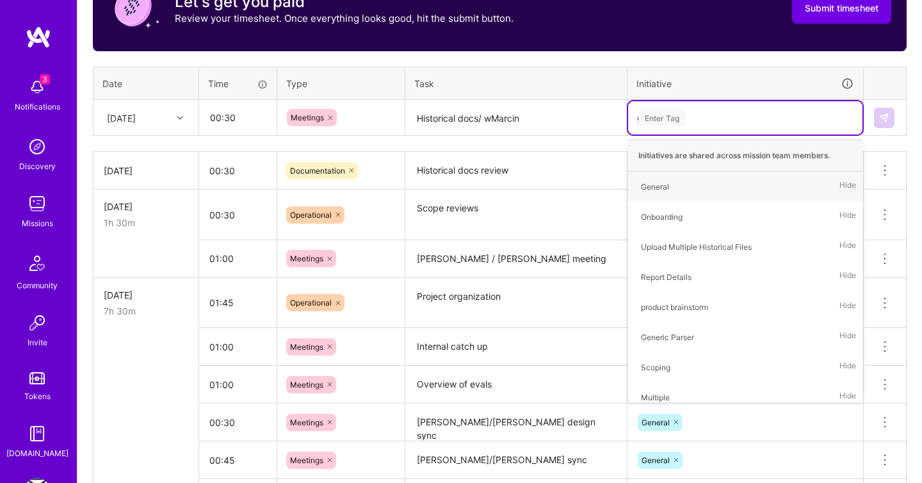
type input "gen"
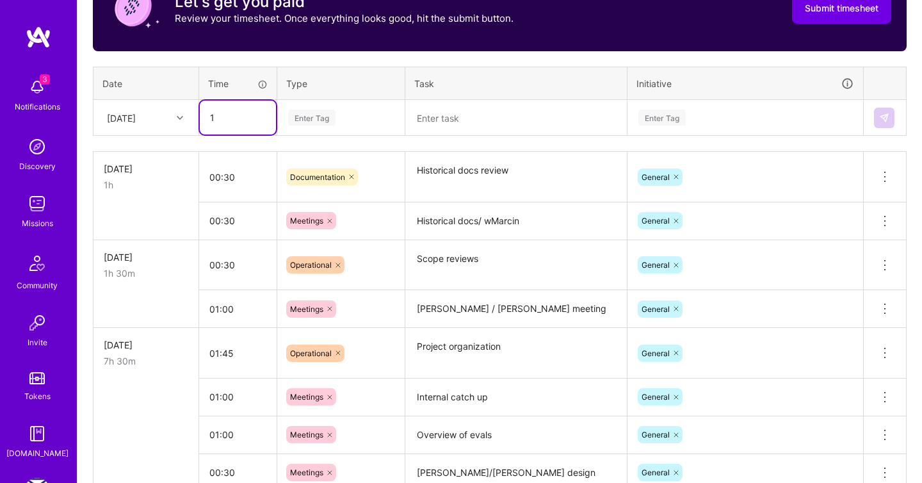
type input "1"
type input ":"
type input "01:00"
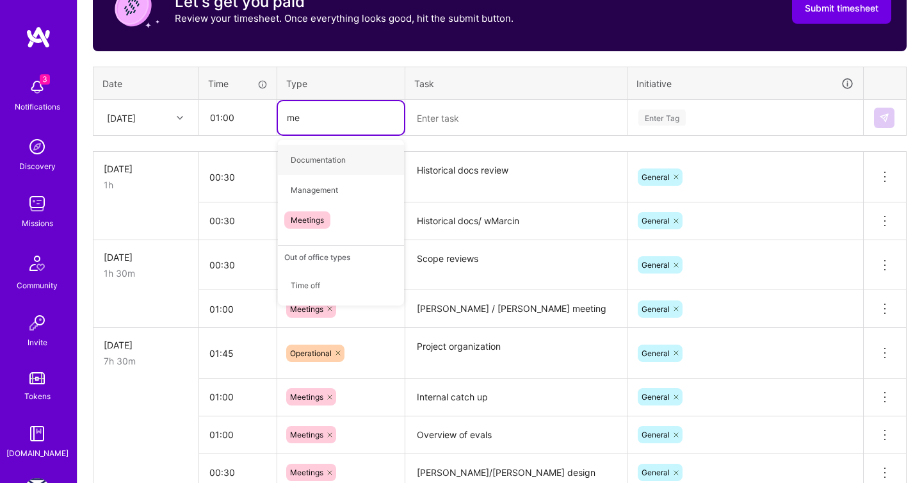
type input "mee"
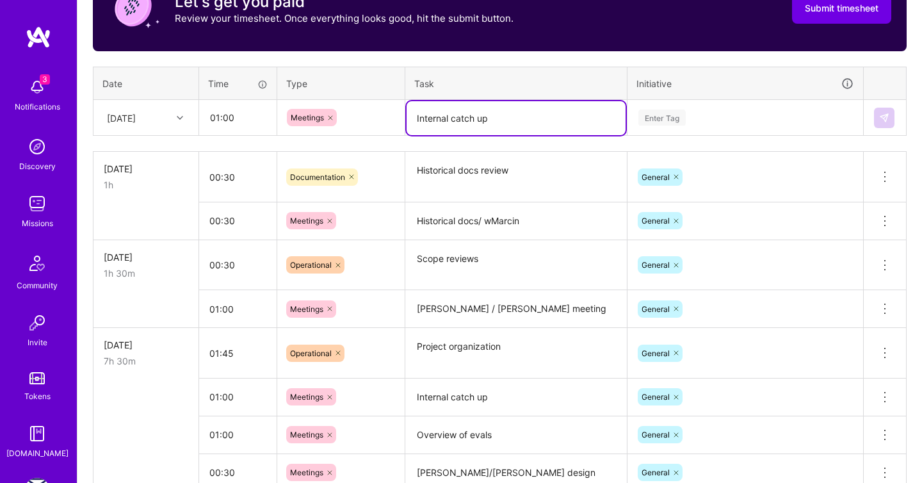
type textarea "Internal catch up"
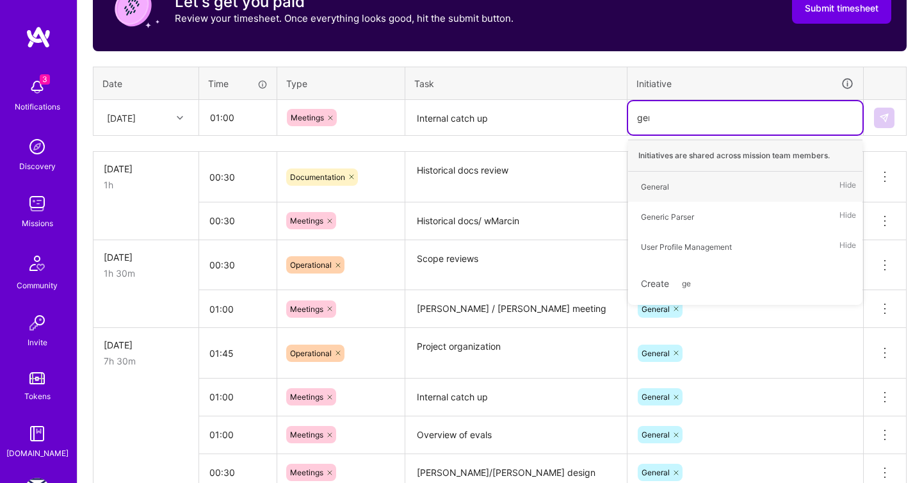
type input "gene"
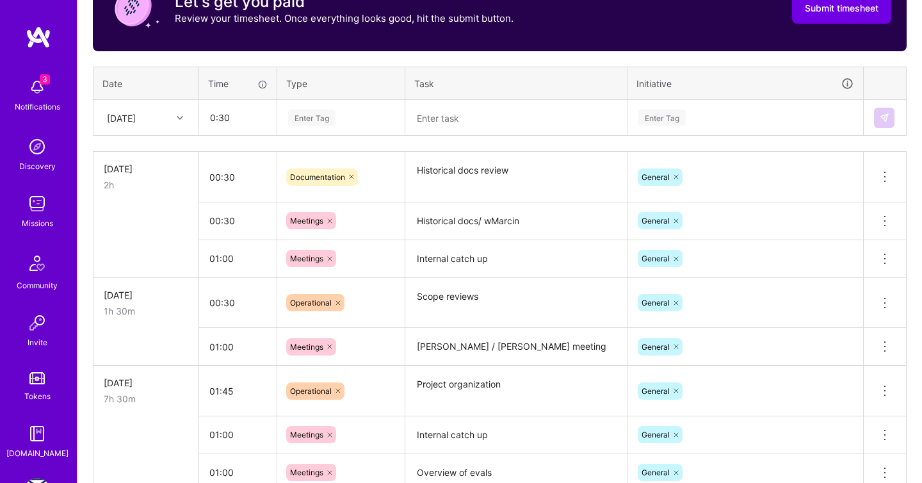
type input "00:30"
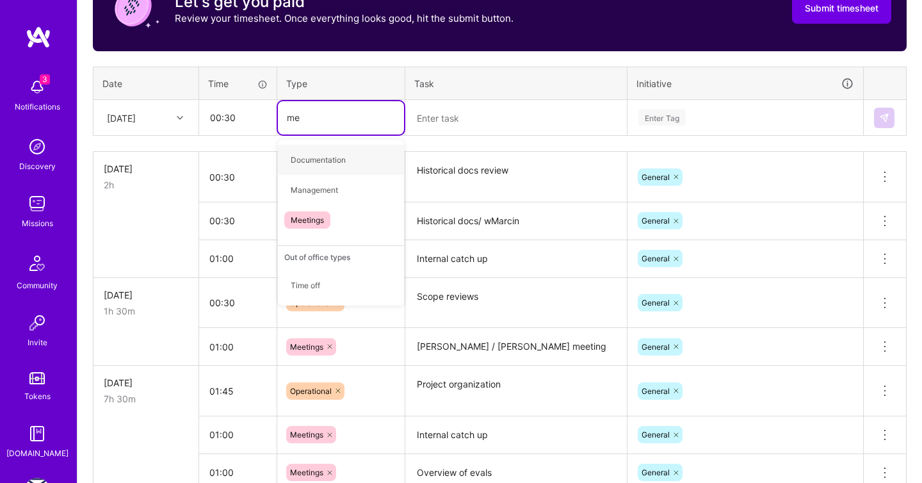
type input "mee"
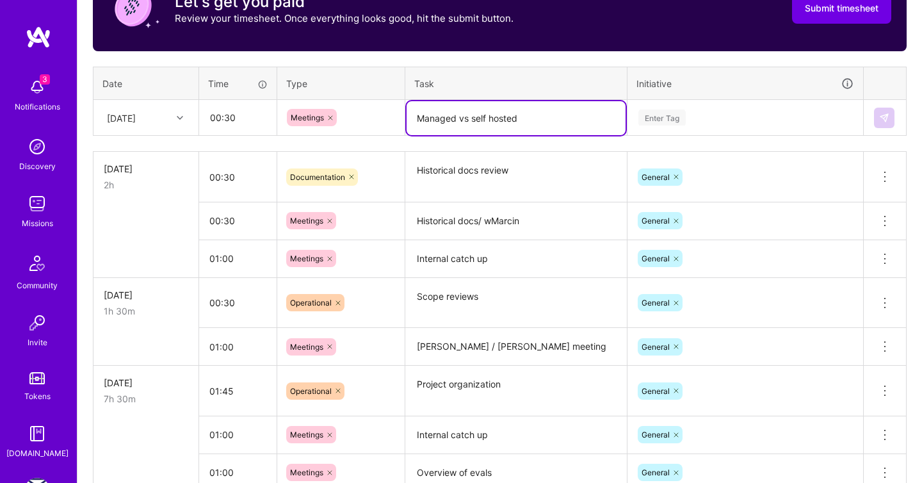
type textarea "Managed vs self hosted"
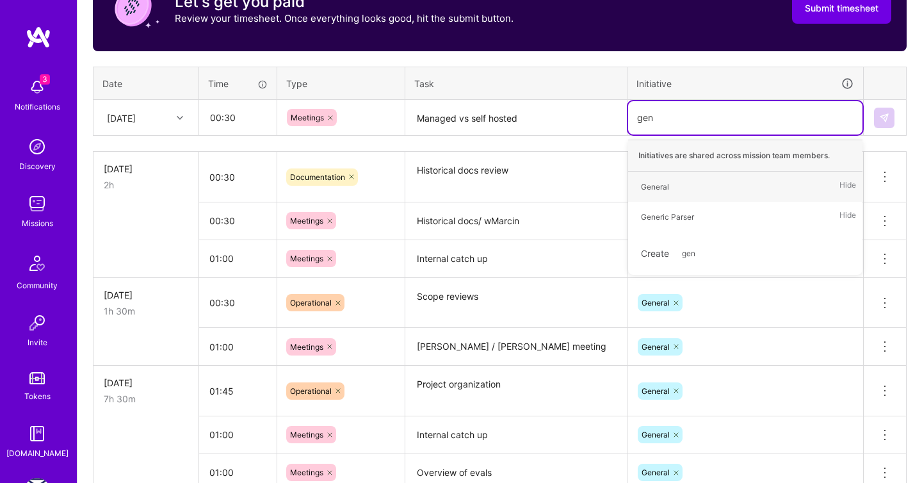
type input "gene"
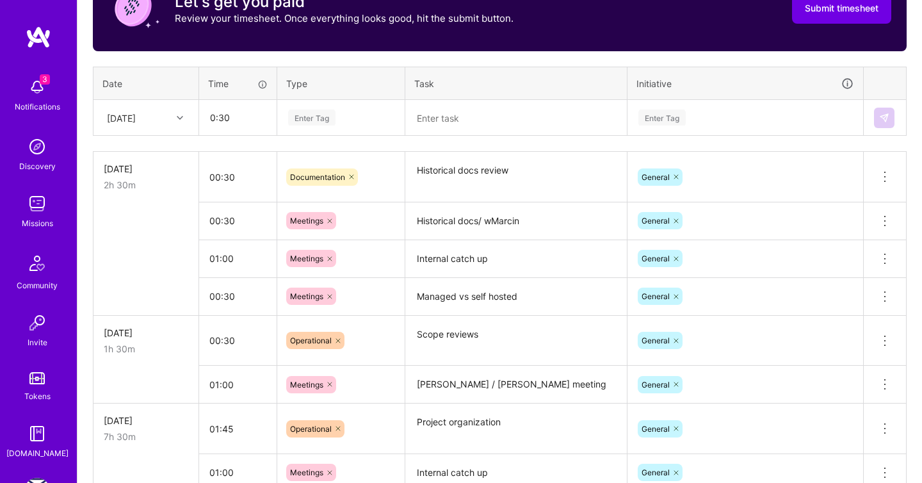
type input "00:30"
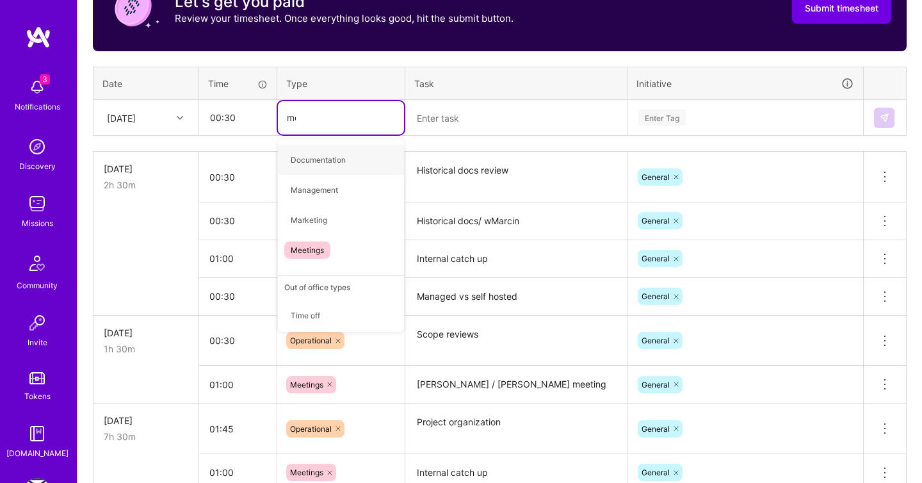
type input "mee"
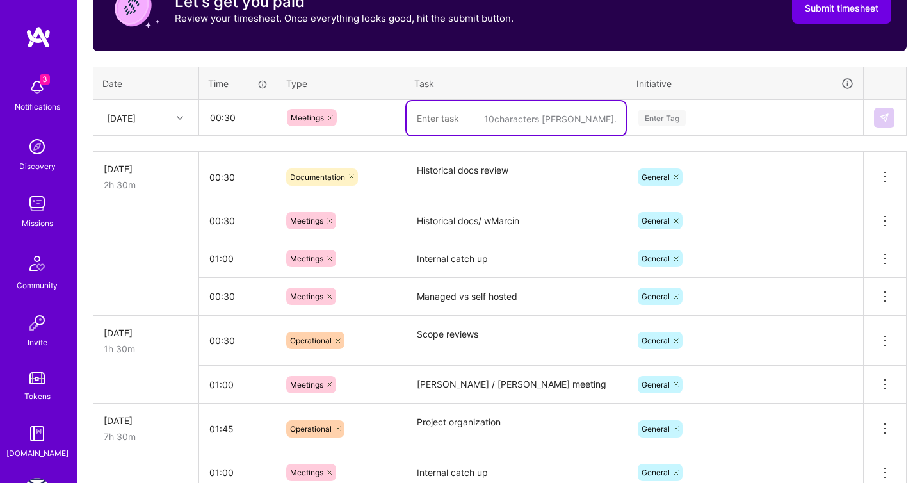
type textarea "t"
type textarea "Static text review"
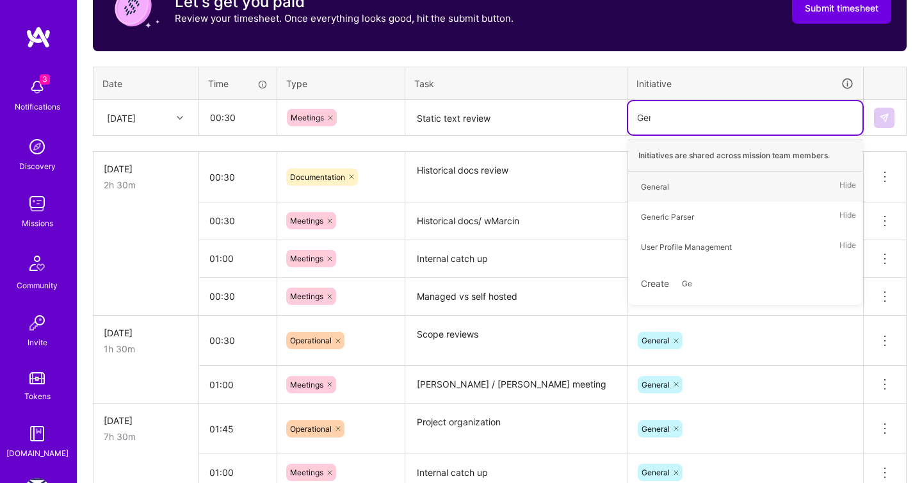
type input "Gene"
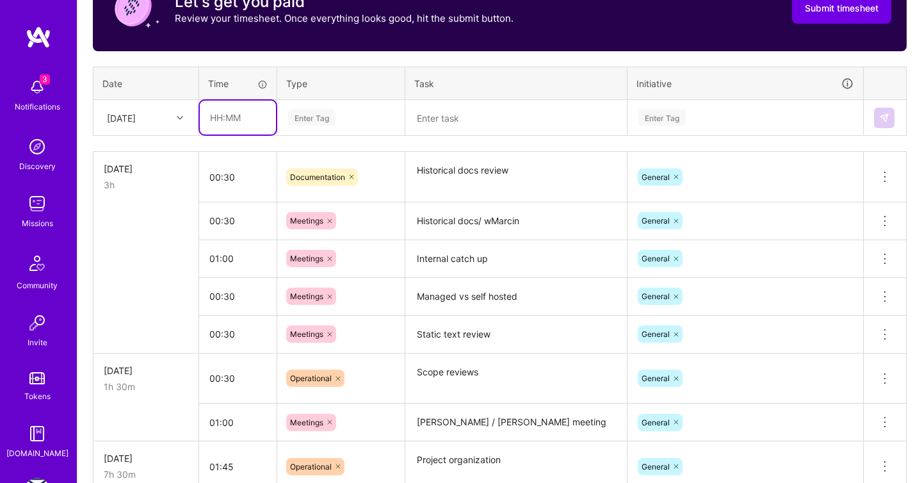
type input "3"
type input "00:30"
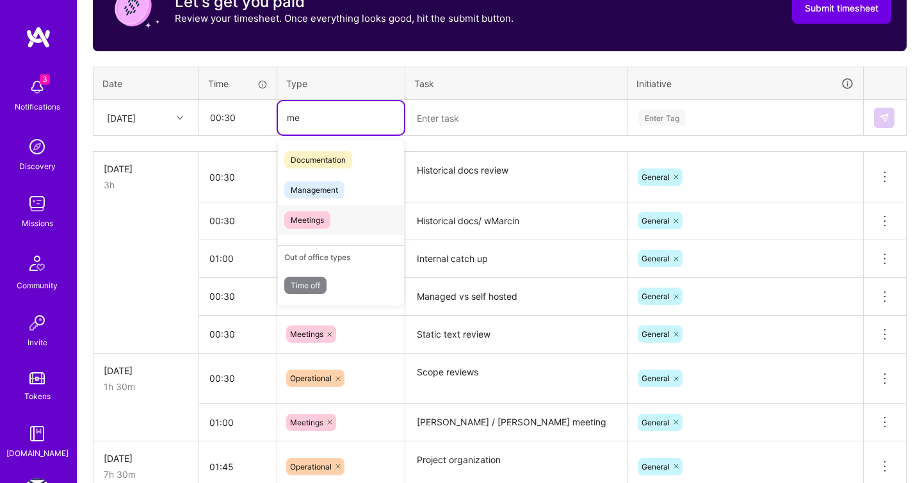
type input "m"
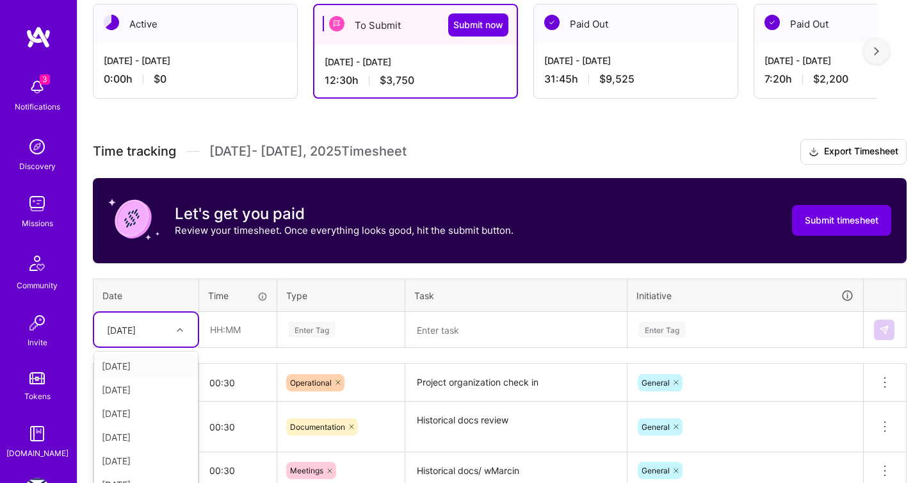
scroll to position [297, 0]
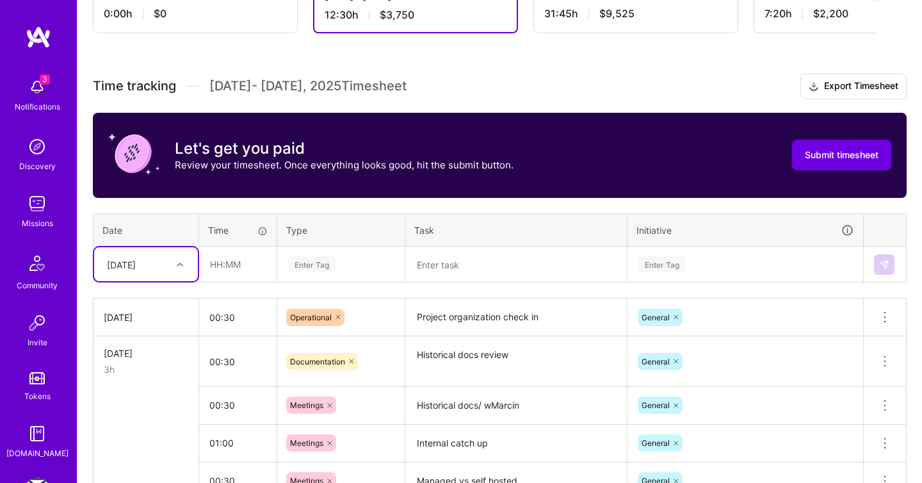
click at [168, 265] on div "[DATE]" at bounding box center [136, 264] width 71 height 21
click at [146, 445] on div "[DATE]" at bounding box center [146, 443] width 104 height 24
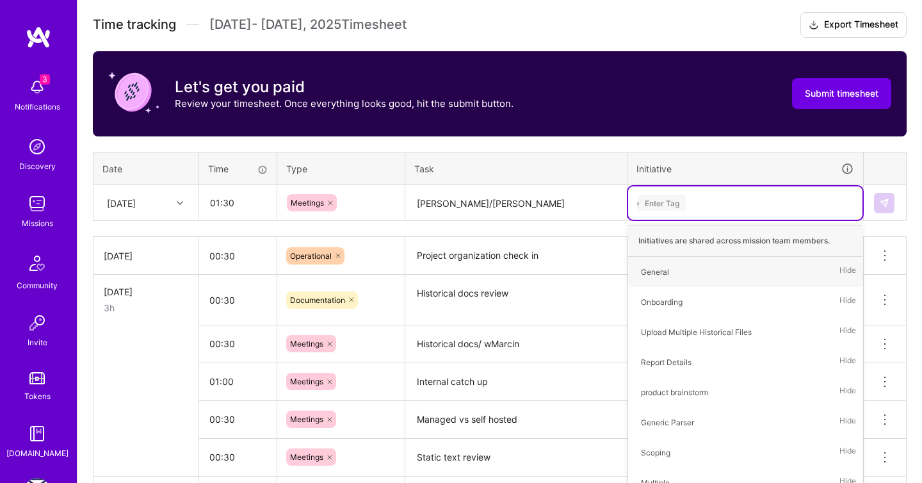
scroll to position [368, 0]
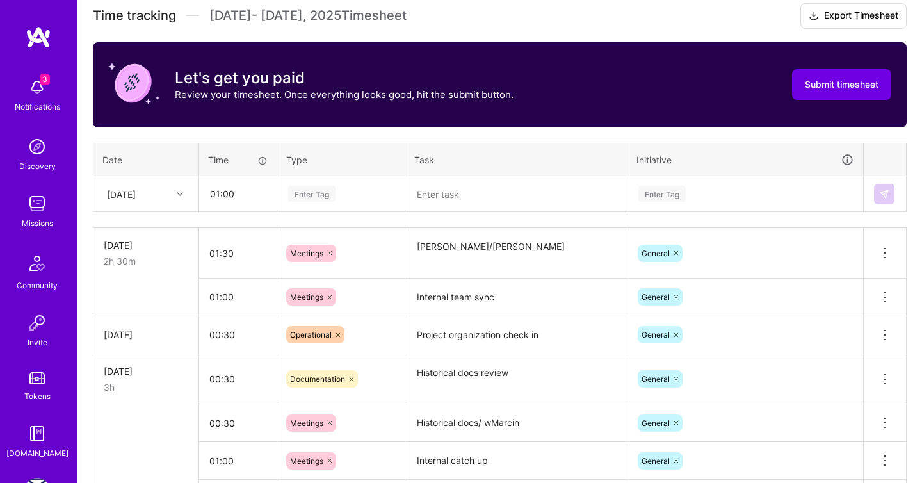
click at [156, 188] on div "[DATE]" at bounding box center [136, 193] width 71 height 21
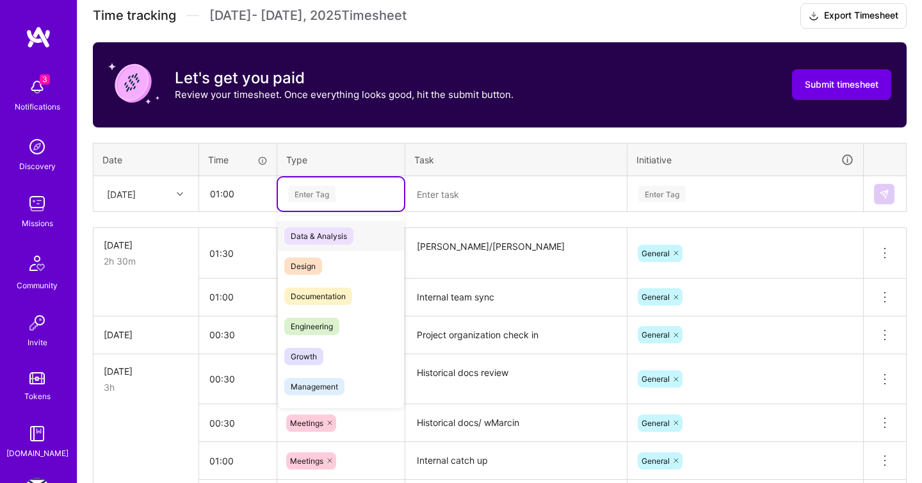
click at [384, 204] on div "Enter Tag" at bounding box center [341, 193] width 126 height 33
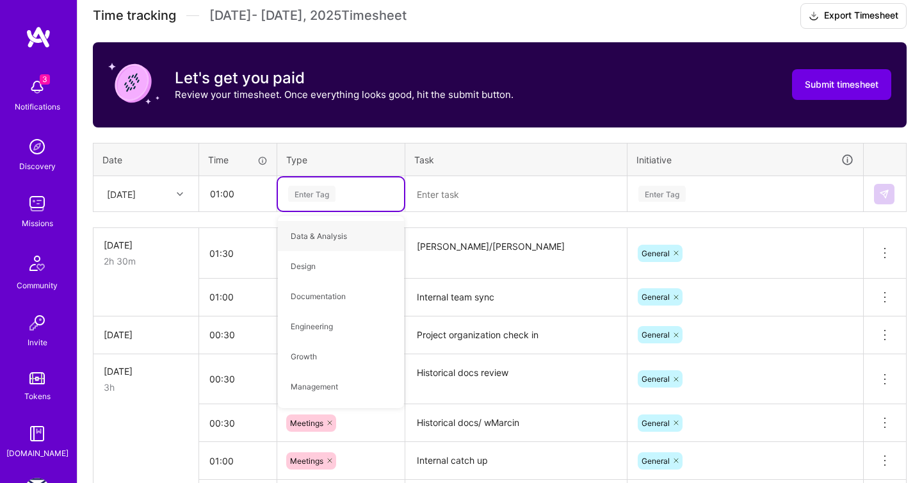
click at [432, 187] on textarea at bounding box center [516, 194] width 219 height 34
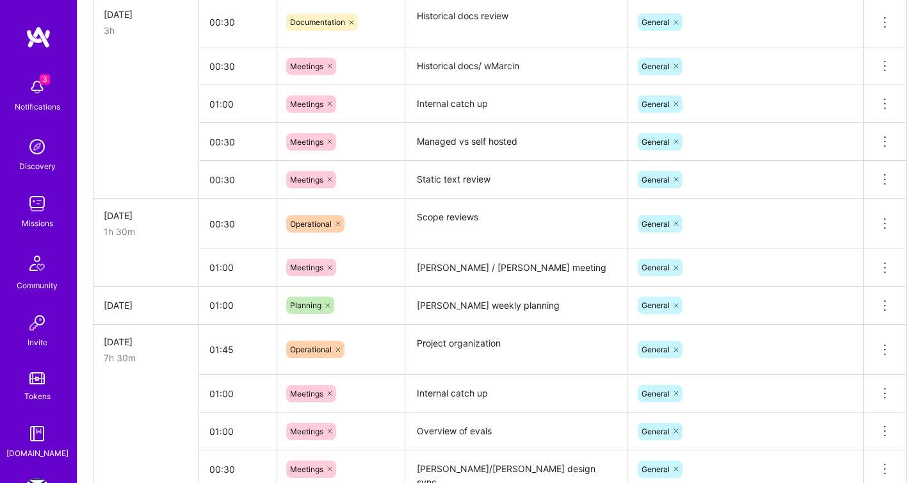
scroll to position [725, 0]
click at [874, 312] on button at bounding box center [885, 304] width 42 height 37
click at [839, 333] on button "Delete row" at bounding box center [853, 326] width 67 height 31
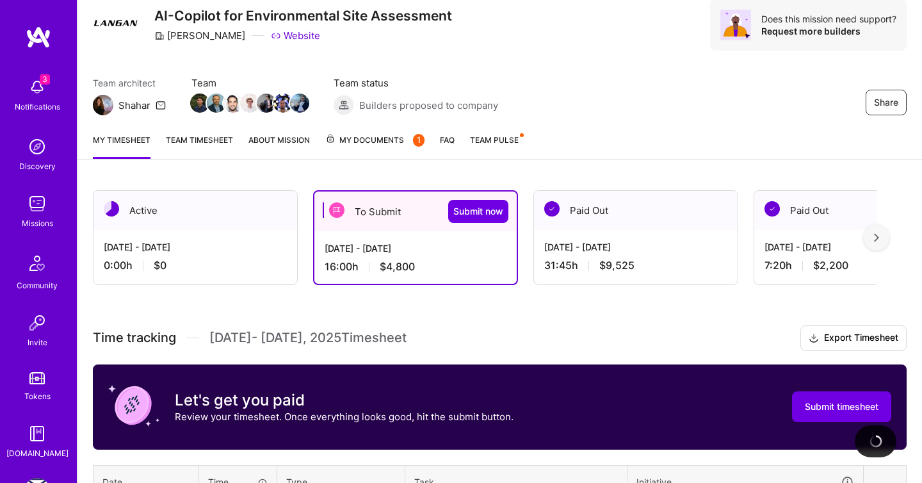
scroll to position [0, 0]
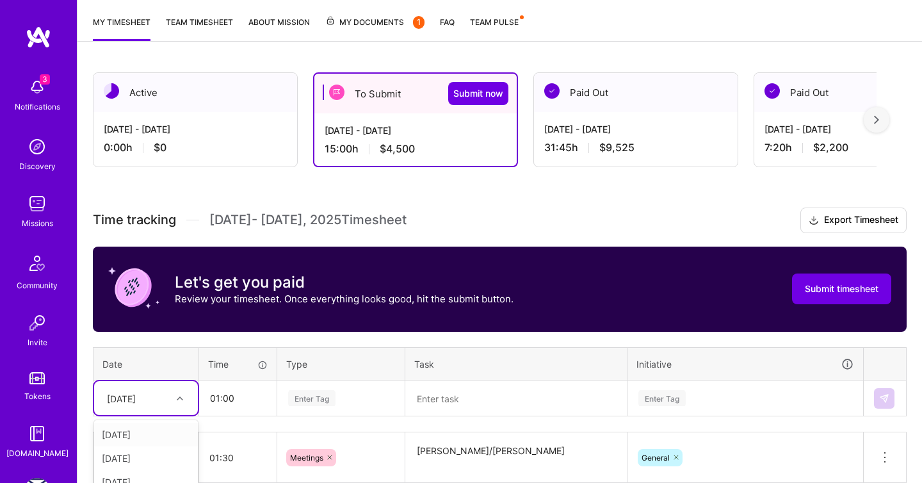
click at [171, 391] on div "option [DATE], selected. option [DATE] focused, 1 of 15. 14 results available. …" at bounding box center [146, 398] width 104 height 34
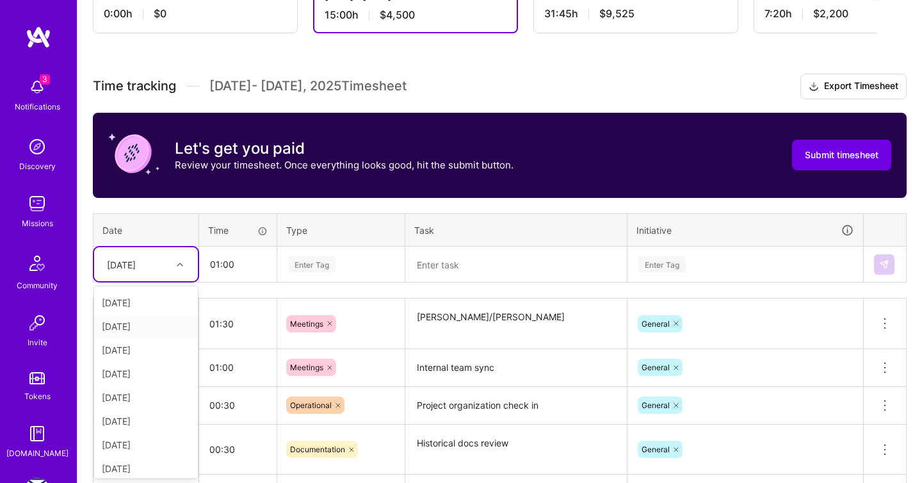
scroll to position [72, 0]
click at [156, 367] on div "[DATE]" at bounding box center [146, 371] width 104 height 24
click at [174, 268] on div at bounding box center [182, 264] width 20 height 17
click at [136, 437] on div "[DATE]" at bounding box center [146, 440] width 104 height 24
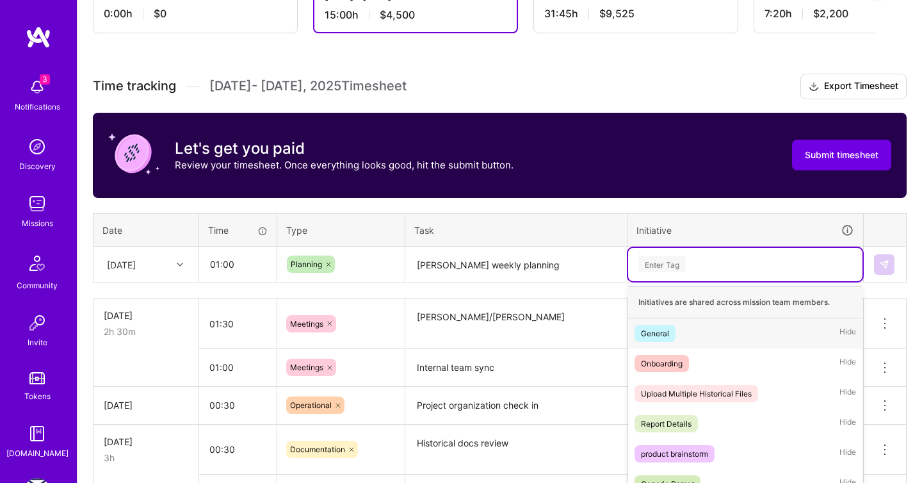
scroll to position [368, 0]
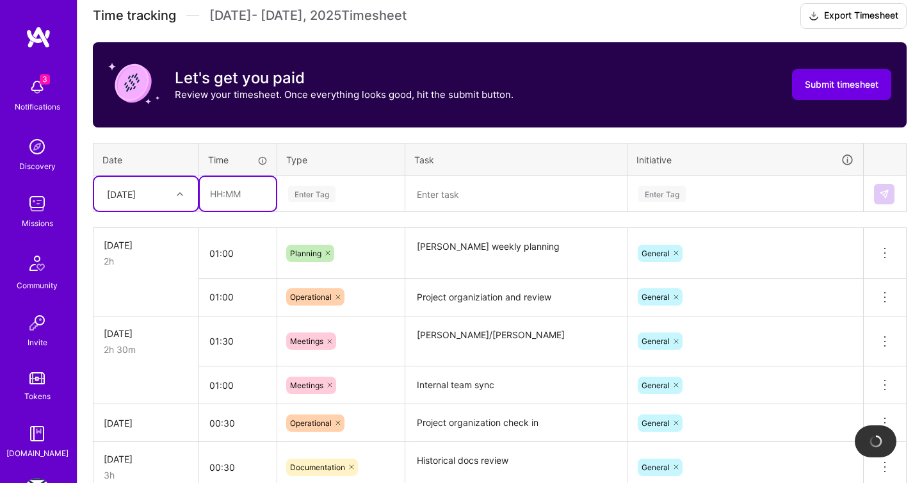
click at [249, 200] on input "text" at bounding box center [238, 194] width 76 height 34
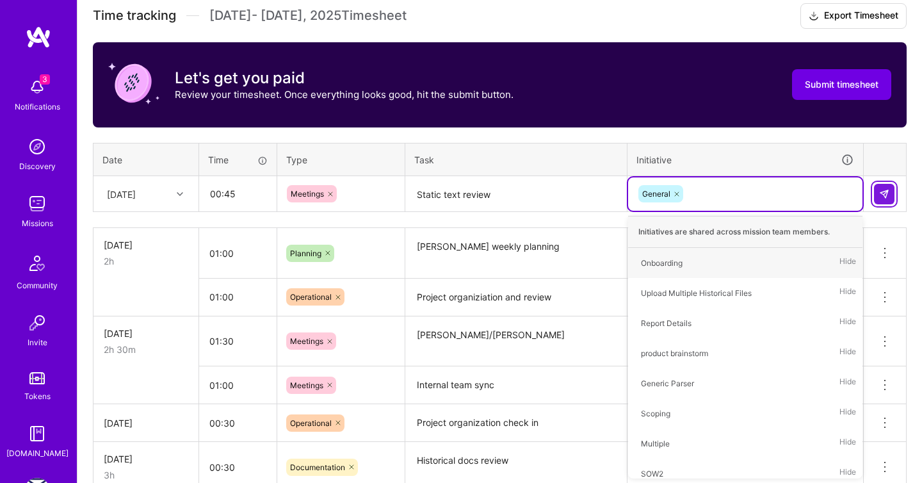
click at [881, 200] on button at bounding box center [884, 194] width 20 height 20
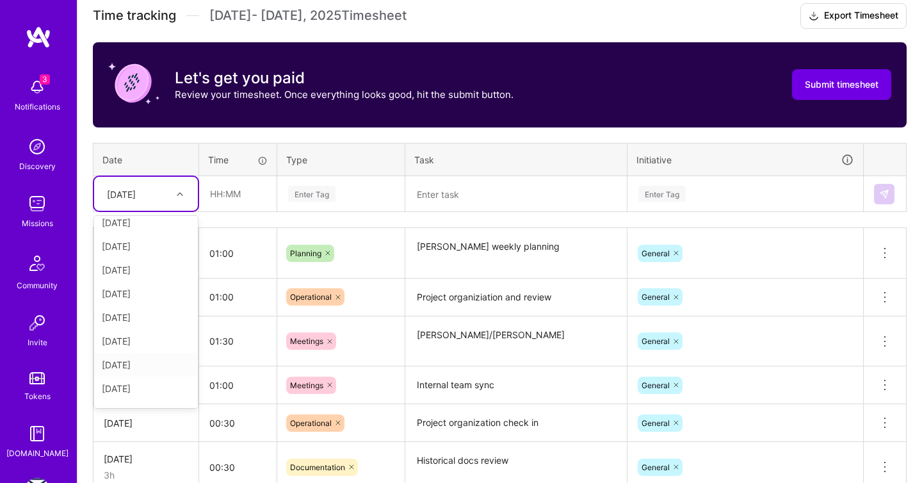
scroll to position [55, 0]
click at [149, 387] on div "[DATE]" at bounding box center [146, 389] width 104 height 24
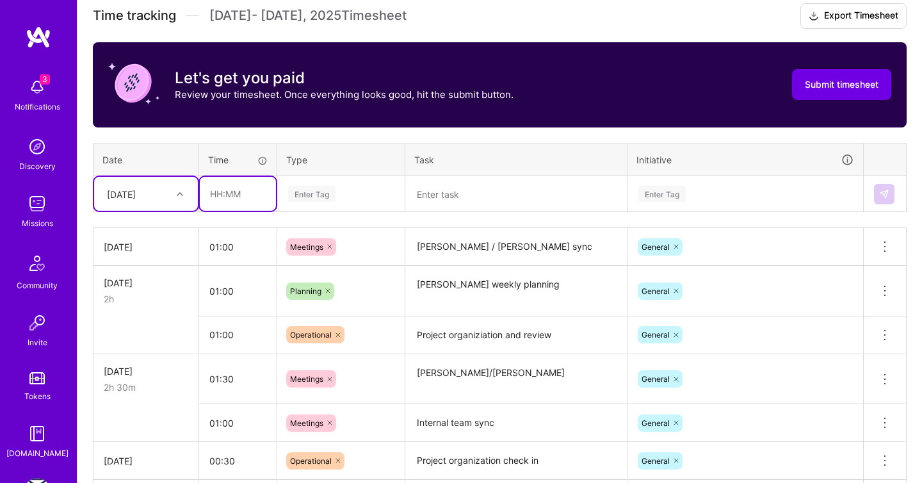
click at [232, 197] on input "text" at bounding box center [238, 194] width 76 height 34
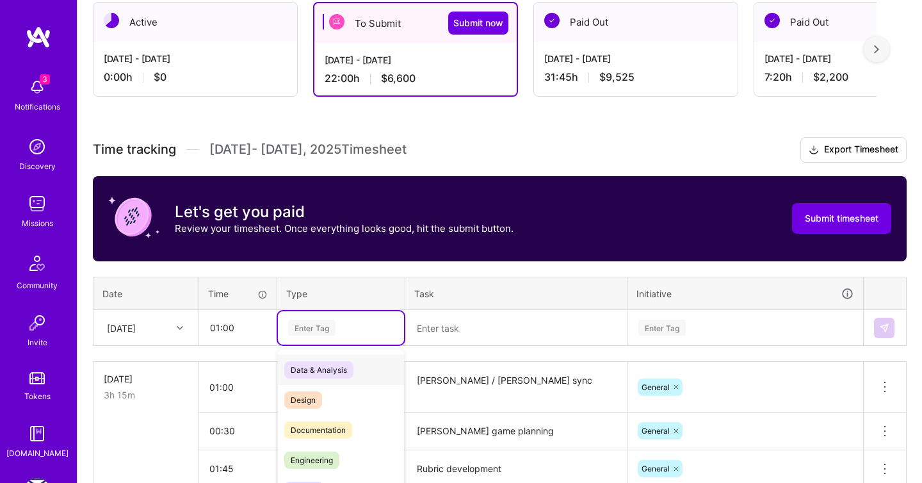
scroll to position [297, 0]
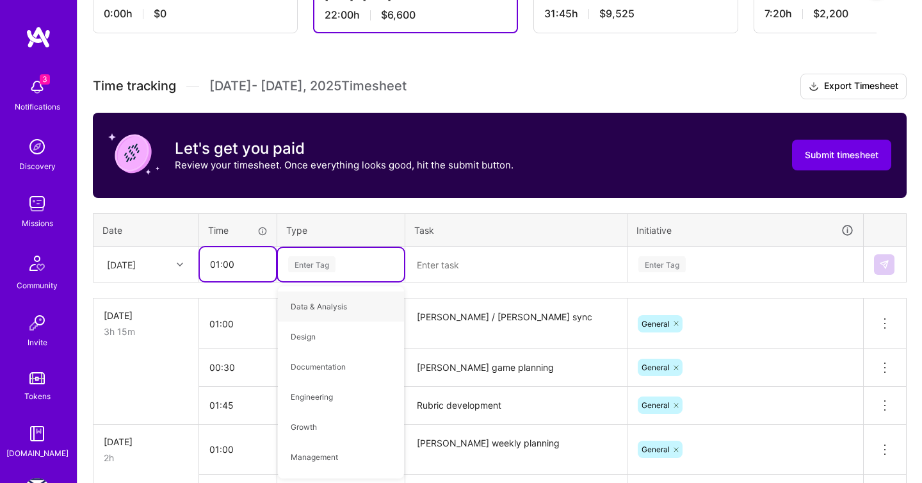
click at [218, 263] on input "01:00" at bounding box center [238, 264] width 76 height 34
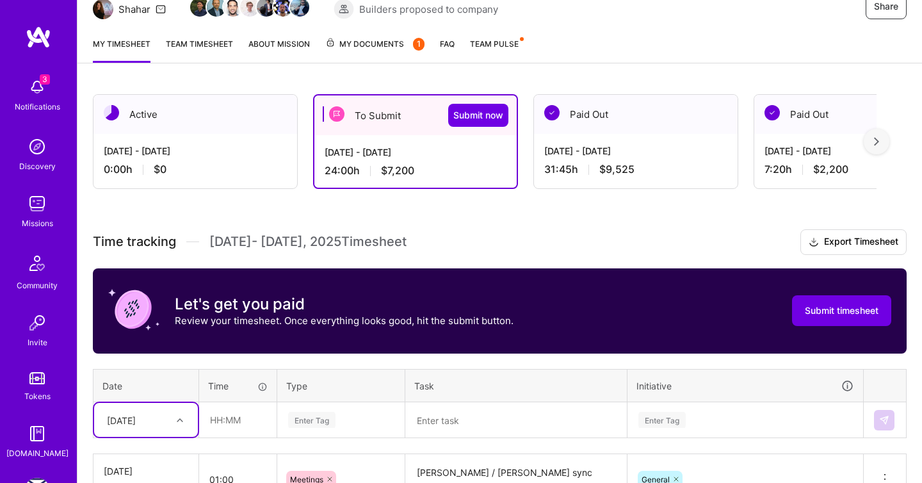
scroll to position [95, 0]
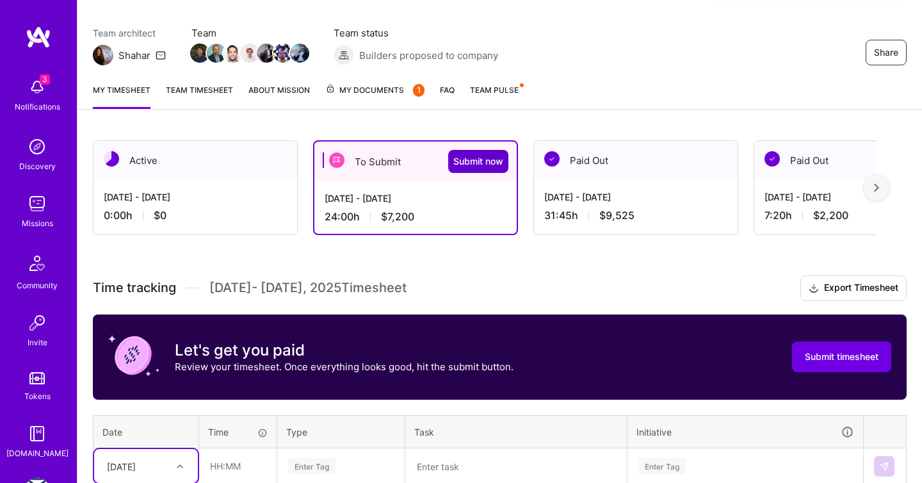
click at [481, 167] on span "Submit now" at bounding box center [478, 161] width 50 height 13
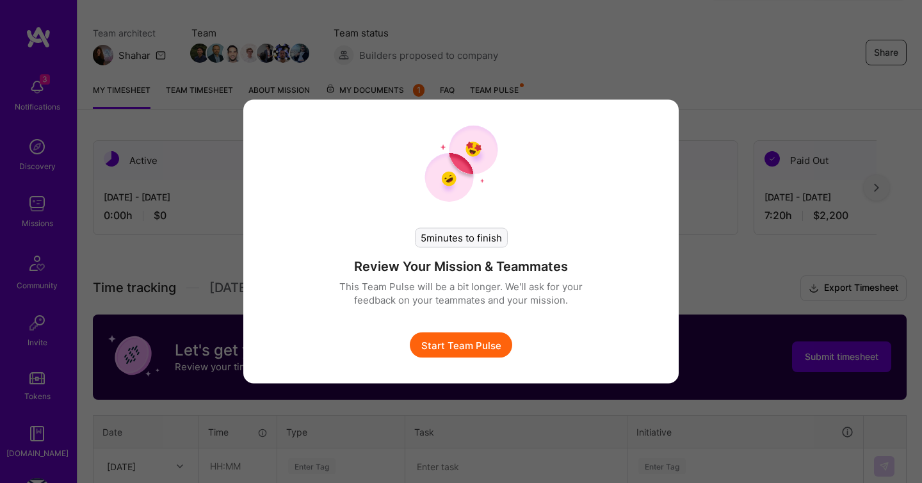
click at [458, 349] on button "Start Team Pulse" at bounding box center [461, 345] width 102 height 26
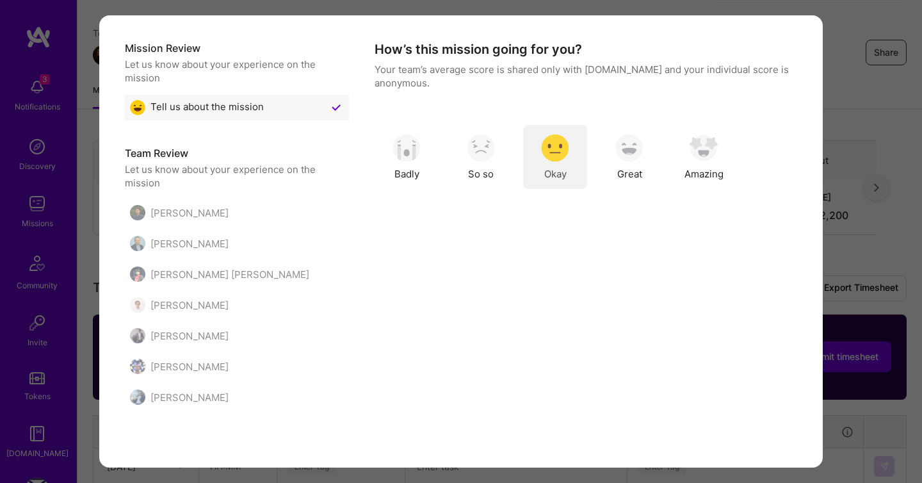
click at [560, 164] on div "Okay" at bounding box center [555, 157] width 64 height 64
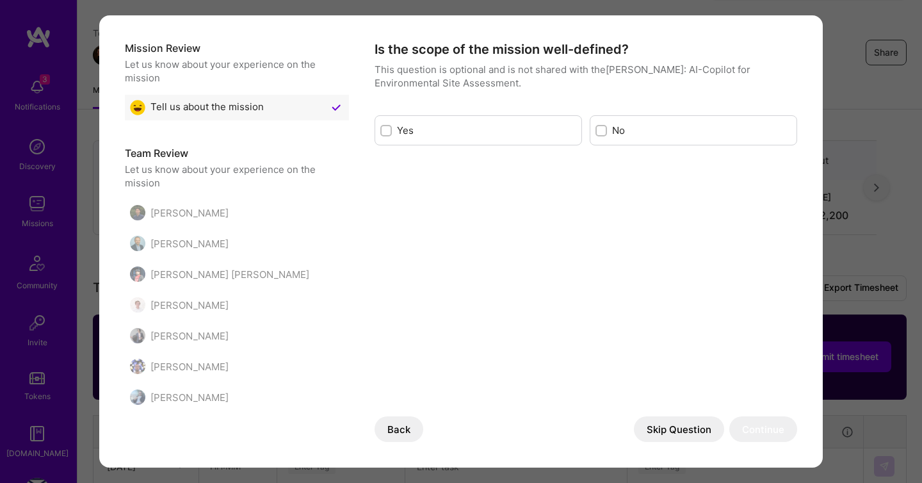
click at [503, 138] on div "Yes" at bounding box center [479, 130] width 208 height 30
click at [393, 122] on div "Yes" at bounding box center [479, 130] width 208 height 30
click at [388, 130] on input "modal" at bounding box center [387, 131] width 9 height 9
click at [187, 215] on div "[PERSON_NAME]" at bounding box center [179, 212] width 99 height 15
click at [770, 425] on button "Continue" at bounding box center [763, 429] width 68 height 26
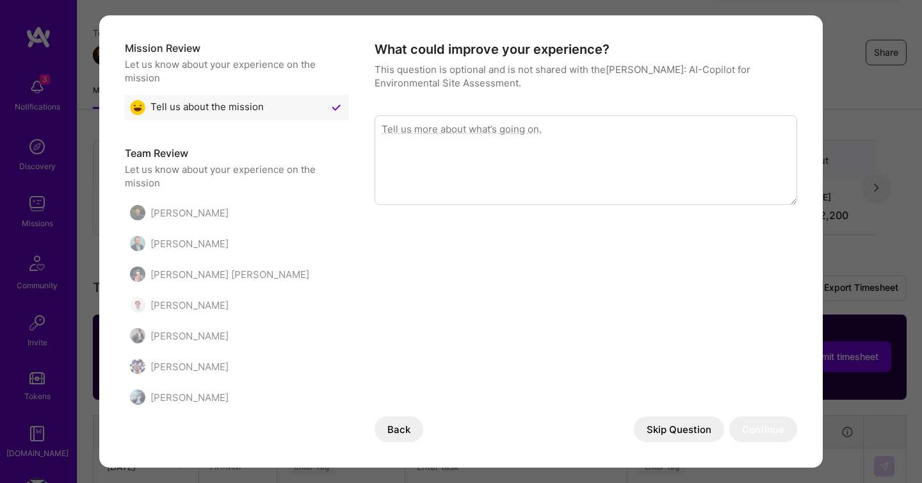
click at [691, 431] on button "Skip Question" at bounding box center [679, 429] width 90 height 26
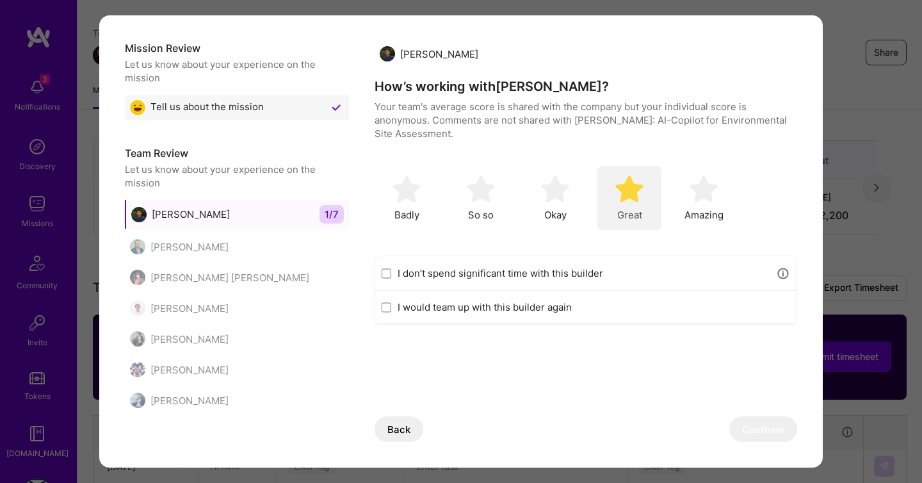
click at [643, 200] on img "modal" at bounding box center [629, 189] width 28 height 28
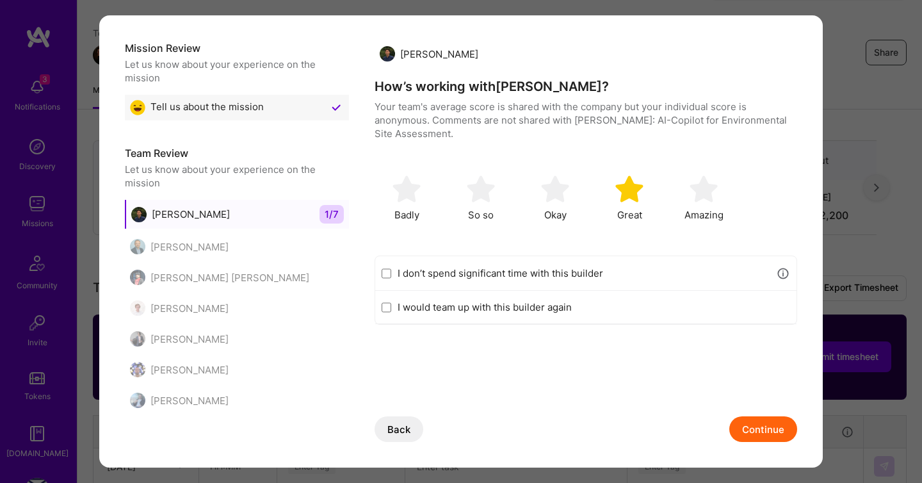
click at [487, 302] on label "I would team up with this builder again" at bounding box center [594, 306] width 393 height 13
click at [391, 302] on input "I would team up with this builder again" at bounding box center [387, 307] width 10 height 10
click at [760, 434] on button "Continue" at bounding box center [763, 429] width 68 height 26
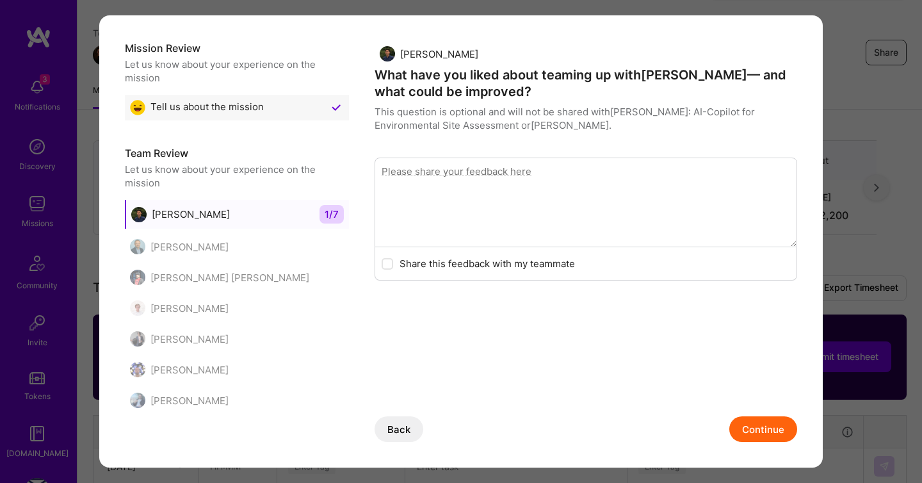
click at [757, 423] on button "Continue" at bounding box center [763, 429] width 68 height 26
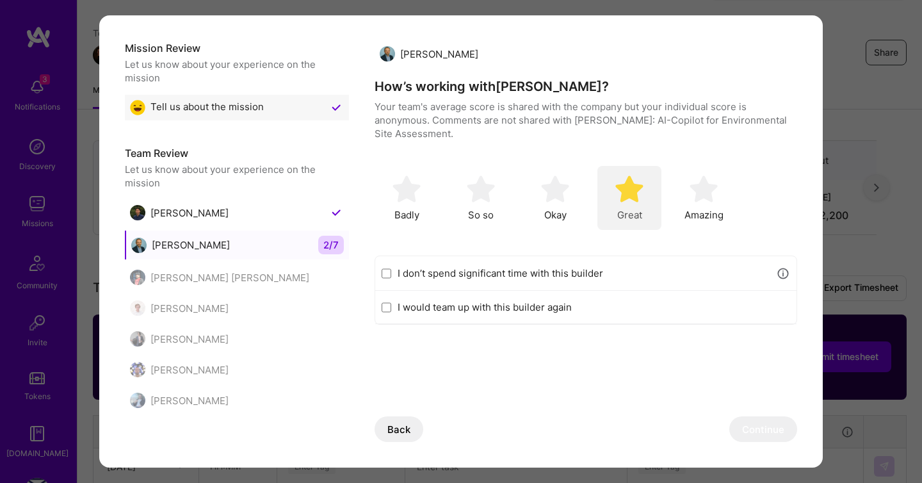
click at [642, 201] on img "modal" at bounding box center [629, 189] width 28 height 28
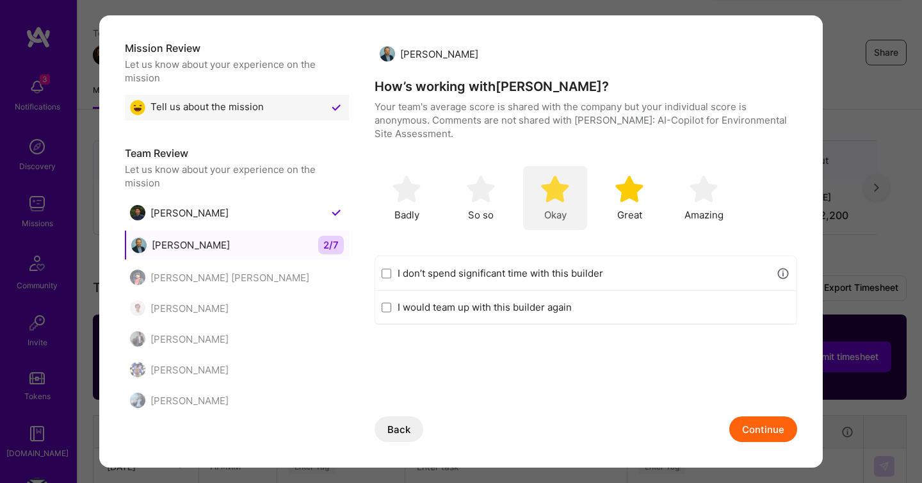
click at [583, 192] on div "Okay" at bounding box center [555, 198] width 64 height 64
click at [552, 303] on label "I would team up with this builder again" at bounding box center [594, 306] width 393 height 13
click at [391, 303] on input "I would team up with this builder again" at bounding box center [387, 307] width 10 height 10
click at [532, 306] on label "I would team up with this builder again" at bounding box center [594, 306] width 393 height 13
click at [391, 306] on input "I would team up with this builder again" at bounding box center [387, 307] width 10 height 10
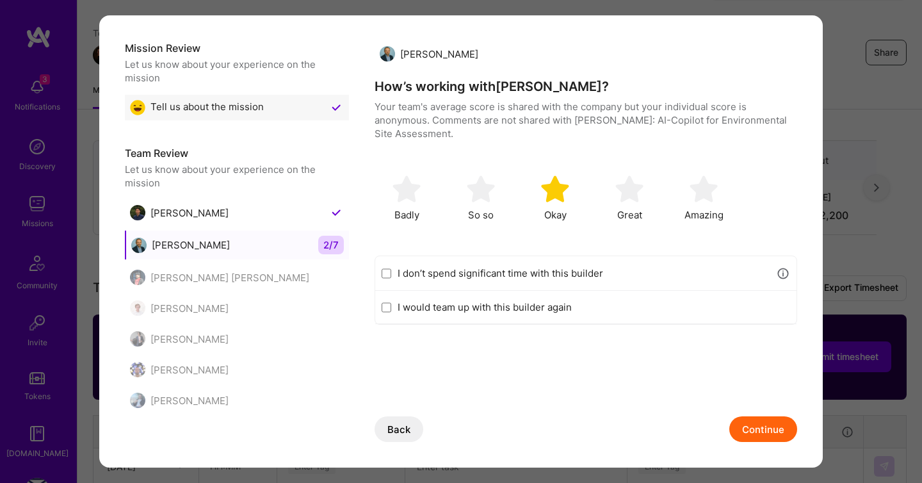
click at [769, 438] on button "Continue" at bounding box center [763, 429] width 68 height 26
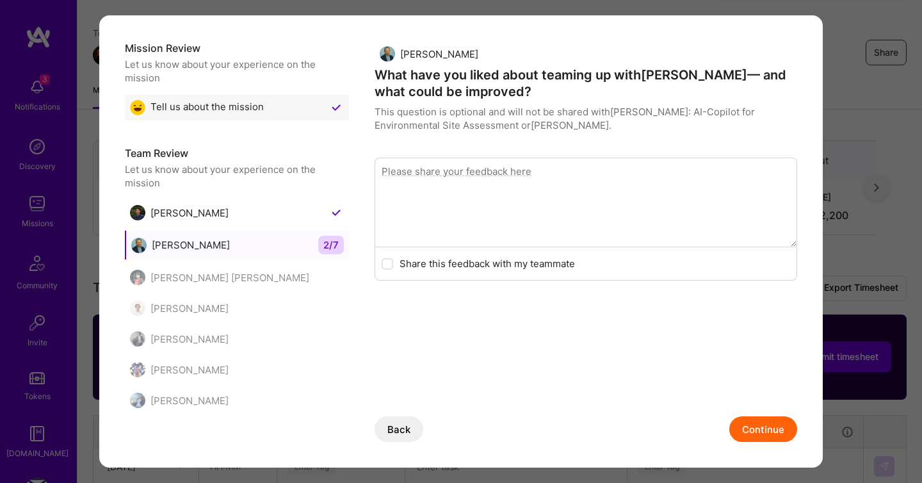
click at [772, 442] on div "[PERSON_NAME] What have you liked about teaming up with [PERSON_NAME] — and wha…" at bounding box center [586, 275] width 423 height 468
click at [765, 432] on button "Continue" at bounding box center [763, 429] width 68 height 26
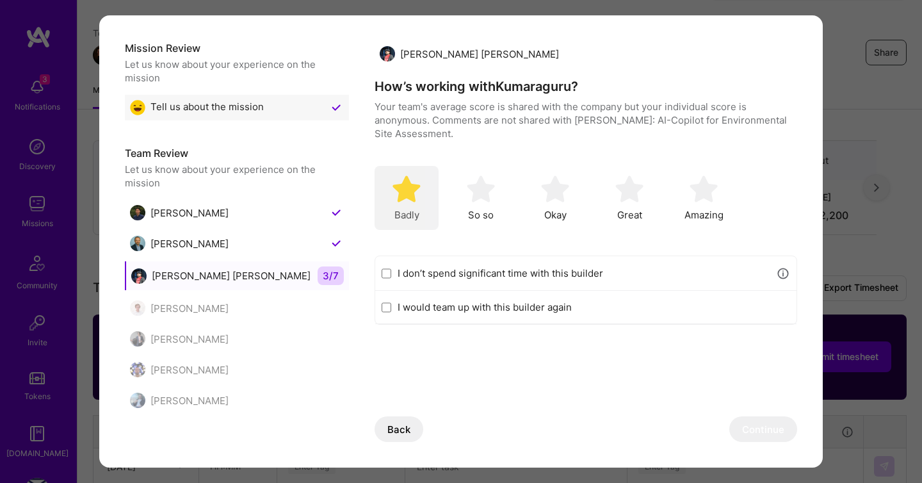
click at [388, 192] on div "Badly" at bounding box center [407, 198] width 64 height 64
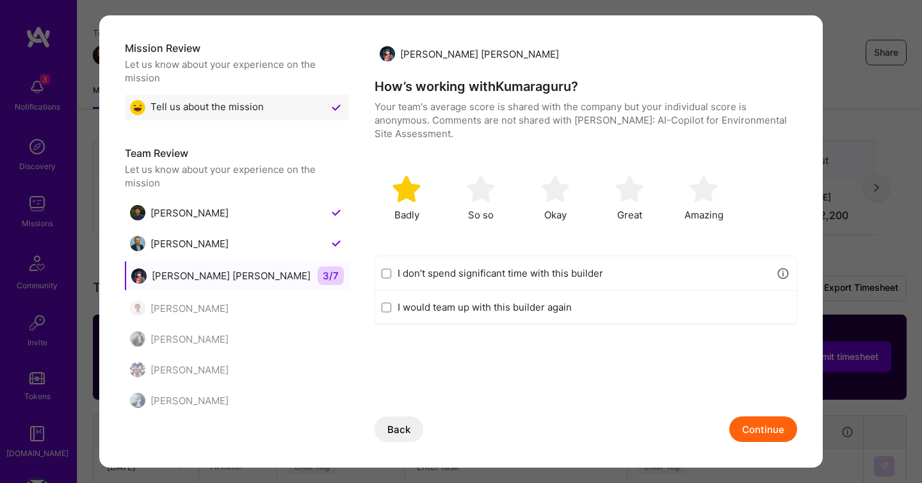
click at [763, 420] on button "Continue" at bounding box center [763, 429] width 68 height 26
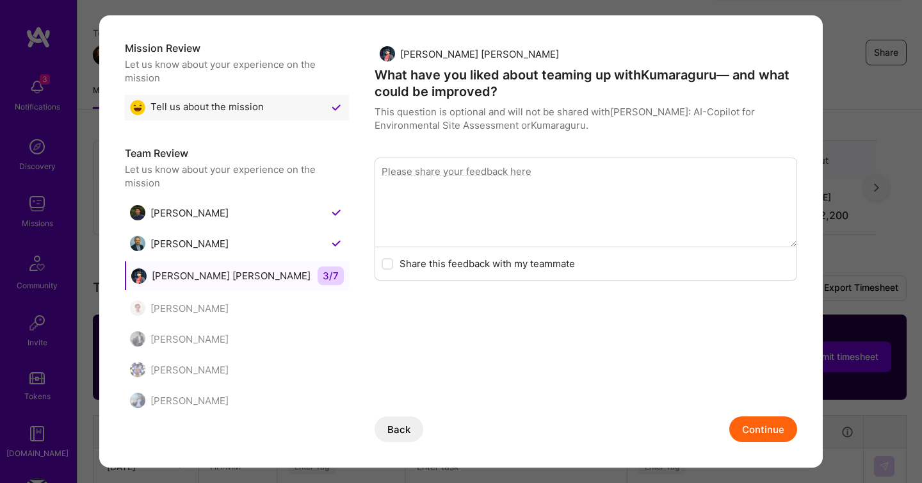
click at [765, 432] on button "Continue" at bounding box center [763, 429] width 68 height 26
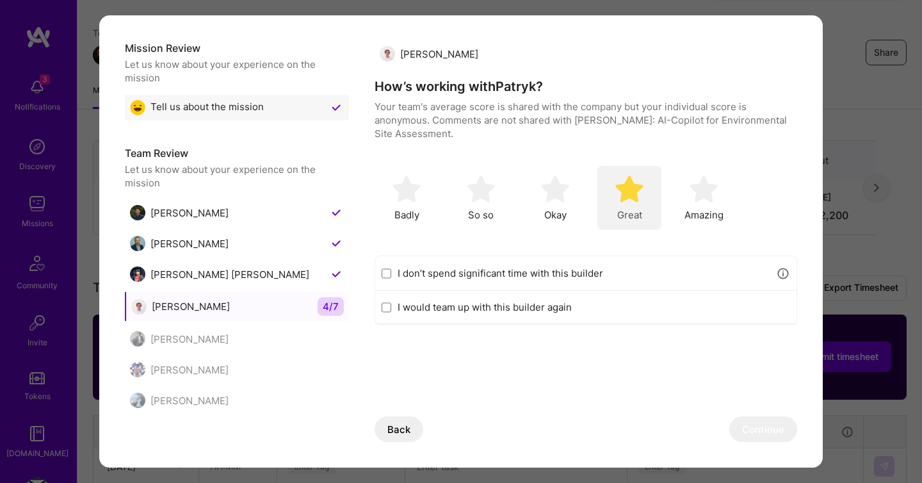
click at [621, 213] on span "Great" at bounding box center [629, 214] width 25 height 13
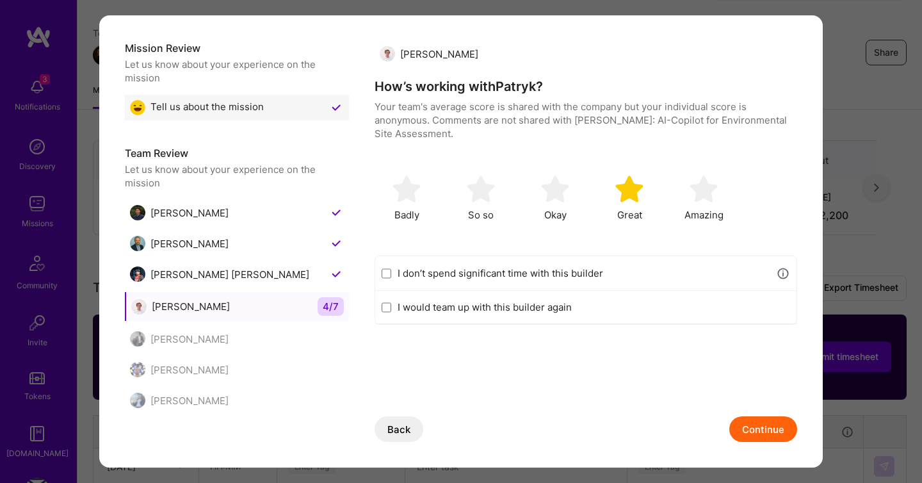
click at [542, 320] on div "I would team up with this builder again" at bounding box center [585, 307] width 421 height 33
click at [535, 309] on label "I would team up with this builder again" at bounding box center [594, 306] width 393 height 13
click at [391, 309] on input "I would team up with this builder again" at bounding box center [387, 307] width 10 height 10
click at [754, 436] on button "Continue" at bounding box center [763, 429] width 68 height 26
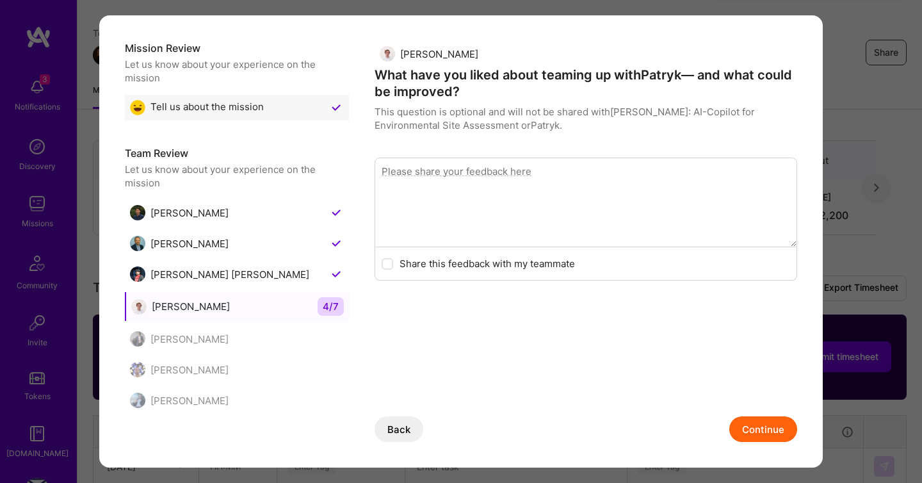
click at [769, 423] on button "Continue" at bounding box center [763, 429] width 68 height 26
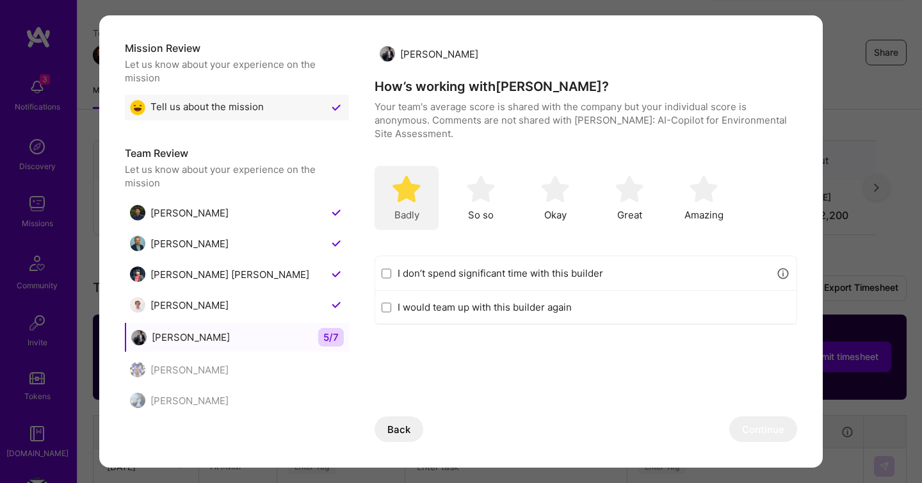
click at [400, 195] on img "modal" at bounding box center [407, 189] width 28 height 28
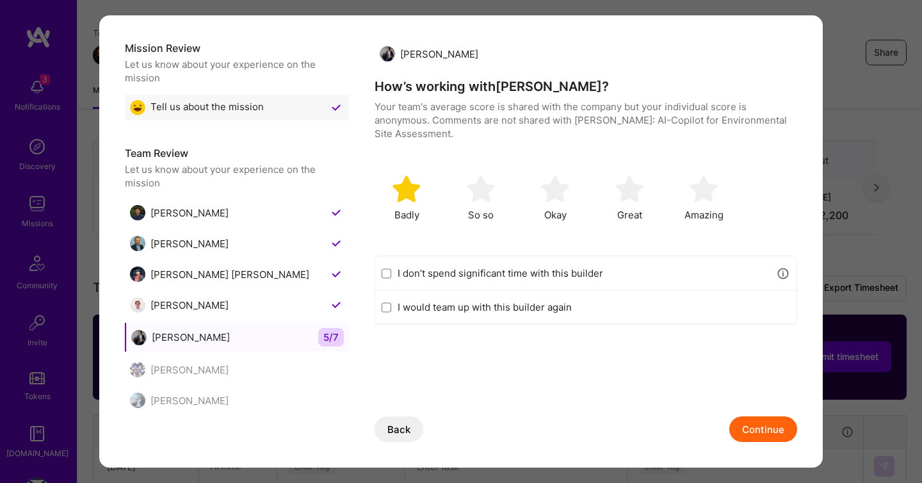
click at [758, 424] on button "Continue" at bounding box center [763, 429] width 68 height 26
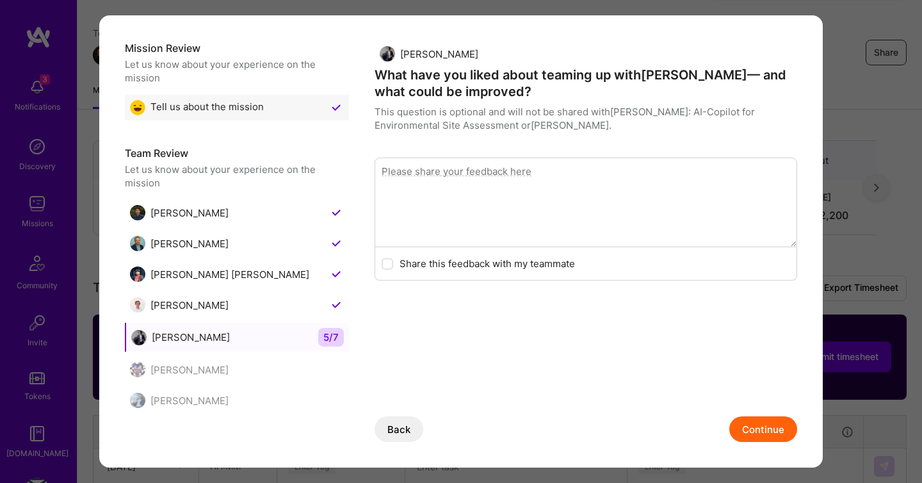
click at [555, 225] on textarea "modal" at bounding box center [586, 203] width 423 height 90
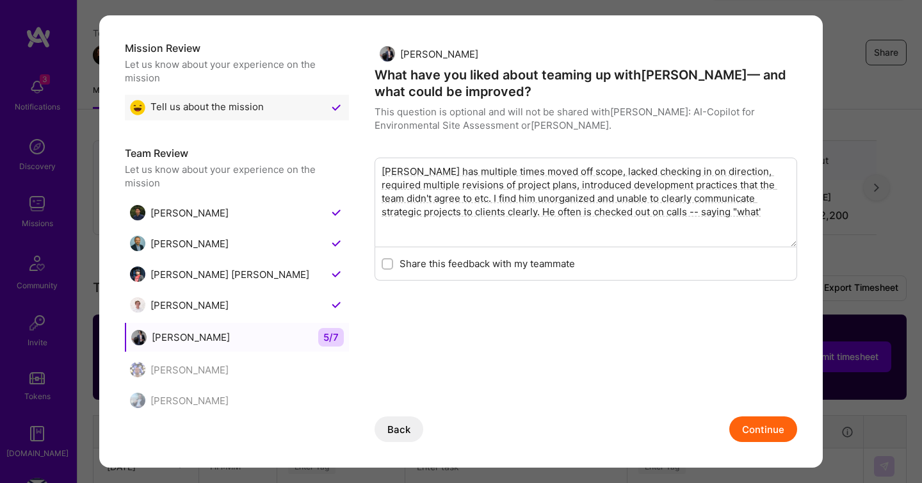
click at [629, 209] on textarea "[PERSON_NAME] has multiple times moved off scope, lacked checking in on directi…" at bounding box center [586, 203] width 423 height 90
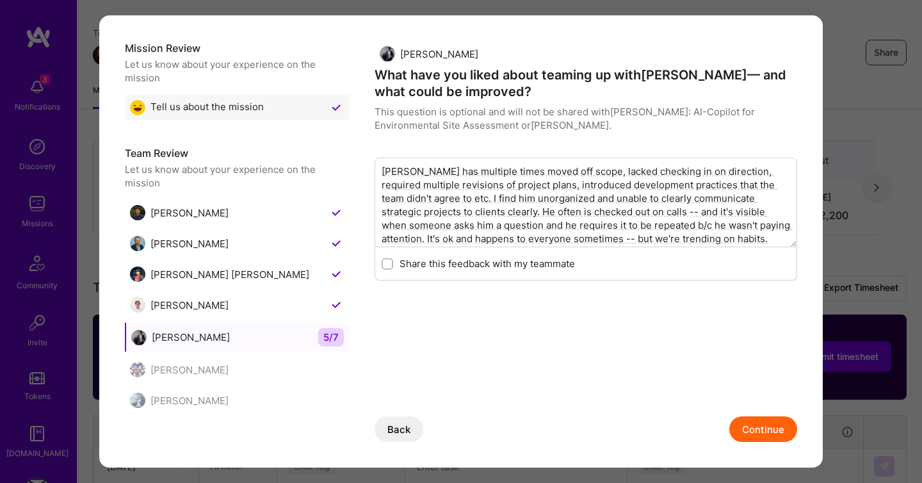
click at [774, 431] on button "Continue" at bounding box center [763, 429] width 68 height 26
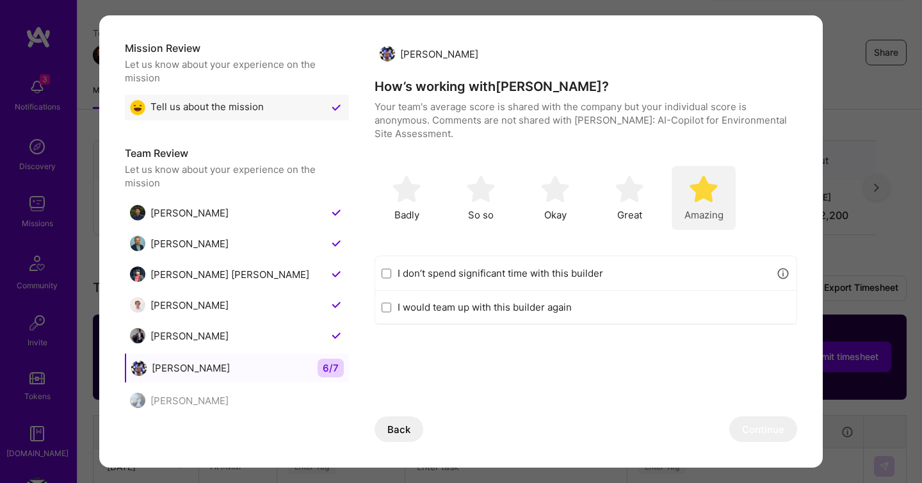
click at [712, 195] on img "modal" at bounding box center [704, 189] width 28 height 28
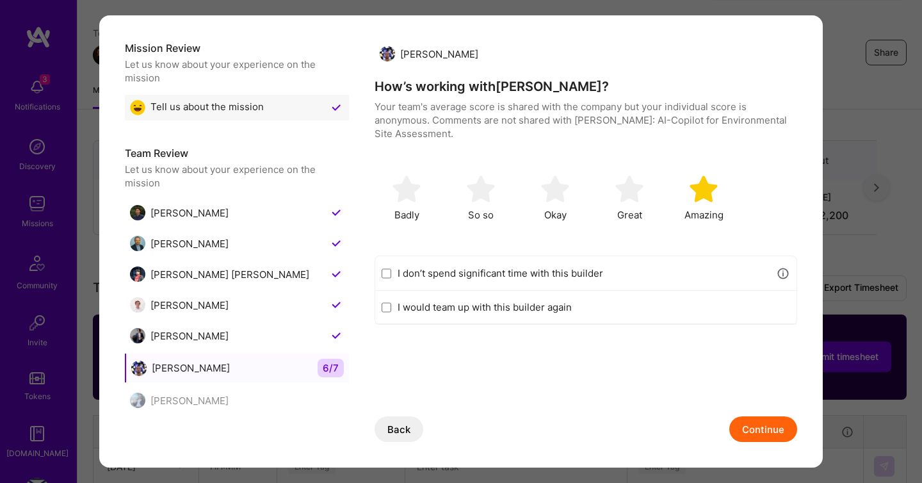
click at [550, 310] on label "I would team up with this builder again" at bounding box center [594, 306] width 393 height 13
click at [391, 310] on input "I would team up with this builder again" at bounding box center [387, 307] width 10 height 10
click at [735, 427] on button "Continue" at bounding box center [763, 429] width 68 height 26
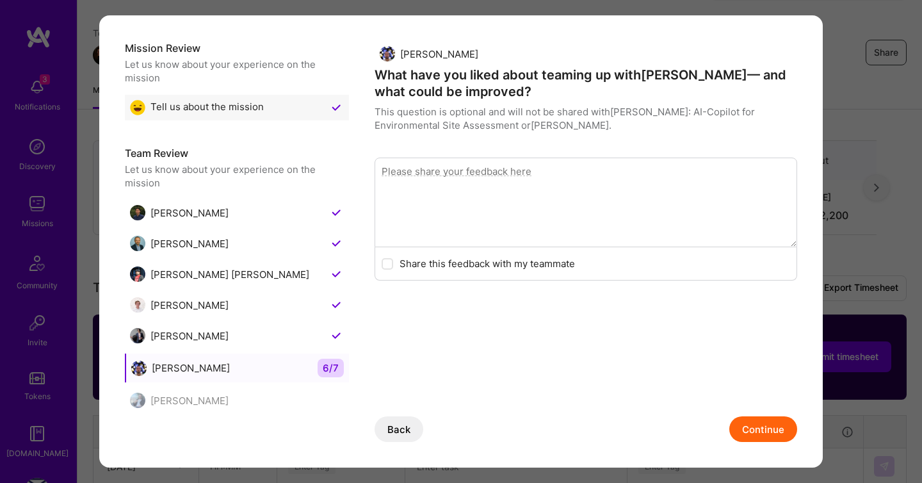
click at [765, 423] on button "Continue" at bounding box center [763, 429] width 68 height 26
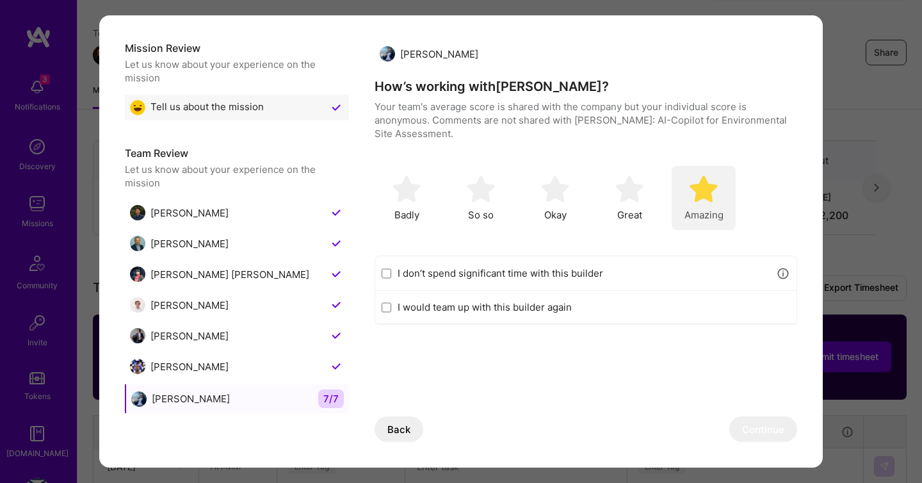
click at [708, 202] on div "Amazing" at bounding box center [704, 198] width 64 height 64
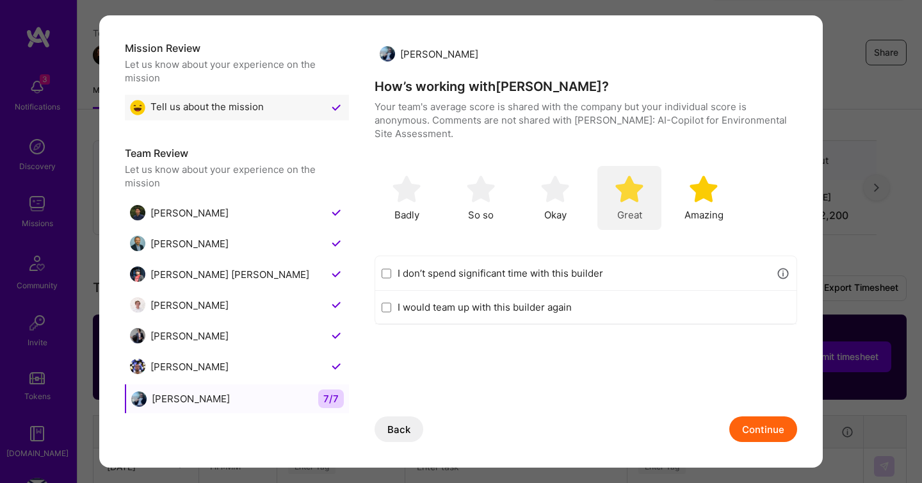
click at [600, 219] on div "Great" at bounding box center [630, 198] width 64 height 64
click at [563, 305] on label "I would team up with this builder again" at bounding box center [594, 306] width 393 height 13
click at [391, 305] on input "I would team up with this builder again" at bounding box center [387, 307] width 10 height 10
click at [755, 429] on button "Continue" at bounding box center [763, 429] width 68 height 26
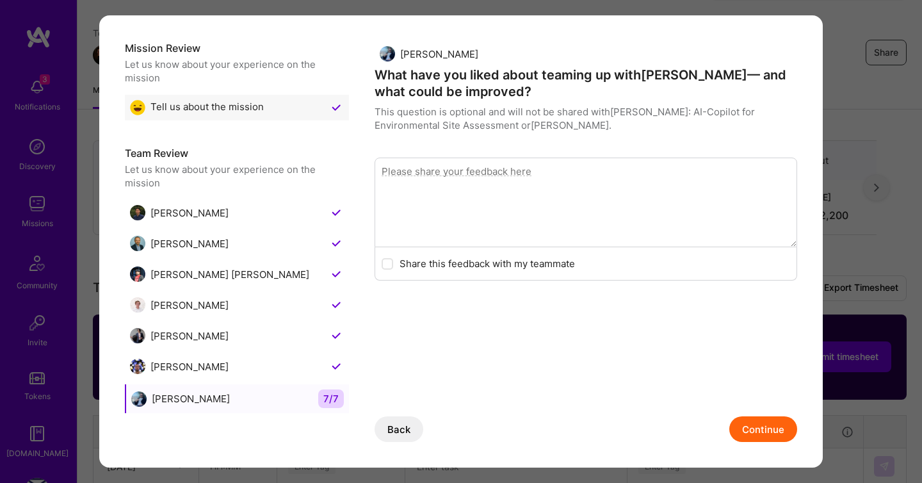
click at [755, 429] on button "Continue" at bounding box center [763, 429] width 68 height 26
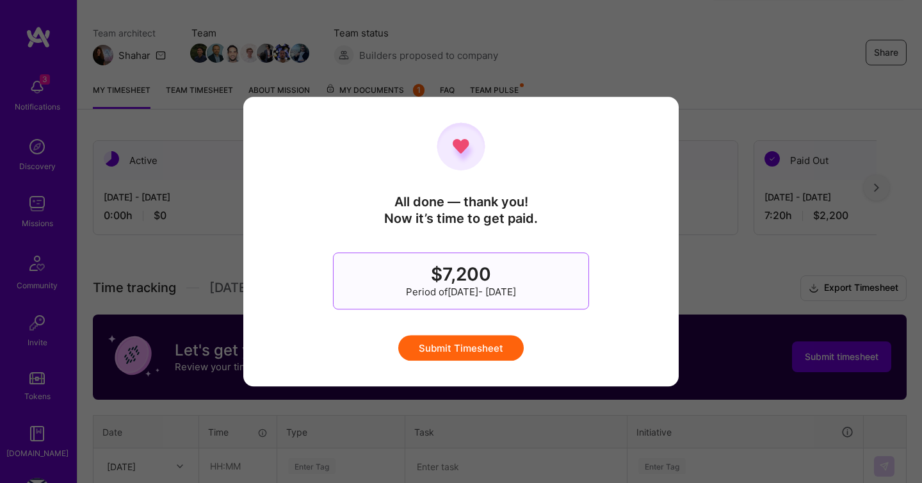
click at [503, 362] on div "All done — thank you! Now it’s time to get paid. $7,200 Period of [DATE] - [DAT…" at bounding box center [461, 241] width 436 height 289
click at [494, 350] on button "Submit Timesheet" at bounding box center [461, 348] width 126 height 26
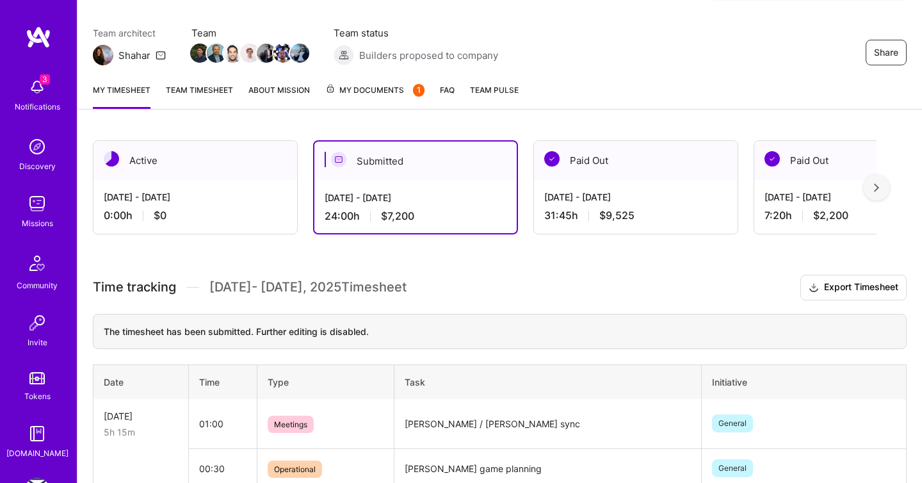
click at [44, 87] on img at bounding box center [37, 87] width 26 height 26
